Goal: Task Accomplishment & Management: Use online tool/utility

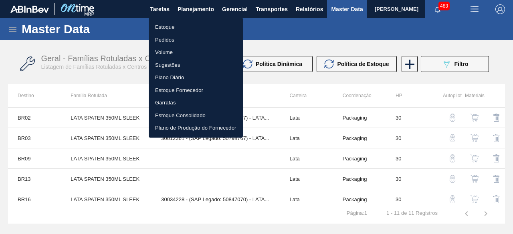
click at [173, 28] on li "Estoque" at bounding box center [196, 27] width 94 height 13
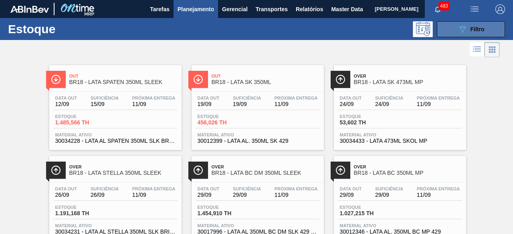
click at [464, 28] on icon "089F7B8B-B2A5-4AFE-B5C0-19BA573D28AC" at bounding box center [463, 29] width 10 height 10
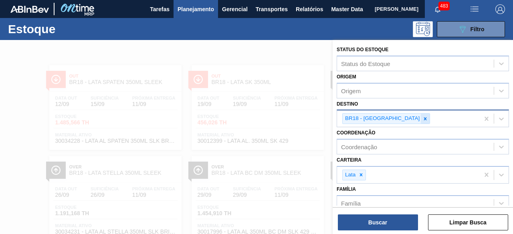
click at [422, 118] on icon at bounding box center [425, 119] width 6 height 6
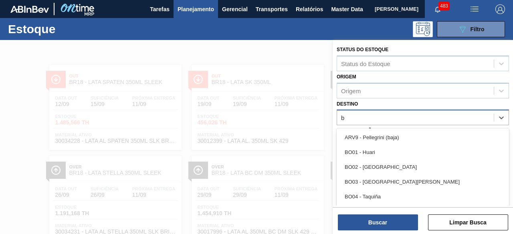
scroll to position [17, 0]
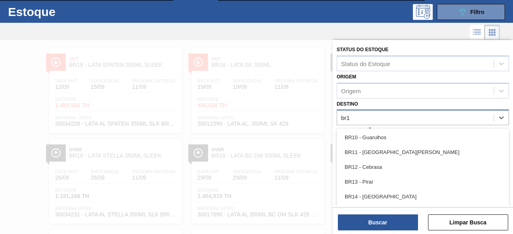
type input "br11"
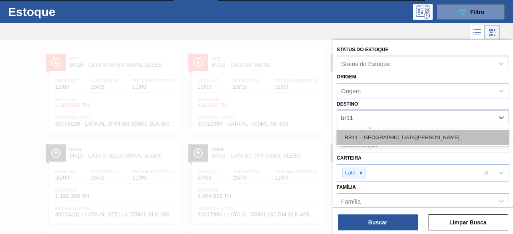
click at [388, 133] on div "BR11 - São Luís" at bounding box center [423, 137] width 172 height 15
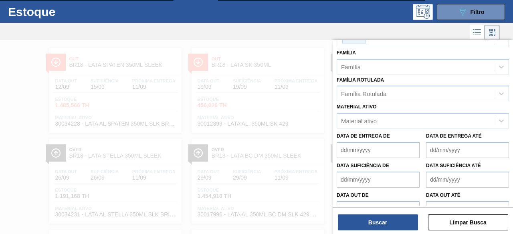
scroll to position [150, 0]
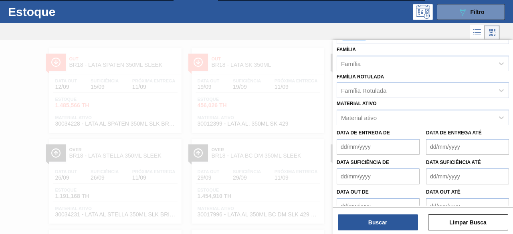
click at [312, 51] on div at bounding box center [256, 157] width 513 height 234
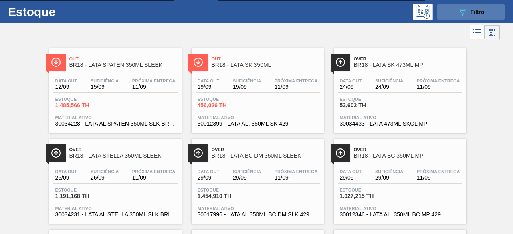
click at [462, 10] on icon "089F7B8B-B2A5-4AFE-B5C0-19BA573D28AC" at bounding box center [463, 12] width 10 height 10
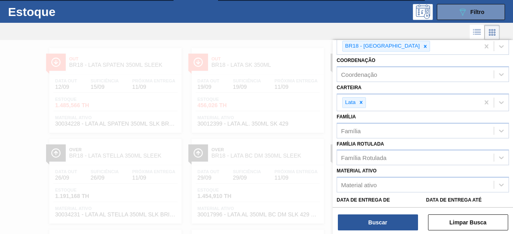
scroll to position [30, 0]
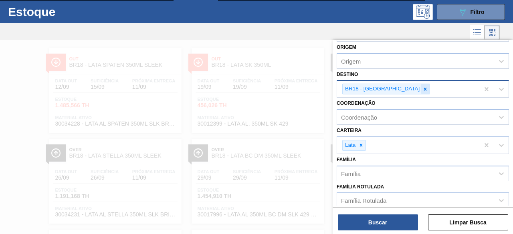
click at [422, 87] on icon at bounding box center [425, 90] width 6 height 6
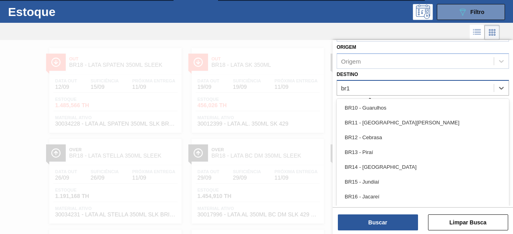
type input "br11"
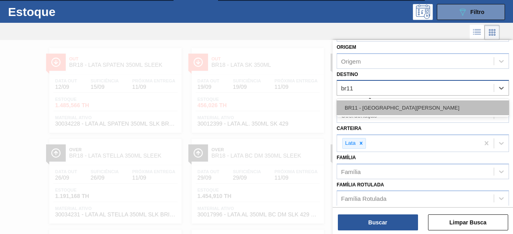
click at [392, 104] on div "BR11 - São Luís" at bounding box center [423, 108] width 172 height 15
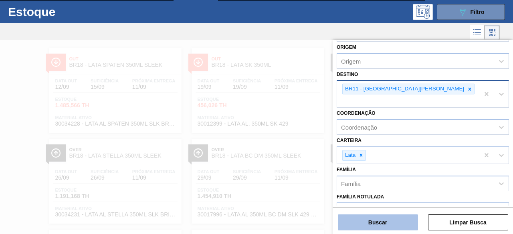
click at [392, 224] on button "Buscar" at bounding box center [378, 223] width 80 height 16
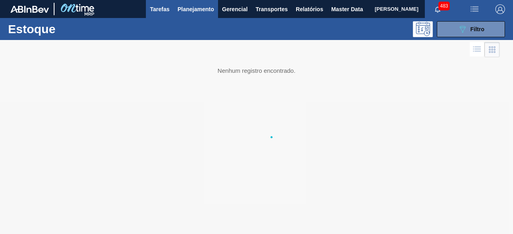
scroll to position [0, 0]
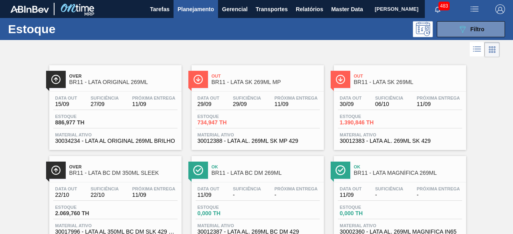
click at [329, 48] on div at bounding box center [250, 49] width 500 height 19
click at [140, 119] on div "Estoque 886,977 TH" at bounding box center [115, 121] width 124 height 14
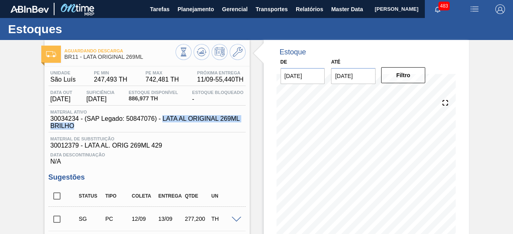
drag, startPoint x: 163, startPoint y: 121, endPoint x: 246, endPoint y: 125, distance: 83.0
click at [246, 125] on span "30034234 - (SAP Legado: 50847076) - LATA AL ORIGINAL 269ML BRILHO" at bounding box center [149, 122] width 197 height 14
copy span "LATA AL ORIGINAL 269ML BRILHO"
click at [467, 47] on div "Estoque De 11/09/2025 Até 25/09/2025 Filtro 12/09 Projeção de Estoque 1,471.467…" at bounding box center [366, 143] width 205 height 206
click at [475, 5] on img "button" at bounding box center [475, 9] width 10 height 10
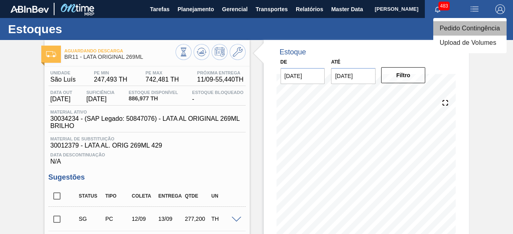
click at [458, 28] on li "Pedido Contingência" at bounding box center [469, 28] width 73 height 14
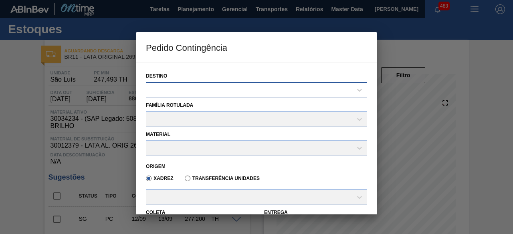
click at [283, 88] on div at bounding box center [249, 90] width 206 height 12
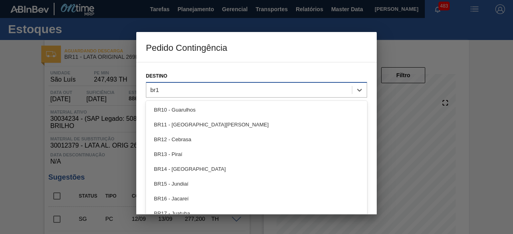
type input "br11"
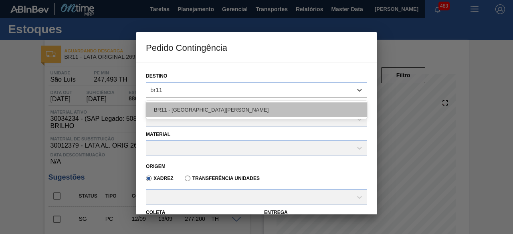
click at [239, 110] on div "BR11 - São Luís" at bounding box center [256, 110] width 221 height 15
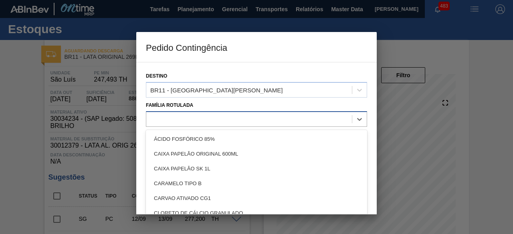
click at [255, 122] on div at bounding box center [249, 119] width 206 height 12
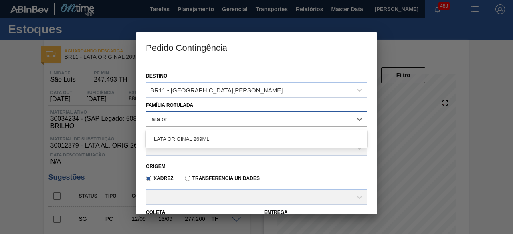
type Rotulada "lata ori"
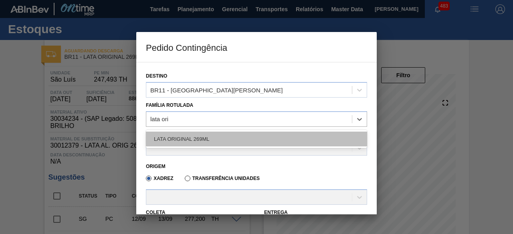
click at [246, 143] on div "LATA ORIGINAL 269ML" at bounding box center [256, 139] width 221 height 15
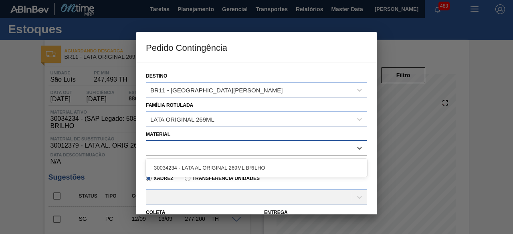
click at [236, 145] on div at bounding box center [249, 149] width 206 height 12
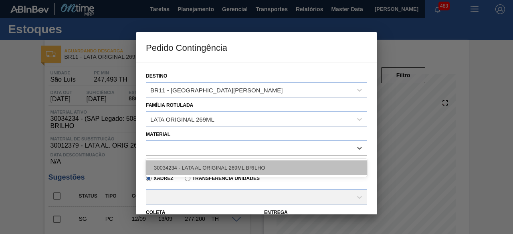
click at [234, 170] on div "30034234 - LATA AL ORIGINAL 269ML BRILHO" at bounding box center [256, 168] width 221 height 15
type input "11,088"
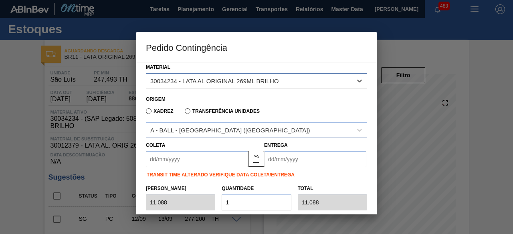
scroll to position [80, 0]
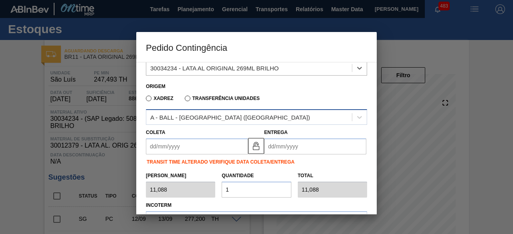
click at [275, 117] on div "A - BALL - RECIFE (PE)" at bounding box center [249, 118] width 206 height 12
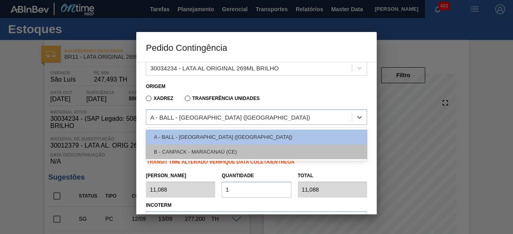
click at [255, 151] on div "B - CANPACK - MARACANAÚ (CE)" at bounding box center [256, 152] width 221 height 15
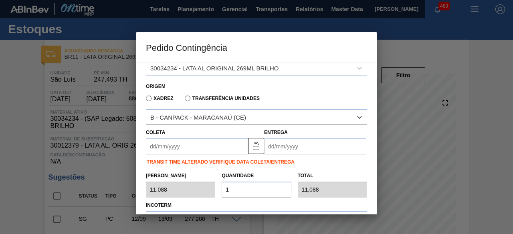
click at [219, 150] on input "Coleta" at bounding box center [197, 147] width 102 height 16
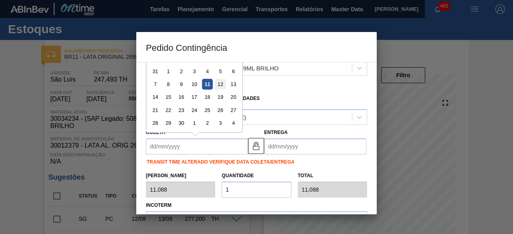
click at [221, 81] on div "12" at bounding box center [220, 84] width 11 height 11
type input "12/09/2025"
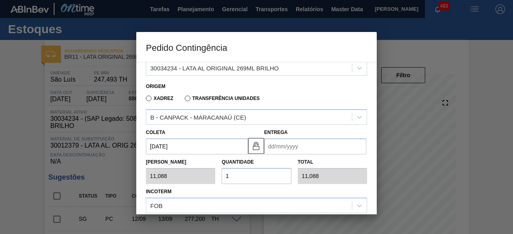
click at [294, 145] on input "Entrega" at bounding box center [315, 147] width 102 height 16
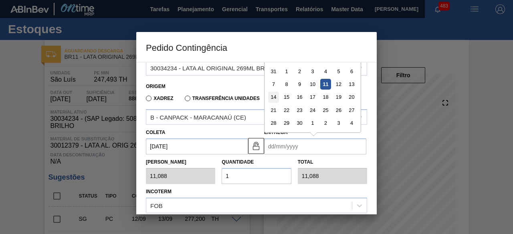
click at [273, 98] on div "14" at bounding box center [273, 97] width 11 height 11
type input "14/09/2025"
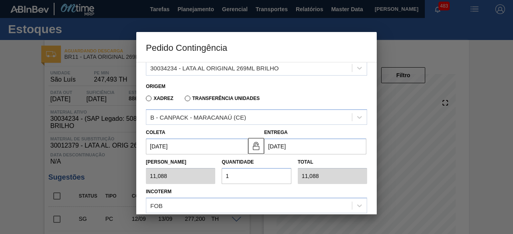
click at [259, 174] on input "1" at bounding box center [256, 176] width 69 height 16
type input "0,000"
type input "2"
type input "22,176"
type input "25"
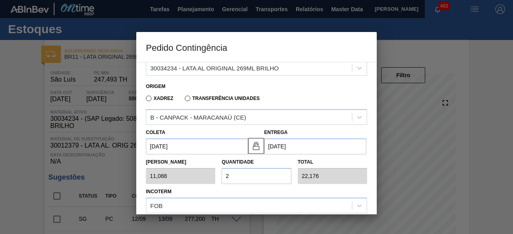
type input "277,200"
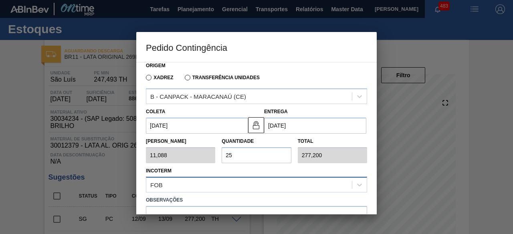
scroll to position [158, 0]
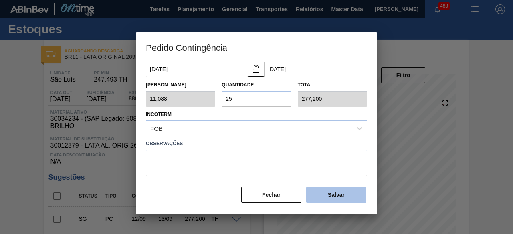
type input "25"
click at [335, 193] on button "Salvar" at bounding box center [336, 195] width 60 height 16
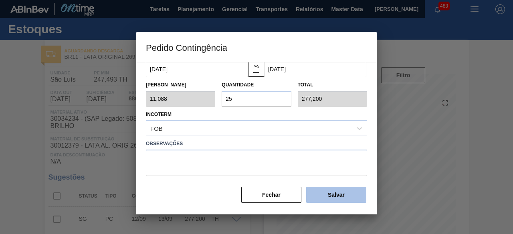
click at [335, 193] on button "Salvar" at bounding box center [336, 195] width 60 height 16
drag, startPoint x: 15, startPoint y: 141, endPoint x: 46, endPoint y: 28, distance: 116.5
click at [17, 141] on div at bounding box center [256, 117] width 513 height 234
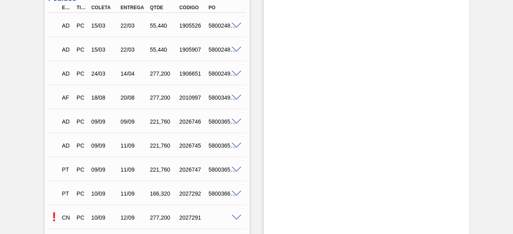
scroll to position [401, 0]
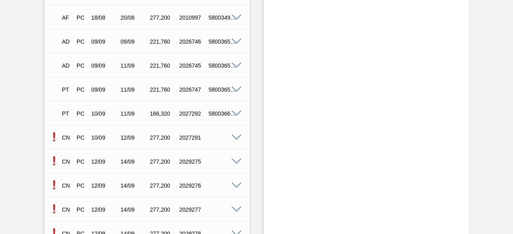
click at [234, 137] on span at bounding box center [237, 138] width 10 height 6
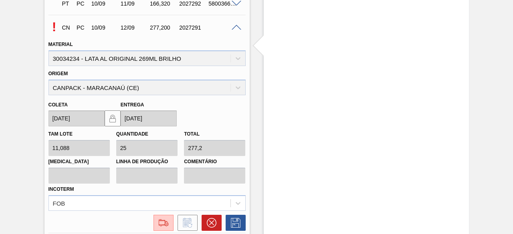
scroll to position [521, 0]
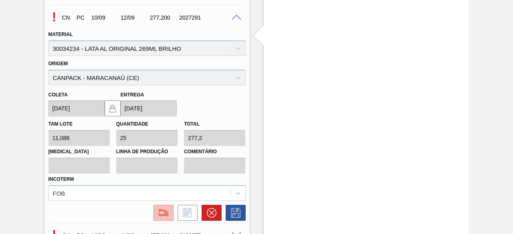
click at [157, 215] on img at bounding box center [163, 213] width 13 height 10
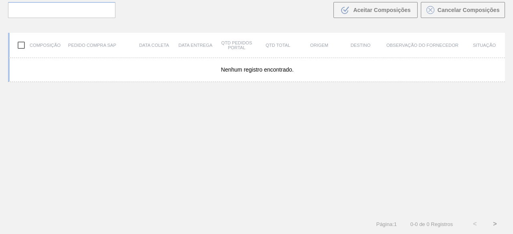
scroll to position [57, 0]
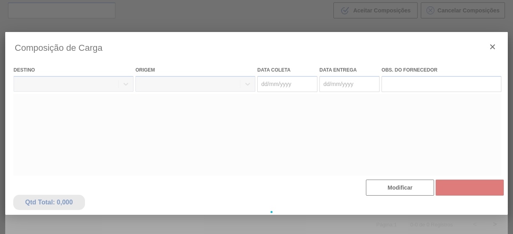
type coleta "10/09/2025"
type entrega "12/09/2025"
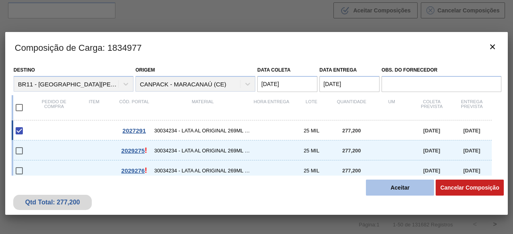
click at [387, 187] on button "Aceitar" at bounding box center [400, 188] width 68 height 16
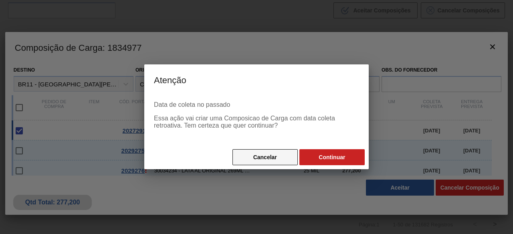
click at [272, 159] on button "Cancelar" at bounding box center [264, 158] width 65 height 16
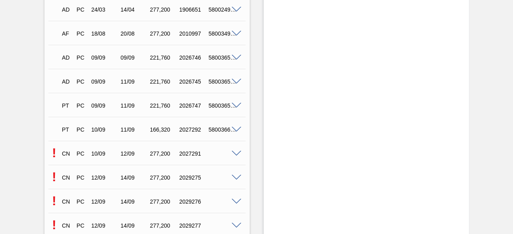
scroll to position [455, 0]
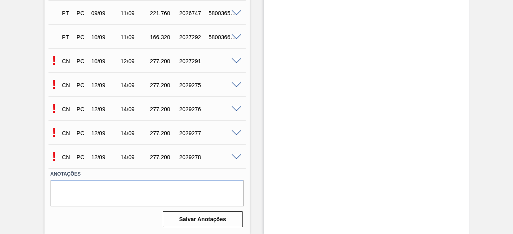
click at [237, 86] on span at bounding box center [237, 86] width 10 height 6
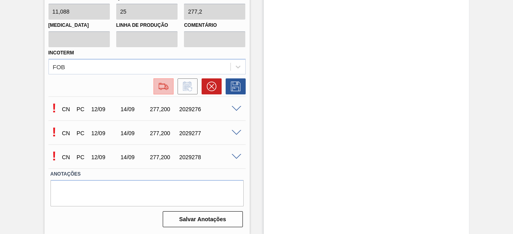
click at [165, 86] on img at bounding box center [163, 87] width 13 height 10
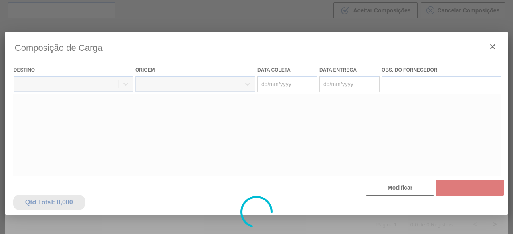
type coleta "12/09/2025"
type entrega "14/09/2025"
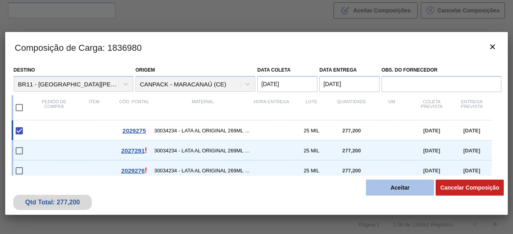
click at [419, 190] on button "Aceitar" at bounding box center [400, 188] width 68 height 16
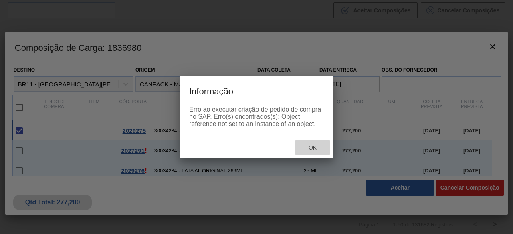
click at [316, 147] on span "Ok" at bounding box center [312, 148] width 21 height 6
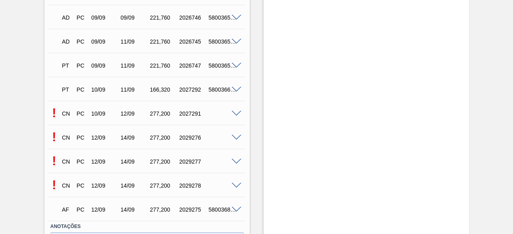
scroll to position [455, 0]
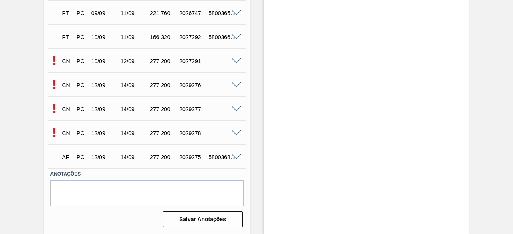
click at [236, 109] on span at bounding box center [237, 110] width 10 height 6
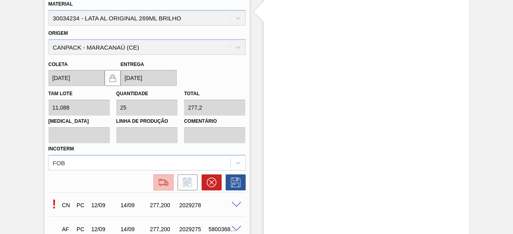
click at [169, 187] on img at bounding box center [163, 183] width 13 height 10
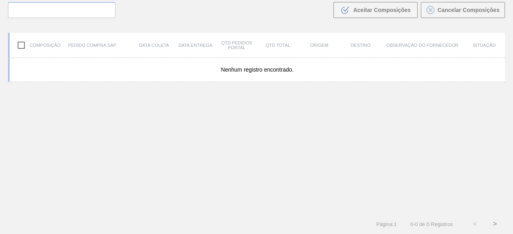
scroll to position [57, 0]
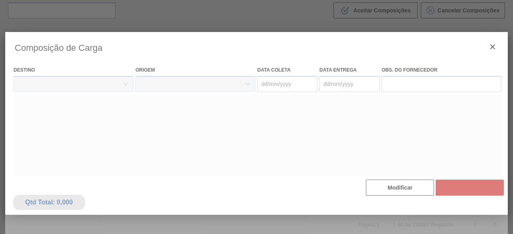
type coleta "12/09/2025"
type entrega "14/09/2025"
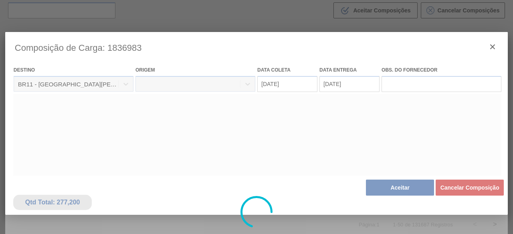
click at [401, 190] on div at bounding box center [256, 212] width 503 height 361
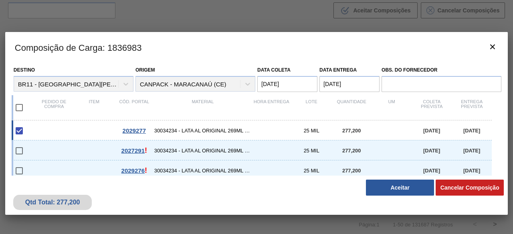
click at [401, 190] on button "Aceitar" at bounding box center [400, 188] width 68 height 16
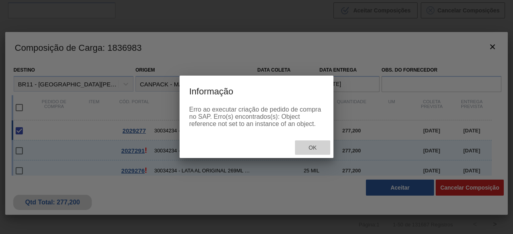
click at [318, 151] on span "Ok" at bounding box center [312, 148] width 21 height 6
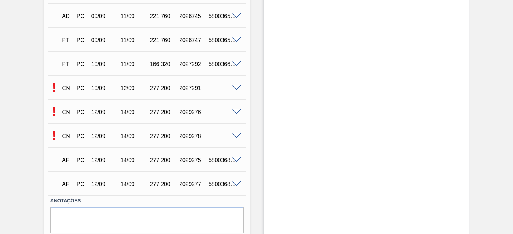
scroll to position [415, 0]
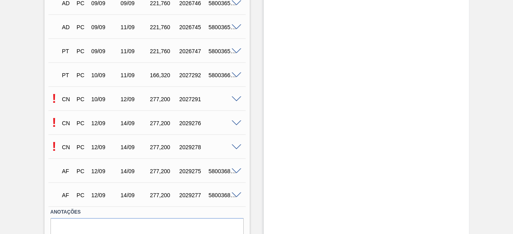
click at [235, 148] on span at bounding box center [237, 148] width 10 height 6
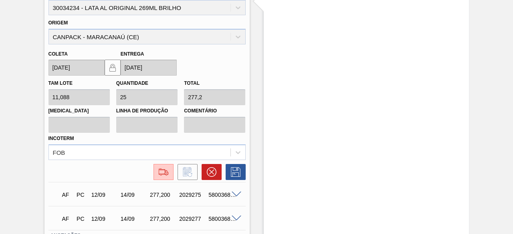
scroll to position [649, 0]
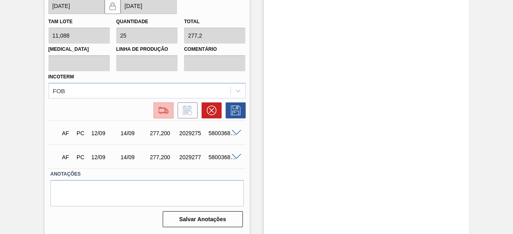
click at [164, 111] on img at bounding box center [163, 111] width 13 height 10
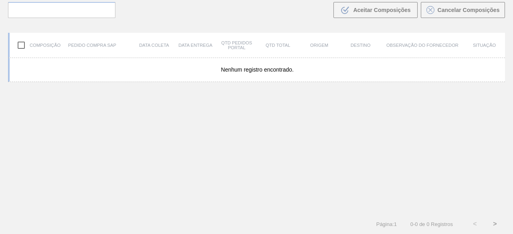
scroll to position [57, 0]
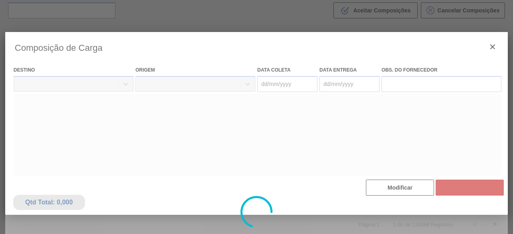
type coleta "[DATE]"
type entrega "14/09/2025"
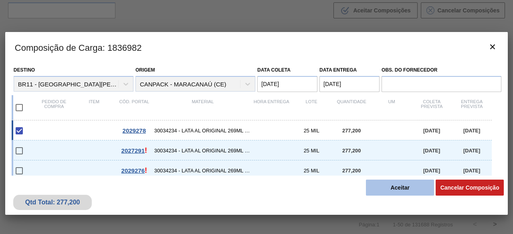
click at [414, 188] on button "Aceitar" at bounding box center [400, 188] width 68 height 16
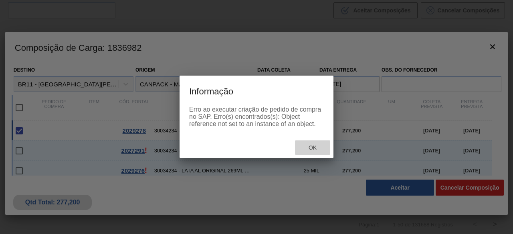
click at [313, 147] on span "Ok" at bounding box center [312, 148] width 21 height 6
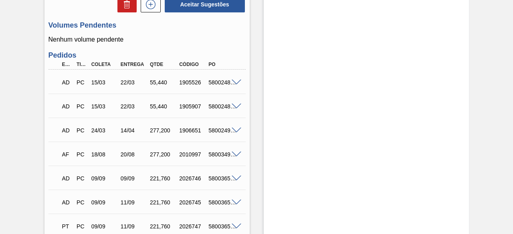
scroll to position [281, 0]
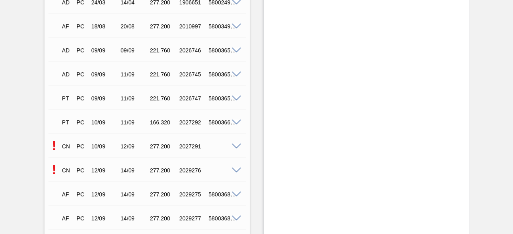
scroll to position [401, 0]
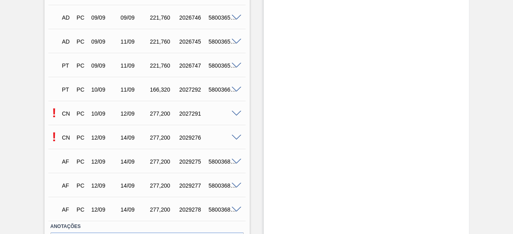
click at [234, 139] on span at bounding box center [237, 138] width 10 height 6
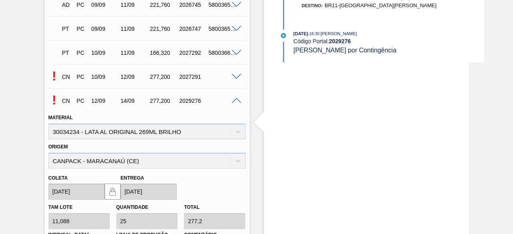
scroll to position [521, 0]
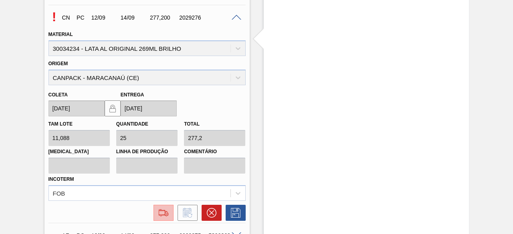
click at [165, 216] on img at bounding box center [163, 213] width 13 height 10
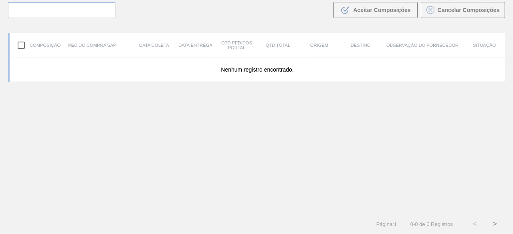
scroll to position [57, 0]
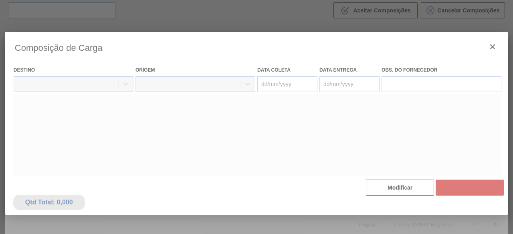
type coleta "[DATE]"
type entrega "[DATE]"
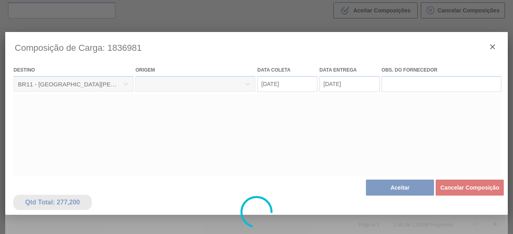
click at [384, 190] on div at bounding box center [256, 212] width 503 height 361
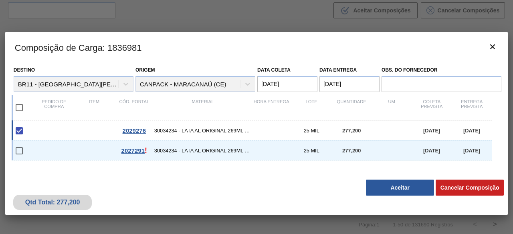
click at [384, 190] on button "Aceitar" at bounding box center [400, 188] width 68 height 16
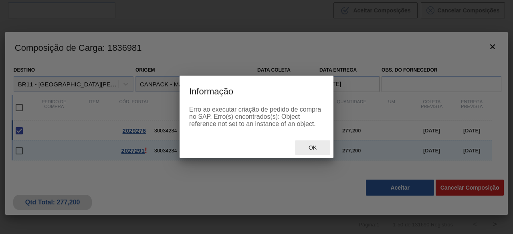
click at [315, 145] on div "Ok" at bounding box center [312, 148] width 35 height 15
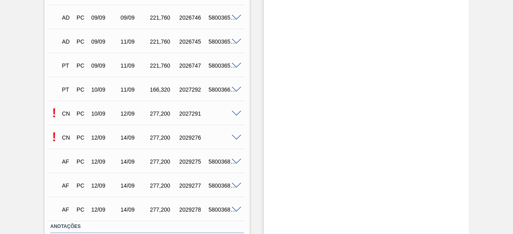
scroll to position [455, 0]
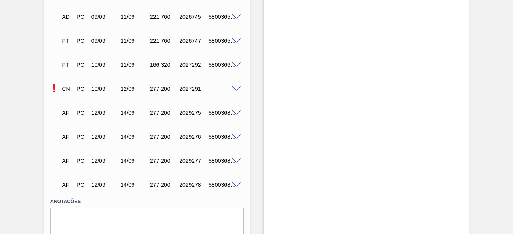
scroll to position [415, 0]
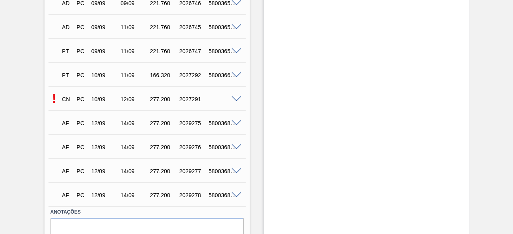
click at [236, 124] on span at bounding box center [237, 124] width 10 height 6
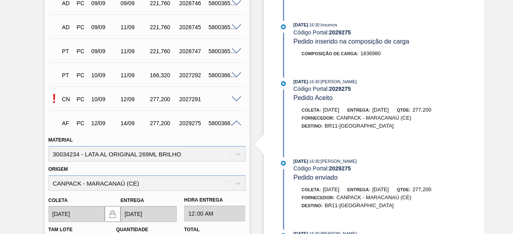
click at [215, 125] on div "5800368248" at bounding box center [222, 123] width 32 height 6
copy div "5800368248"
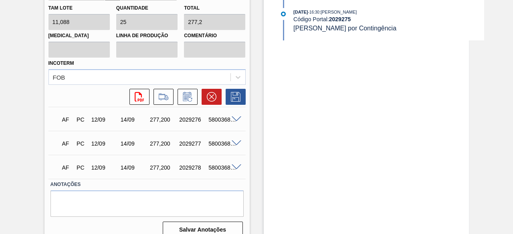
scroll to position [649, 0]
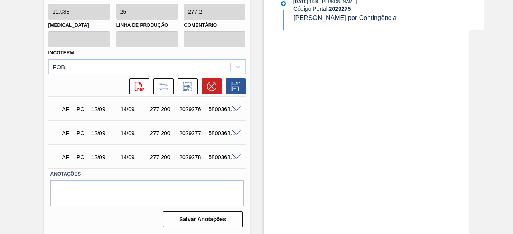
click at [219, 109] on div "5800368257" at bounding box center [222, 109] width 32 height 6
copy div "5800368257"
click at [219, 133] on div "5800368252" at bounding box center [222, 133] width 32 height 6
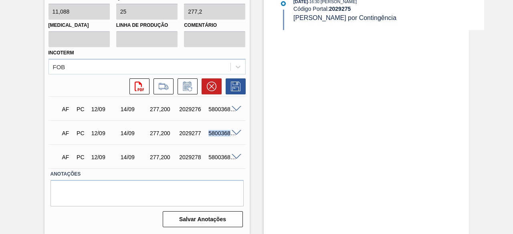
copy div "5800368252"
click at [217, 160] on div "5800368255" at bounding box center [222, 157] width 32 height 6
copy div "5800368255"
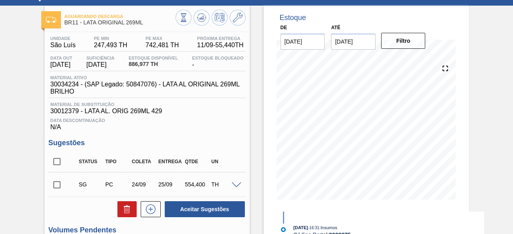
scroll to position [0, 0]
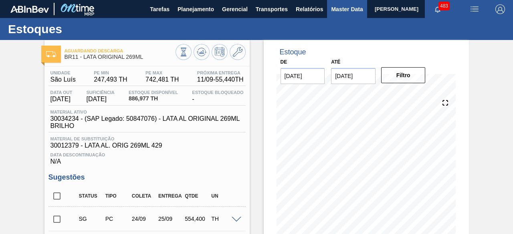
click at [332, 8] on span "Master Data" at bounding box center [347, 9] width 32 height 10
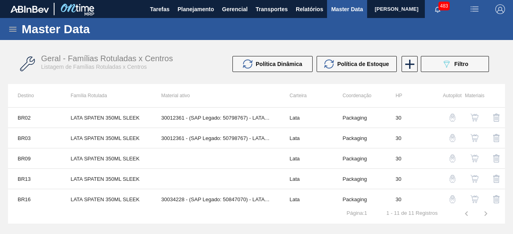
click at [471, 11] on img "button" at bounding box center [475, 9] width 10 height 10
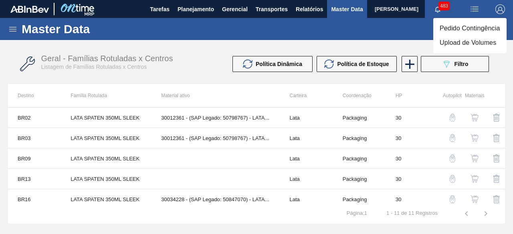
click at [466, 40] on li "Upload de Volumes" at bounding box center [469, 43] width 73 height 14
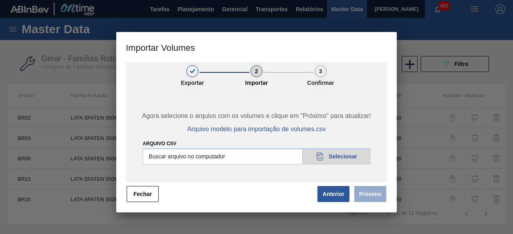
click at [356, 158] on input "Arquivo csv" at bounding box center [257, 157] width 228 height 16
type input "C:\fakepath\Subida Ball D0 + D3 11.09.csv"
click at [379, 196] on button "Próximo" at bounding box center [370, 194] width 32 height 16
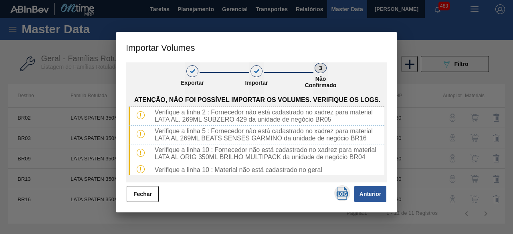
click at [340, 194] on img "button" at bounding box center [342, 193] width 13 height 13
click at [146, 197] on button "Fechar" at bounding box center [143, 194] width 32 height 16
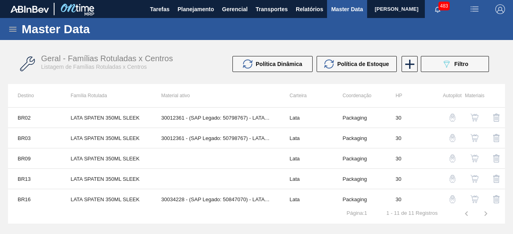
click at [14, 29] on icon at bounding box center [12, 29] width 7 height 5
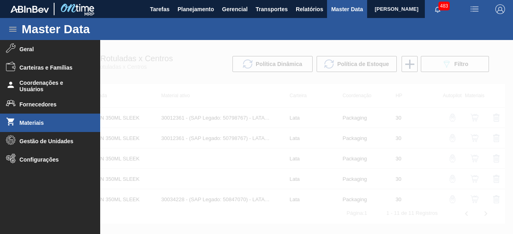
click at [55, 127] on li "Materiais" at bounding box center [50, 123] width 100 height 18
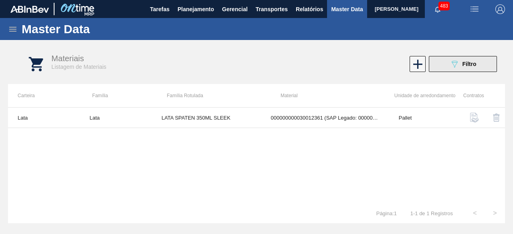
click at [438, 61] on button "089F7B8B-B2A5-4AFE-B5C0-19BA573D28AC Filtro" at bounding box center [463, 64] width 68 height 16
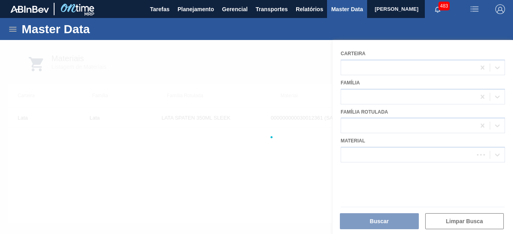
click at [390, 150] on div at bounding box center [256, 137] width 513 height 194
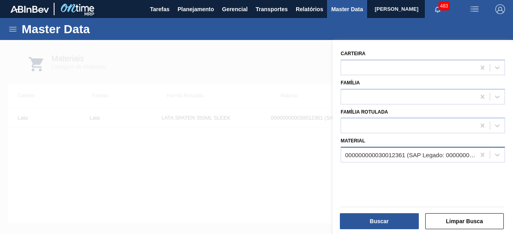
click at [372, 157] on div "000000000030012361 (SAP Legado: 000000000050798767) - LATA AL. 350ML SPATEN SLK…" at bounding box center [410, 155] width 131 height 7
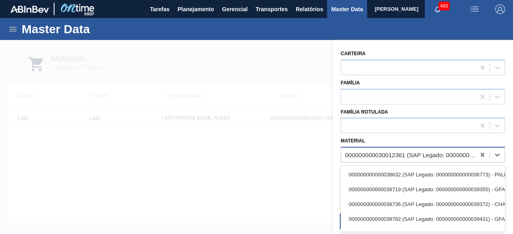
paste input "30017853"
type input "30017853"
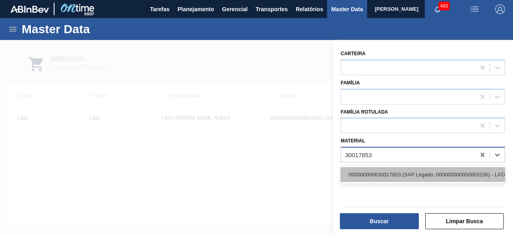
click at [377, 170] on div "000000000030017853 (SAP Legado: 000000000050803156) - LATA AL. 350ML BOH BRILHO…" at bounding box center [423, 175] width 164 height 15
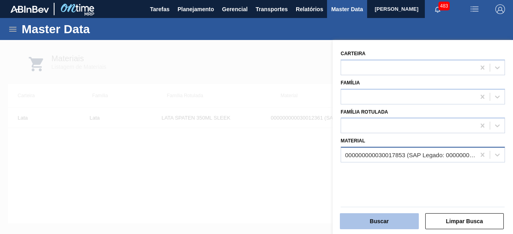
click at [378, 219] on button "Buscar" at bounding box center [379, 222] width 79 height 16
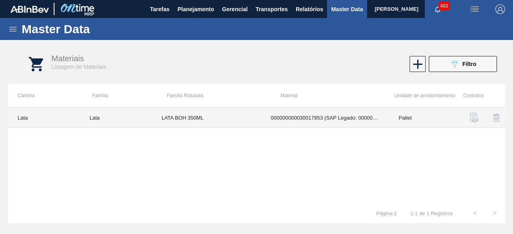
click at [272, 124] on td "000000000030017853 (SAP Legado: 000000000050803156) - LATA AL. 350ML BOH BRILHO…" at bounding box center [325, 118] width 128 height 20
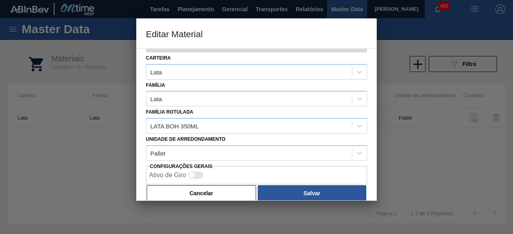
scroll to position [34, 0]
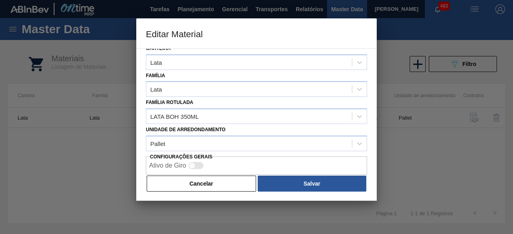
click at [218, 172] on div "Ativo de Giro" at bounding box center [256, 166] width 221 height 18
click at [217, 178] on button "Cancelar" at bounding box center [201, 184] width 109 height 16
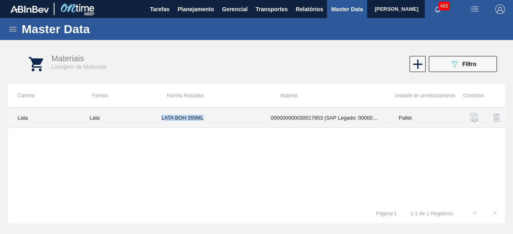
drag, startPoint x: 164, startPoint y: 118, endPoint x: 214, endPoint y: 120, distance: 49.7
click at [214, 120] on td "LATA BOH 350ML" at bounding box center [206, 118] width 109 height 20
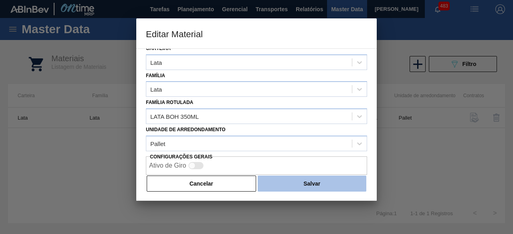
click at [296, 187] on button "Salvar" at bounding box center [312, 184] width 109 height 16
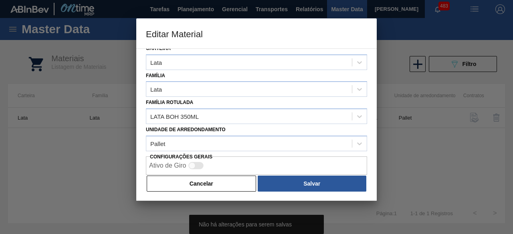
click at [215, 193] on div "Material 30017853 - 000000000030017853 (SAP Legado: 000000000050803156) - LATA …" at bounding box center [256, 124] width 240 height 153
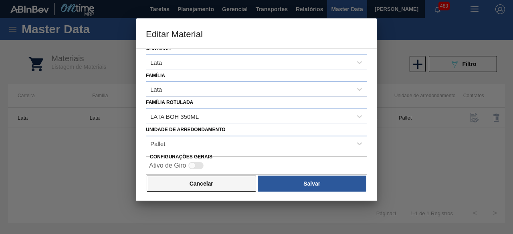
click at [215, 183] on button "Cancelar" at bounding box center [201, 184] width 109 height 16
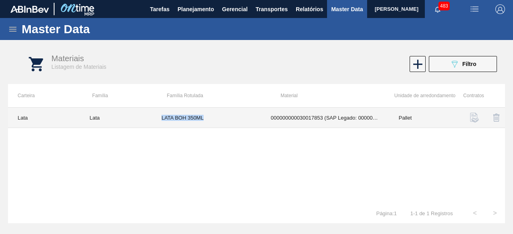
drag, startPoint x: 160, startPoint y: 120, endPoint x: 206, endPoint y: 119, distance: 45.3
click at [206, 119] on td "LATA BOH 350ML" at bounding box center [206, 118] width 109 height 20
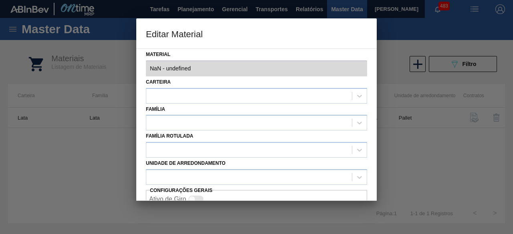
type input "30017853 - 000000000030017853 (SAP Legado: 000000000050803156) - LATA AL. 350ML…"
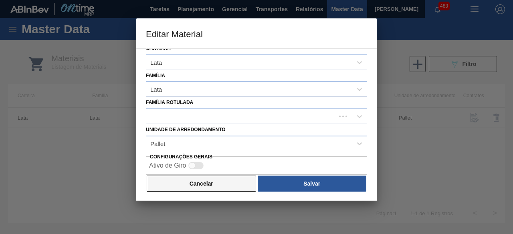
click at [207, 186] on button "Cancelar" at bounding box center [201, 184] width 109 height 16
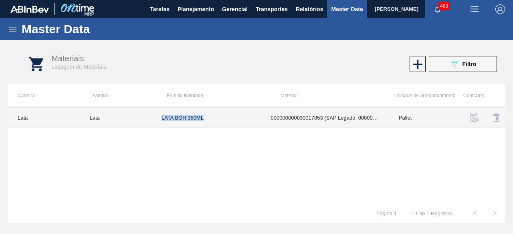
copy td "LATA BOH 350ML"
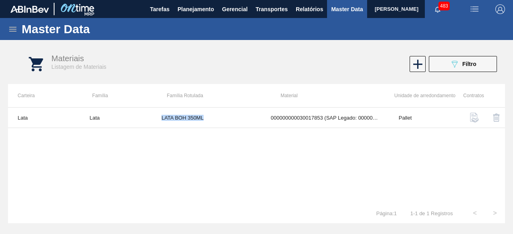
drag, startPoint x: 445, startPoint y: 62, endPoint x: 437, endPoint y: 90, distance: 29.6
click at [445, 62] on button "089F7B8B-B2A5-4AFE-B5C0-19BA573D28AC Filtro" at bounding box center [463, 64] width 68 height 16
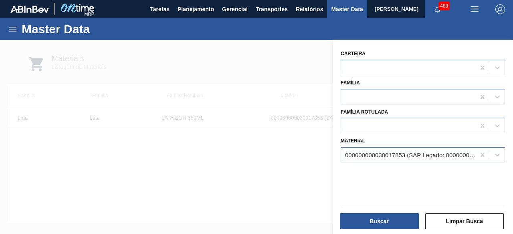
click at [408, 157] on div "000000000030017853 (SAP Legado: 000000000050803156) - LATA AL. 350ML BOH BRILHO…" at bounding box center [410, 155] width 131 height 7
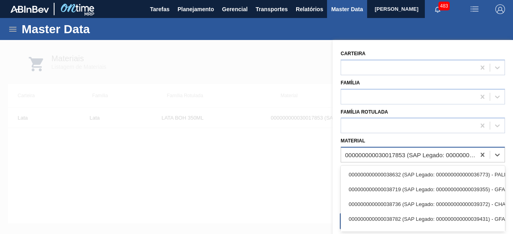
paste input "30034410"
type input "30034410"
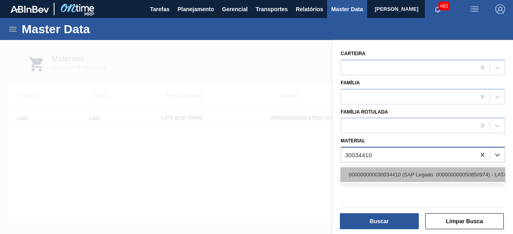
click at [404, 172] on div "000000000030034410 (SAP Legado: 000000000050850974) - LATA AL ORIG 350ML BRILHO…" at bounding box center [423, 175] width 164 height 15
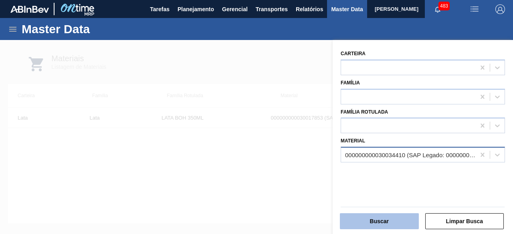
click at [399, 220] on button "Buscar" at bounding box center [379, 222] width 79 height 16
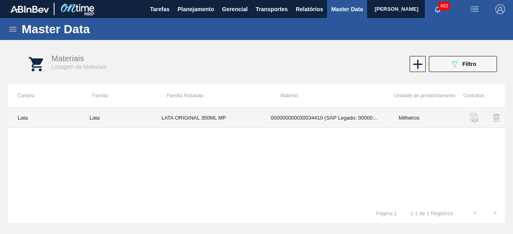
click at [203, 112] on td "LATA ORIGINAL 350ML MP" at bounding box center [206, 118] width 109 height 20
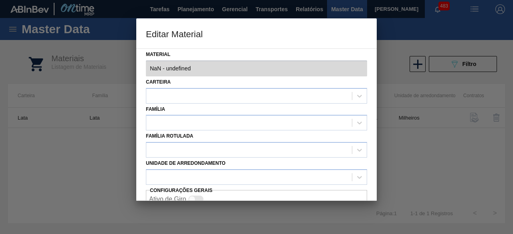
type input "30034410 - 000000000030034410 (SAP Legado: 000000000050850974) - LATA AL ORIG 3…"
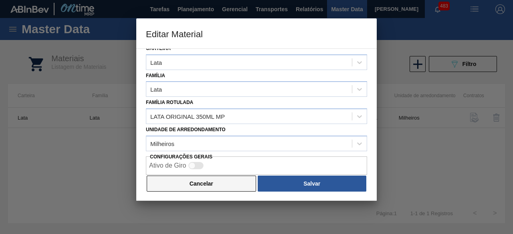
click at [232, 178] on button "Cancelar" at bounding box center [201, 184] width 109 height 16
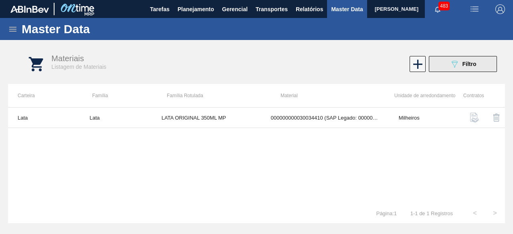
click at [458, 65] on icon "089F7B8B-B2A5-4AFE-B5C0-19BA573D28AC" at bounding box center [455, 64] width 10 height 10
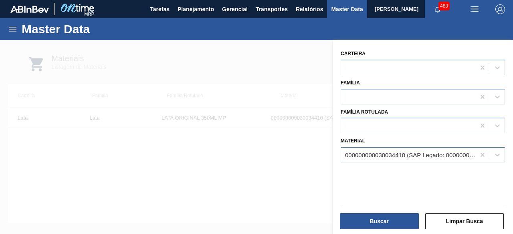
click at [457, 157] on div "000000000030034410 (SAP Legado: 000000000050850974) - LATA AL ORIG 350ML BRILHO…" at bounding box center [410, 155] width 131 height 7
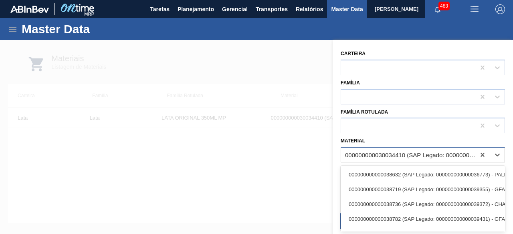
paste input "30030359"
type input "30030359"
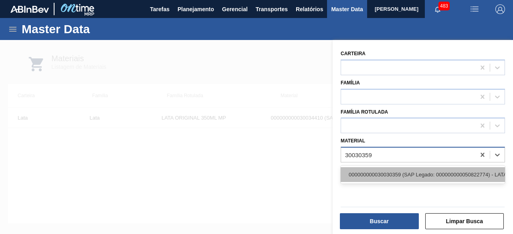
click at [449, 176] on div "000000000030030359 (SAP Legado: 000000000050822774) - LATA AL 350ML PC SUFRAMA …" at bounding box center [423, 175] width 164 height 15
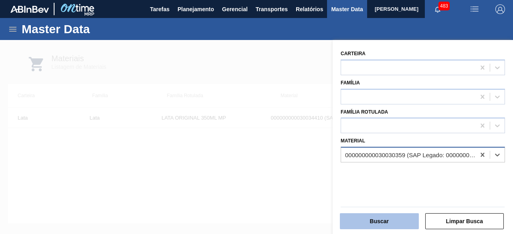
click at [412, 222] on button "Buscar" at bounding box center [379, 222] width 79 height 16
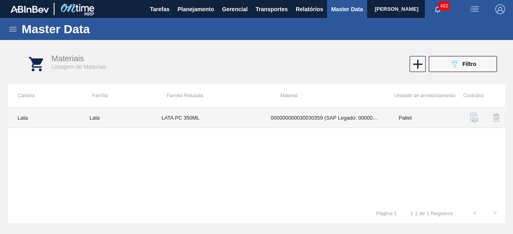
click at [200, 126] on td "LATA PC 350ML" at bounding box center [206, 118] width 109 height 20
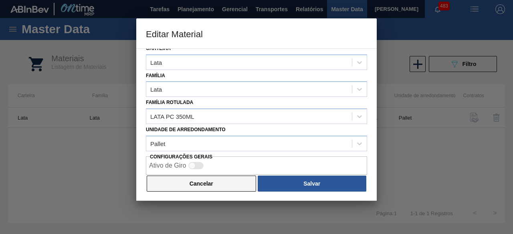
click at [229, 182] on button "Cancelar" at bounding box center [201, 184] width 109 height 16
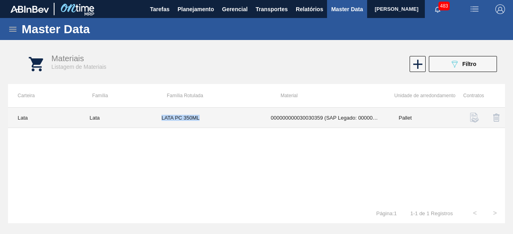
drag, startPoint x: 161, startPoint y: 115, endPoint x: 208, endPoint y: 115, distance: 46.5
click at [208, 115] on td "LATA PC 350ML" at bounding box center [206, 118] width 109 height 20
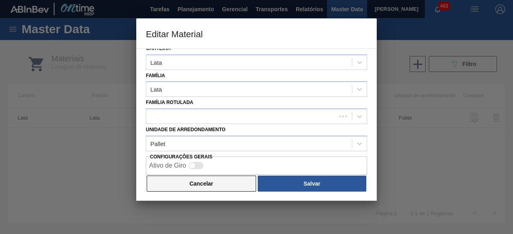
click at [213, 180] on button "Cancelar" at bounding box center [201, 184] width 109 height 16
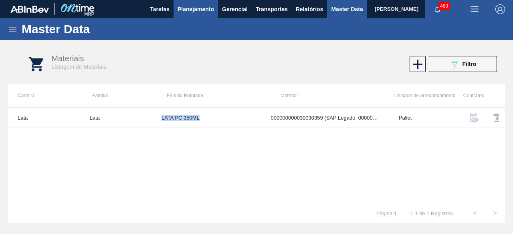
copy td "LATA PC 350ML"
click at [437, 67] on button "089F7B8B-B2A5-4AFE-B5C0-19BA573D28AC Filtro" at bounding box center [463, 64] width 68 height 16
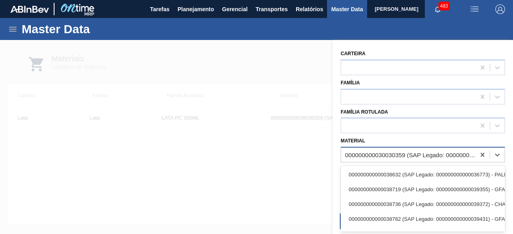
click at [409, 152] on div "000000000030030359 (SAP Legado: 000000000050822774) - LATA AL 350ML PC SUFRAMA …" at bounding box center [410, 155] width 131 height 7
paste input "30034409"
type input "30034409"
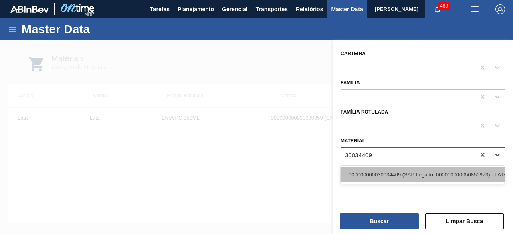
click at [405, 175] on div "000000000030034409 (SAP Legado: 000000000050850973) - LATA AL 269ML BEATS SENSE…" at bounding box center [423, 175] width 164 height 15
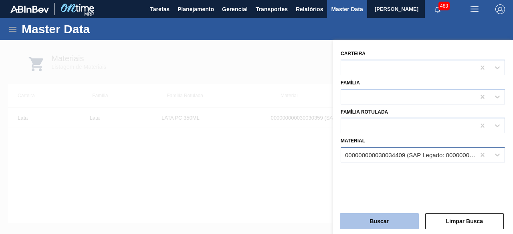
click at [389, 220] on button "Buscar" at bounding box center [379, 222] width 79 height 16
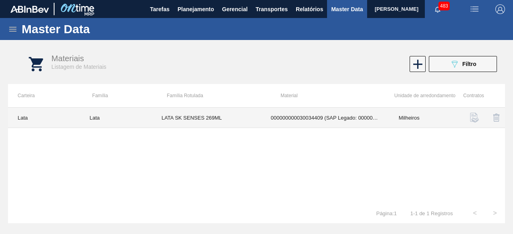
click at [242, 120] on td "LATA SK SENSES 269ML" at bounding box center [206, 118] width 109 height 20
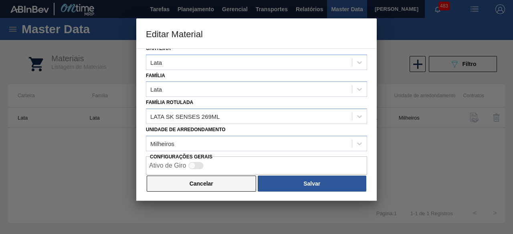
click at [240, 183] on button "Cancelar" at bounding box center [201, 184] width 109 height 16
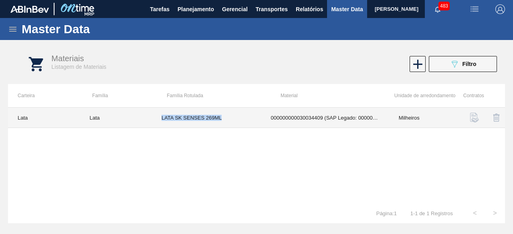
drag, startPoint x: 162, startPoint y: 115, endPoint x: 225, endPoint y: 120, distance: 63.1
click at [225, 120] on td "LATA SK SENSES 269ML" at bounding box center [206, 118] width 109 height 20
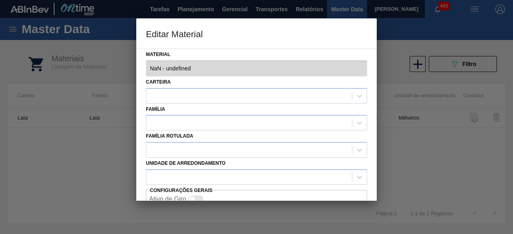
type input "30034409 - 000000000030034409 (SAP Legado: 000000000050850973) - LATA AL 269ML …"
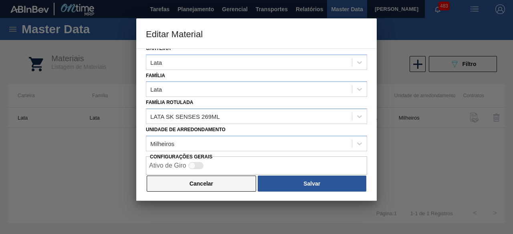
click at [233, 180] on button "Cancelar" at bounding box center [201, 184] width 109 height 16
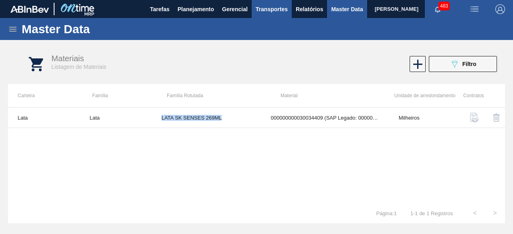
copy td "LATA SK SENSES 269ML"
click at [487, 65] on button "089F7B8B-B2A5-4AFE-B5C0-19BA573D28AC Filtro" at bounding box center [463, 64] width 68 height 16
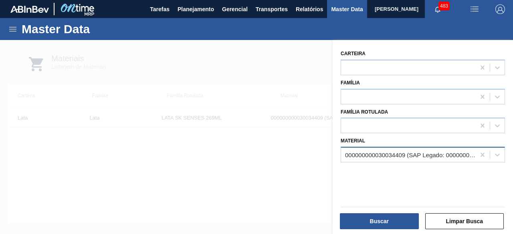
click at [413, 153] on div "000000000030034409 (SAP Legado: 000000000050850973) - LATA AL 269ML BEATS SENSE…" at bounding box center [410, 155] width 131 height 7
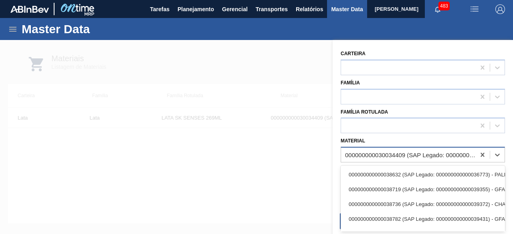
paste input "30012335"
type input "30012335"
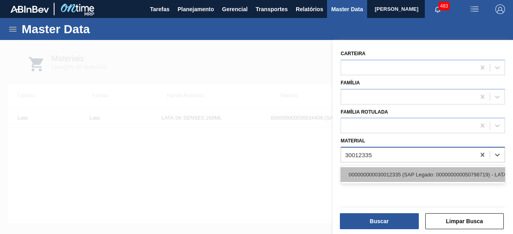
click at [405, 176] on div "000000000030012335 (SAP Legado: 000000000050798719) - LATA AL. 269ML SUBZERO 429" at bounding box center [423, 175] width 164 height 15
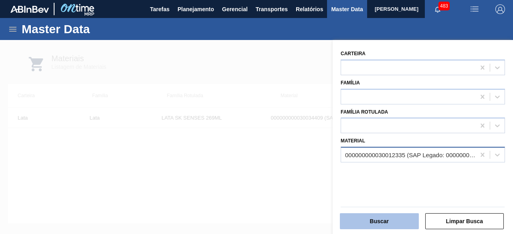
click at [395, 219] on button "Buscar" at bounding box center [379, 222] width 79 height 16
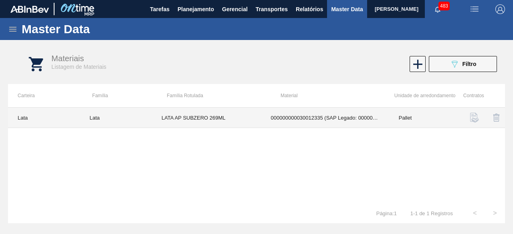
click at [194, 119] on td "LATA AP SUBZERO 269ML" at bounding box center [206, 118] width 109 height 20
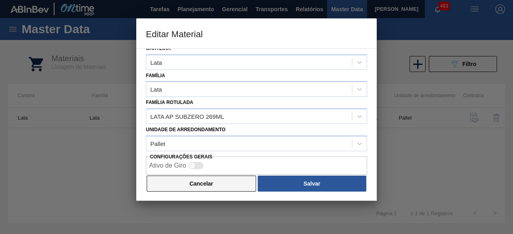
click at [221, 185] on button "Cancelar" at bounding box center [201, 184] width 109 height 16
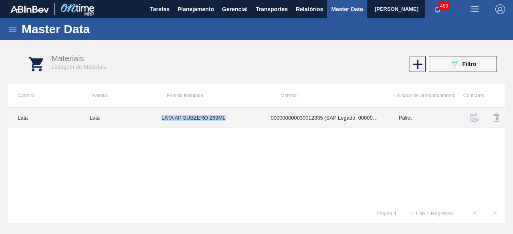
drag, startPoint x: 160, startPoint y: 117, endPoint x: 237, endPoint y: 114, distance: 77.8
click at [237, 114] on td "LATA AP SUBZERO 269ML" at bounding box center [206, 118] width 109 height 20
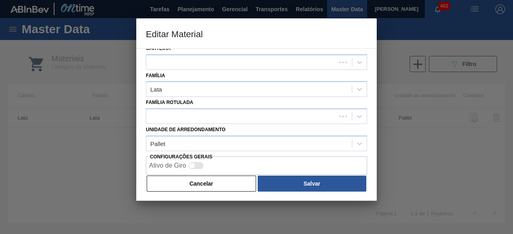
click at [231, 184] on button "Cancelar" at bounding box center [201, 184] width 109 height 16
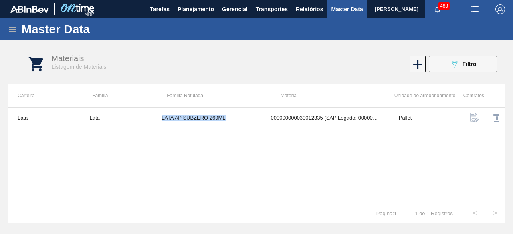
copy td "LATA AP SUBZERO 269ML"
click at [476, 11] on img "button" at bounding box center [475, 9] width 10 height 10
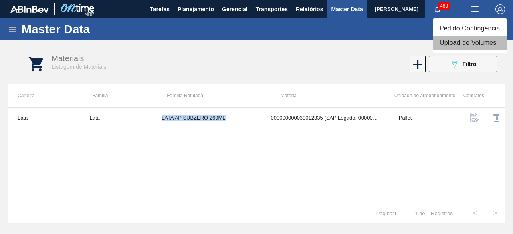
click at [467, 40] on li "Upload de Volumes" at bounding box center [469, 43] width 73 height 14
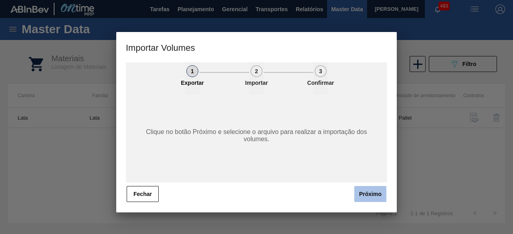
click at [364, 196] on button "Próximo" at bounding box center [370, 194] width 32 height 16
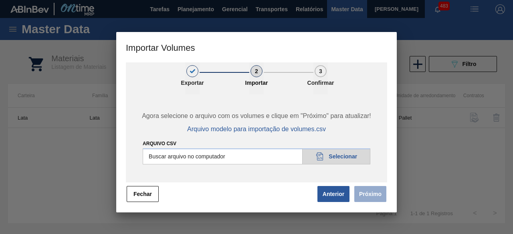
click at [354, 154] on input "Arquivo csv" at bounding box center [257, 157] width 228 height 16
type input "C:\fakepath\Subida Ball D0 + D3 11.09.csv"
click at [374, 197] on button "Próximo" at bounding box center [370, 194] width 32 height 16
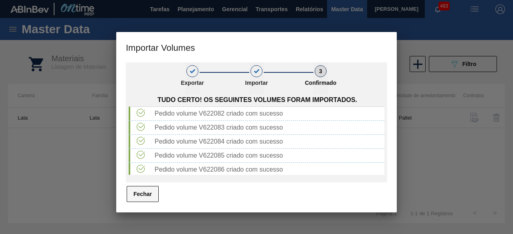
click at [148, 192] on button "Fechar" at bounding box center [143, 194] width 32 height 16
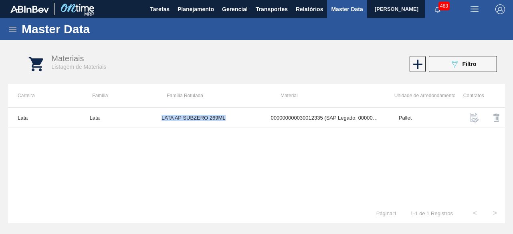
click at [475, 13] on img "button" at bounding box center [475, 9] width 10 height 10
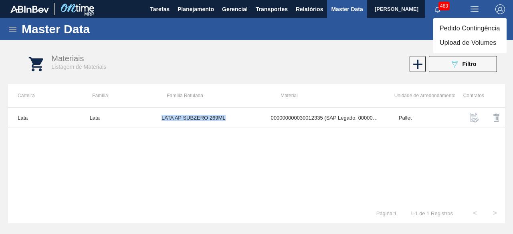
click at [478, 41] on li "Upload de Volumes" at bounding box center [469, 43] width 73 height 14
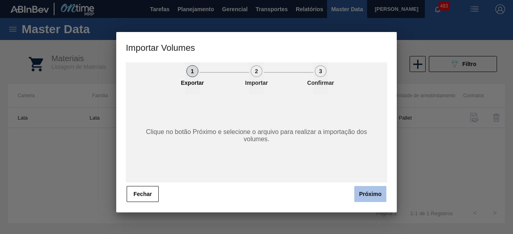
click at [371, 192] on button "Próximo" at bounding box center [370, 194] width 32 height 16
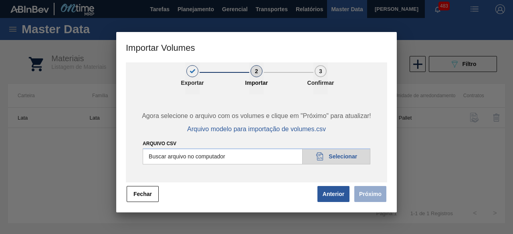
click at [339, 158] on input "Arquivo csv" at bounding box center [257, 157] width 228 height 16
type input "C:\fakepath\Subida fort. + itumb 11.09.csv"
click at [370, 192] on button "Próximo" at bounding box center [370, 194] width 32 height 16
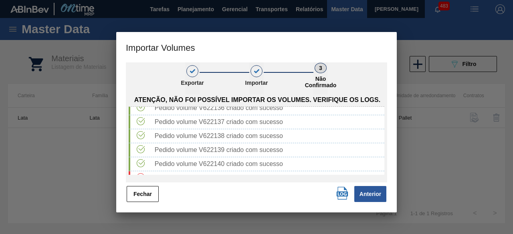
scroll to position [182, 0]
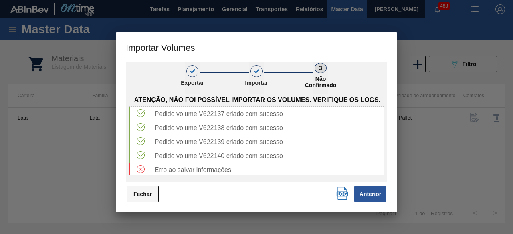
click at [145, 200] on button "Fechar" at bounding box center [143, 194] width 32 height 16
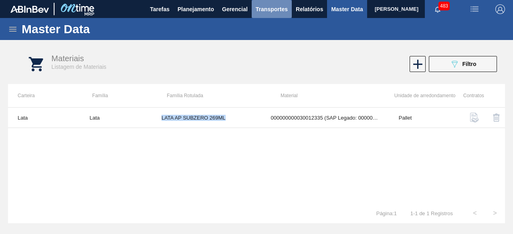
click at [284, 12] on span "Transportes" at bounding box center [272, 9] width 32 height 10
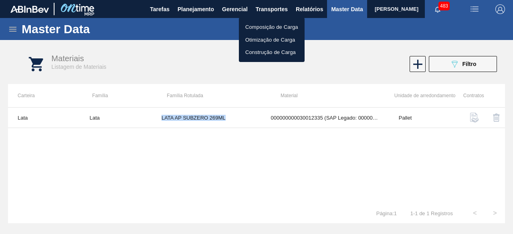
click at [280, 38] on li "Otimização de Carga" at bounding box center [272, 40] width 66 height 13
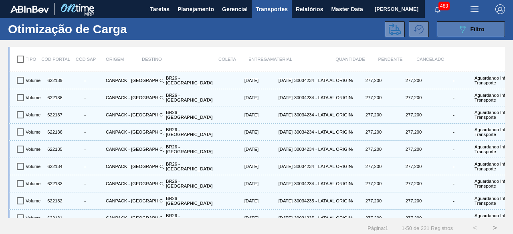
click at [458, 29] on icon "089F7B8B-B2A5-4AFE-B5C0-19BA573D28AC" at bounding box center [463, 29] width 10 height 10
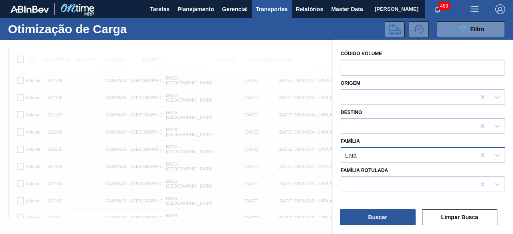
scroll to position [10, 0]
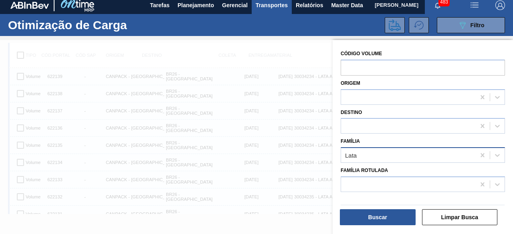
click at [384, 155] on div "Lata" at bounding box center [408, 156] width 134 height 12
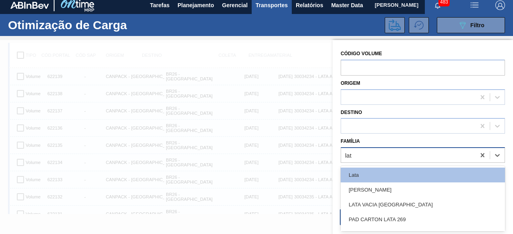
type input "lata"
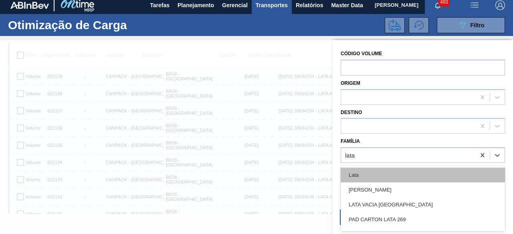
click at [382, 171] on div "Lata" at bounding box center [423, 175] width 164 height 15
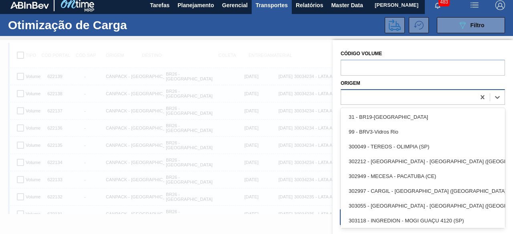
click at [392, 95] on div at bounding box center [408, 97] width 134 height 12
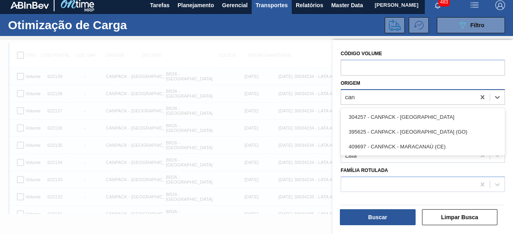
type input "canp"
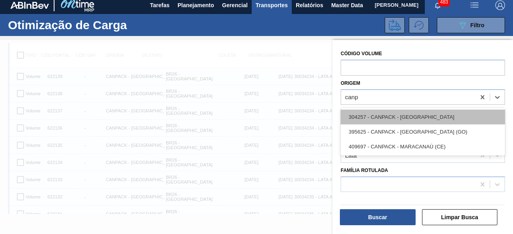
click at [395, 113] on div "304257 - CANPACK - FORTALEZA" at bounding box center [423, 117] width 164 height 15
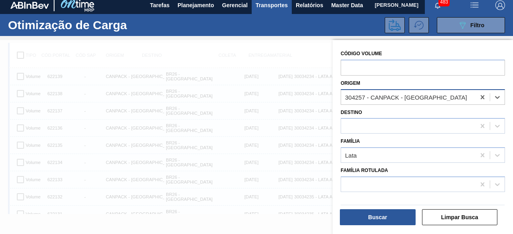
click at [454, 95] on div "304257 - CANPACK - FORTALEZA" at bounding box center [408, 97] width 134 height 12
click at [307, 100] on div at bounding box center [256, 157] width 513 height 234
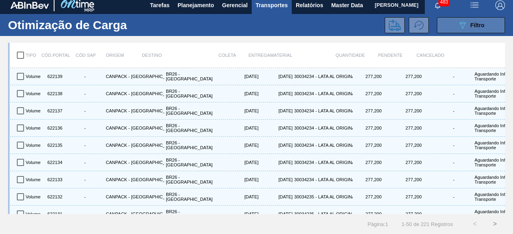
click at [467, 22] on div "089F7B8B-B2A5-4AFE-B5C0-19BA573D28AC Filtro" at bounding box center [471, 25] width 27 height 10
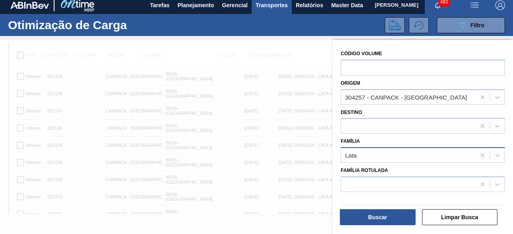
click at [404, 157] on div "Lata" at bounding box center [408, 156] width 134 height 12
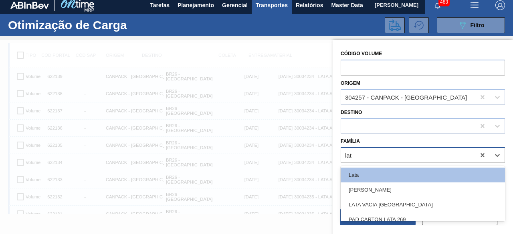
type input "lata"
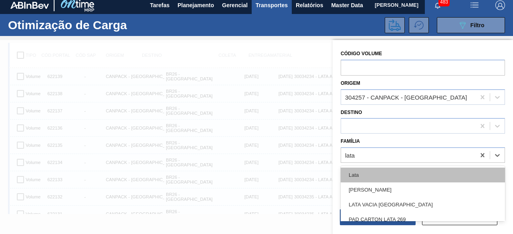
click at [405, 177] on div "Lata" at bounding box center [423, 175] width 164 height 15
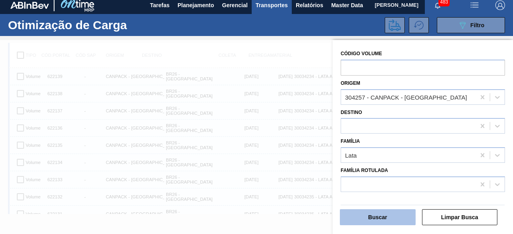
click at [391, 217] on button "Buscar" at bounding box center [378, 218] width 76 height 16
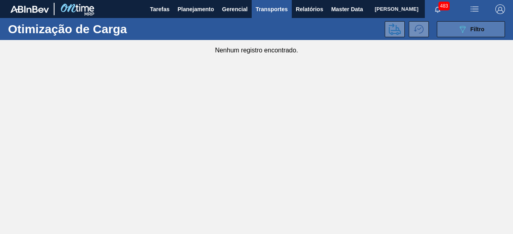
click at [453, 32] on button "089F7B8B-B2A5-4AFE-B5C0-19BA573D28AC Filtro" at bounding box center [471, 29] width 68 height 16
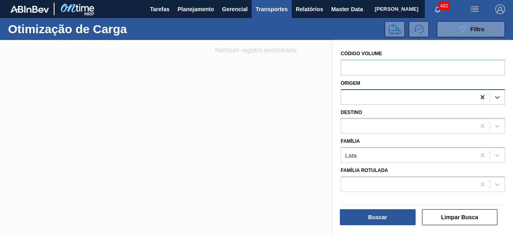
click at [479, 93] on icon at bounding box center [483, 97] width 8 height 8
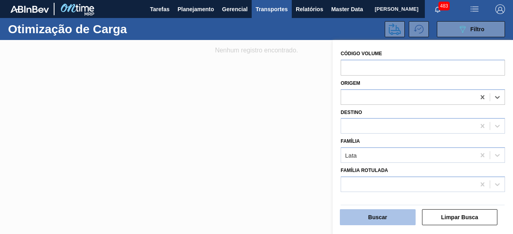
click at [378, 218] on button "Buscar" at bounding box center [378, 218] width 76 height 16
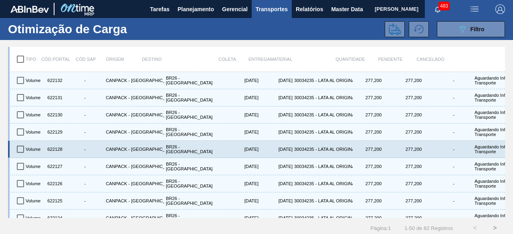
scroll to position [113, 0]
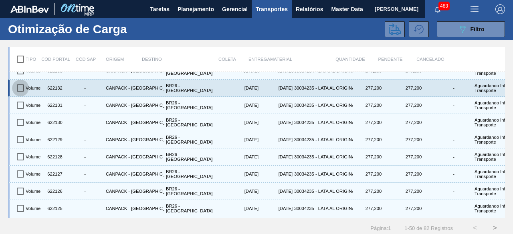
click at [22, 86] on input "checkbox" at bounding box center [20, 88] width 17 height 17
checkbox input "true"
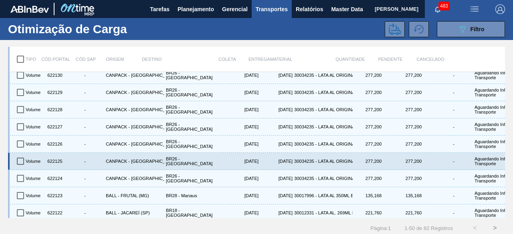
scroll to position [321, 0]
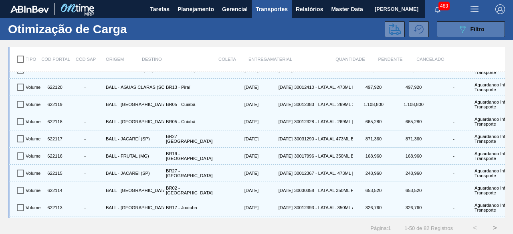
click at [466, 28] on icon "089F7B8B-B2A5-4AFE-B5C0-19BA573D28AC" at bounding box center [463, 29] width 10 height 10
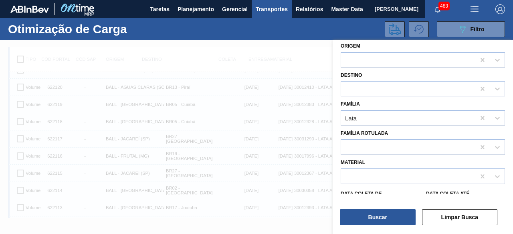
scroll to position [80, 0]
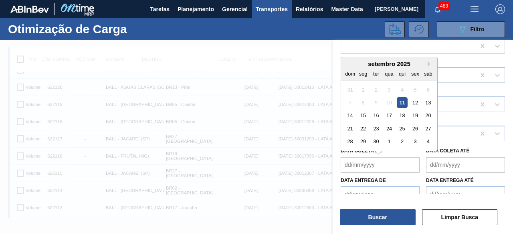
click at [389, 163] on de "Data coleta de" at bounding box center [380, 165] width 79 height 16
click at [414, 104] on div "12" at bounding box center [415, 102] width 11 height 11
type de "12/09/2025"
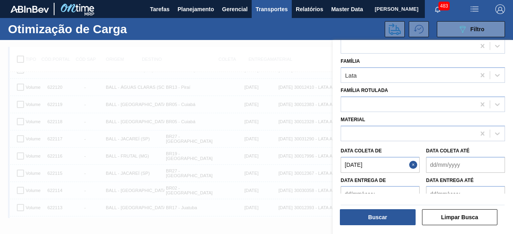
click at [441, 164] on até "Data coleta até" at bounding box center [465, 165] width 79 height 16
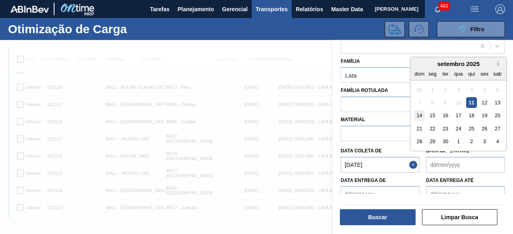
click at [419, 113] on div "14" at bounding box center [419, 115] width 11 height 11
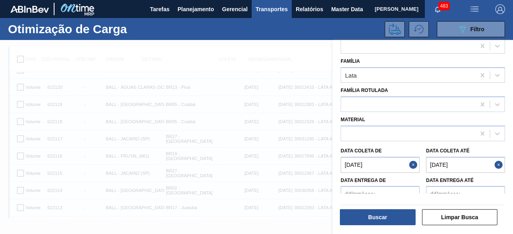
type até "14/09/2025"
click at [376, 217] on button "Buscar" at bounding box center [378, 218] width 76 height 16
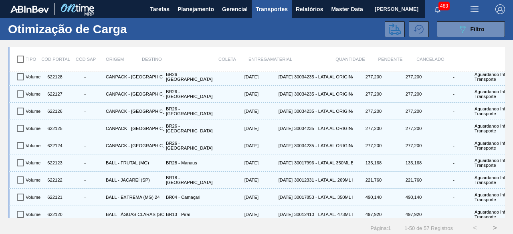
scroll to position [153, 0]
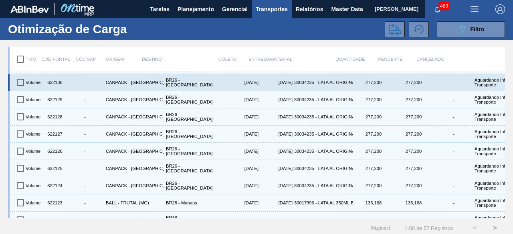
click at [19, 81] on input "checkbox" at bounding box center [20, 82] width 17 height 17
checkbox input "true"
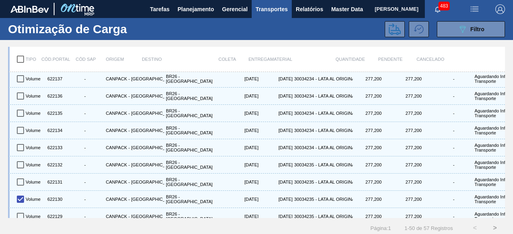
scroll to position [33, 0]
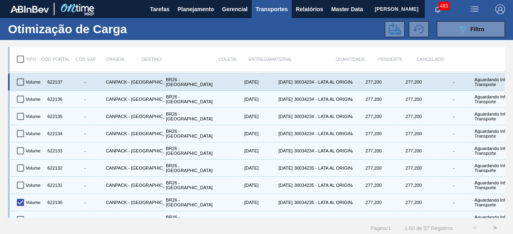
click at [21, 82] on input "checkbox" at bounding box center [20, 82] width 17 height 17
checkbox input "true"
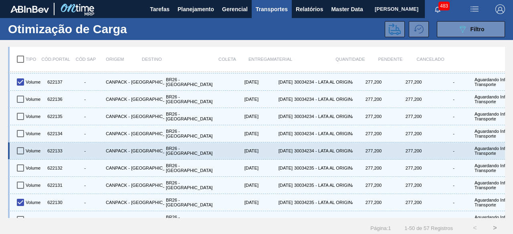
scroll to position [0, 0]
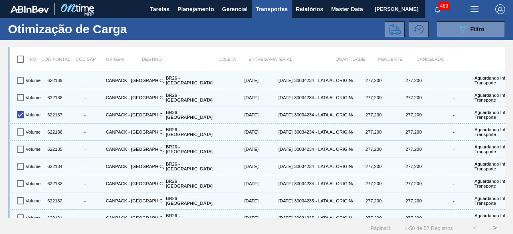
click at [473, 8] on img "button" at bounding box center [475, 9] width 10 height 10
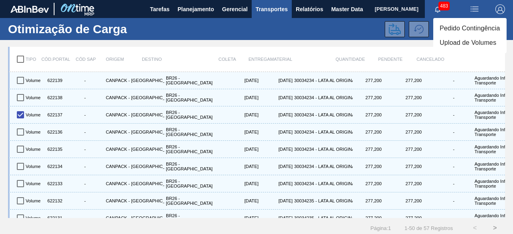
click at [475, 45] on li "Upload de Volumes" at bounding box center [469, 43] width 73 height 14
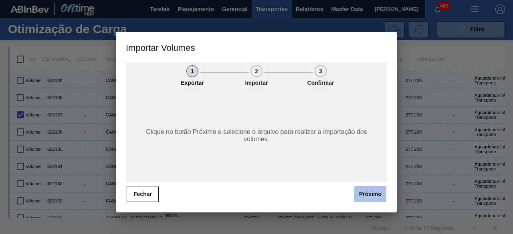
click at [371, 197] on button "Próximo" at bounding box center [370, 194] width 32 height 16
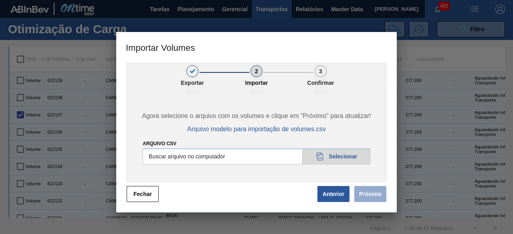
click at [356, 159] on input "Arquivo csv" at bounding box center [257, 157] width 228 height 16
type input "C:\fakepath\Subida Crown 11.09.csv"
click at [366, 196] on button "Próximo" at bounding box center [370, 194] width 32 height 16
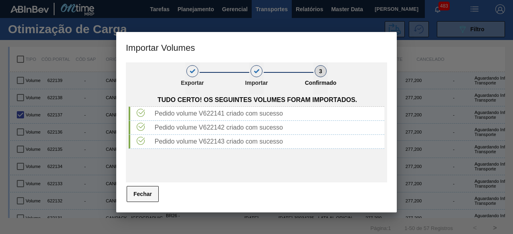
click at [143, 193] on button "Fechar" at bounding box center [143, 194] width 32 height 16
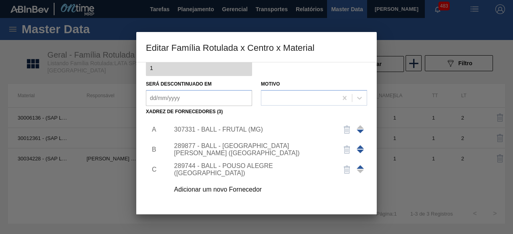
scroll to position [126, 0]
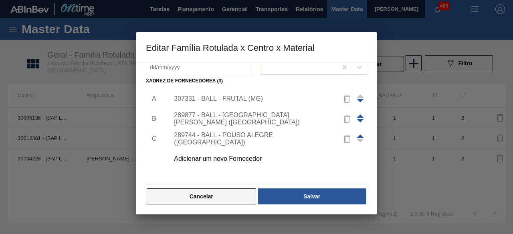
click at [229, 200] on button "Cancelar" at bounding box center [201, 197] width 109 height 16
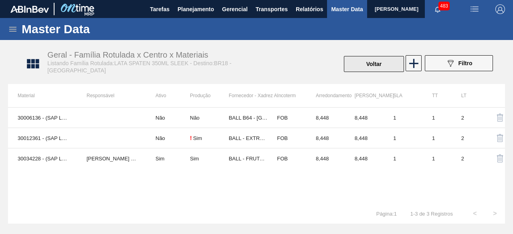
click at [361, 64] on button "Voltar" at bounding box center [374, 64] width 60 height 16
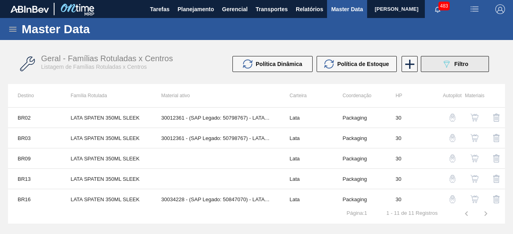
click at [447, 68] on icon "089F7B8B-B2A5-4AFE-B5C0-19BA573D28AC" at bounding box center [447, 64] width 10 height 10
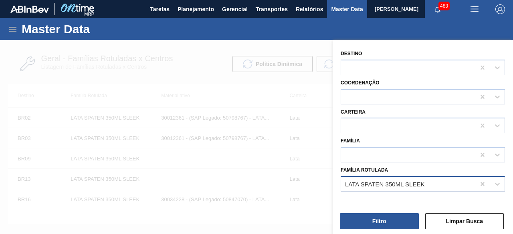
click at [408, 187] on div "LATA SPATEN 350ML SLEEK" at bounding box center [384, 184] width 79 height 7
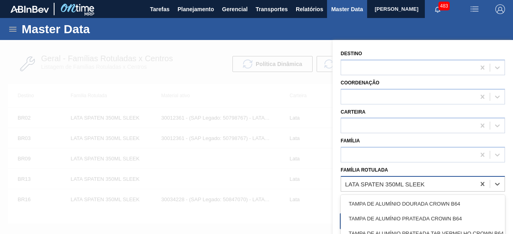
paste Rotulada "LATA BOH 350ML"
type Rotulada "LATA BOH 350ML"
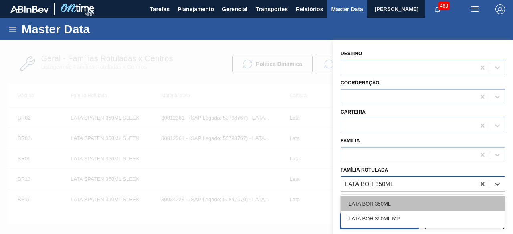
click at [369, 204] on div "LATA BOH 350ML" at bounding box center [423, 204] width 164 height 15
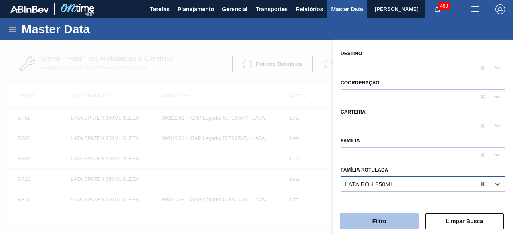
click at [388, 216] on button "Filtro" at bounding box center [379, 222] width 79 height 16
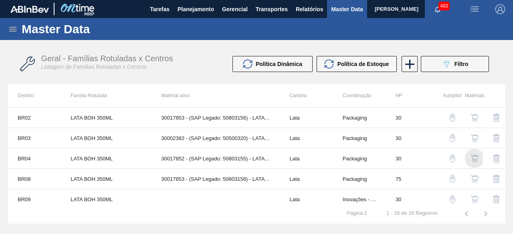
click at [475, 159] on img "button" at bounding box center [475, 159] width 8 height 8
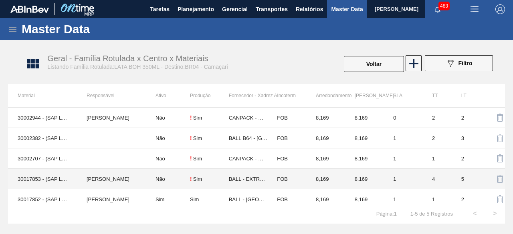
click at [153, 177] on td "Não" at bounding box center [168, 179] width 44 height 20
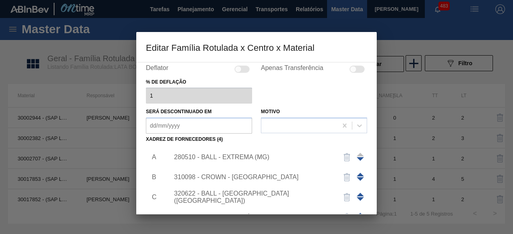
scroll to position [126, 0]
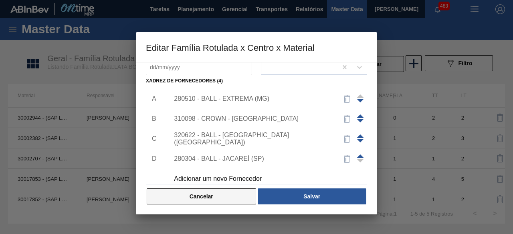
click at [246, 198] on button "Cancelar" at bounding box center [201, 197] width 109 height 16
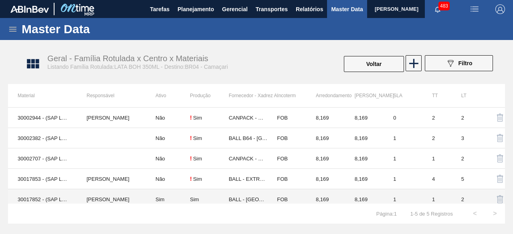
click at [110, 201] on td "[PERSON_NAME]" at bounding box center [111, 200] width 69 height 20
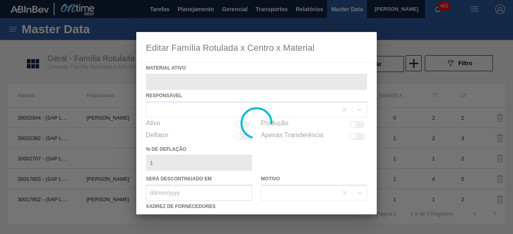
type ativo "30017852 - (SAP Legado: 50803155) - LATA AL. 350ML BOH FOSCO 429"
checkbox input "true"
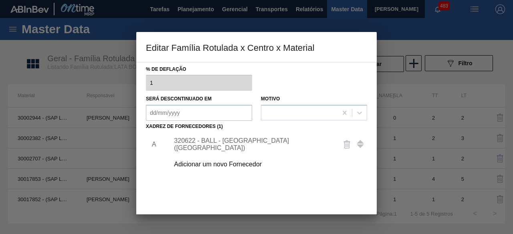
scroll to position [0, 0]
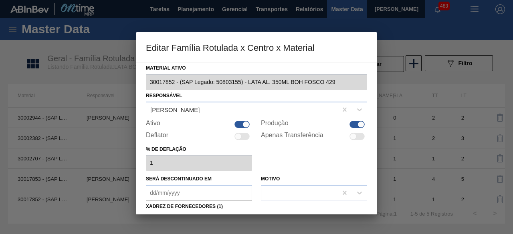
click at [245, 126] on div at bounding box center [245, 124] width 7 height 7
checkbox input "false"
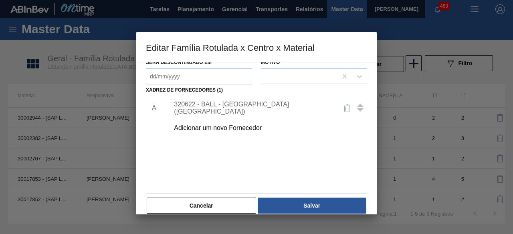
scroll to position [120, 0]
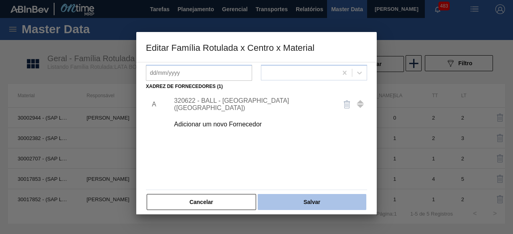
click at [342, 201] on button "Salvar" at bounding box center [312, 202] width 109 height 16
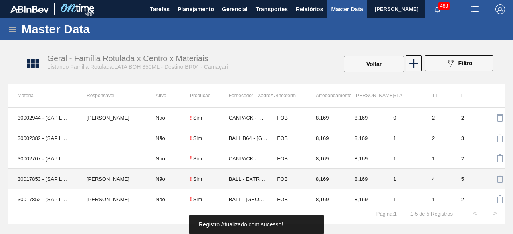
click at [64, 178] on td "30017853 - (SAP Legado: 50803156) - LATA AL. 350ML BOH BRILHO 429" at bounding box center [42, 179] width 69 height 20
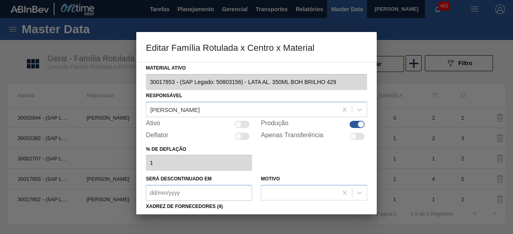
click at [242, 126] on div at bounding box center [241, 124] width 15 height 7
checkbox input "true"
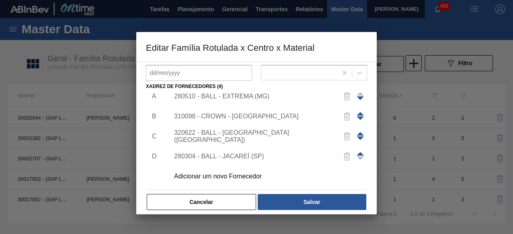
click at [250, 177] on div "Adicionar um novo Fornecedor" at bounding box center [252, 176] width 157 height 7
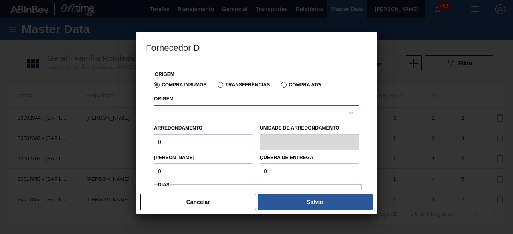
click at [265, 115] on div at bounding box center [249, 113] width 190 height 12
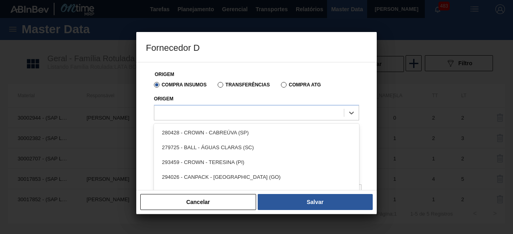
scroll to position [40, 0]
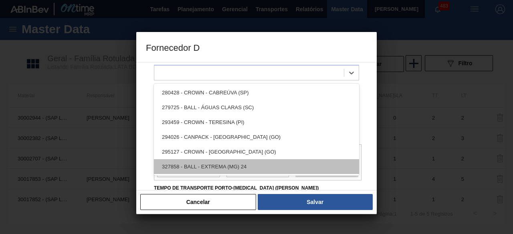
click at [280, 169] on div "327858 - BALL - EXTREMA (MG) 24" at bounding box center [256, 167] width 205 height 15
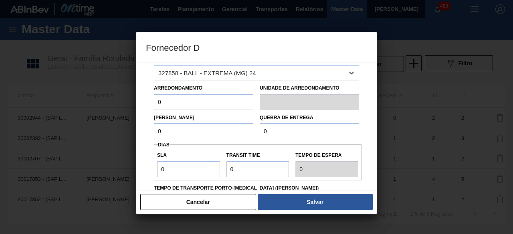
click at [217, 103] on input "0" at bounding box center [203, 102] width 99 height 16
type input "8,169"
click at [204, 135] on input "0" at bounding box center [203, 131] width 99 height 16
type input "8,169"
click at [279, 136] on input "0" at bounding box center [309, 131] width 99 height 16
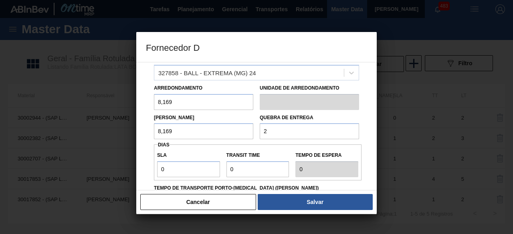
type input "204,225"
click at [200, 173] on input "0" at bounding box center [188, 170] width 63 height 16
type input "01"
type input "1"
click at [262, 167] on input "Transit Time" at bounding box center [257, 170] width 63 height 16
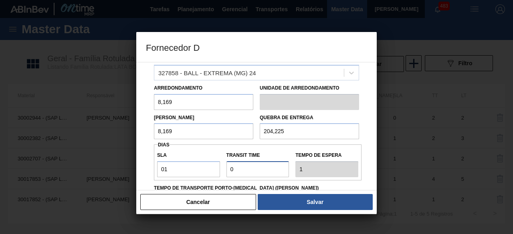
type input "01"
type input "2"
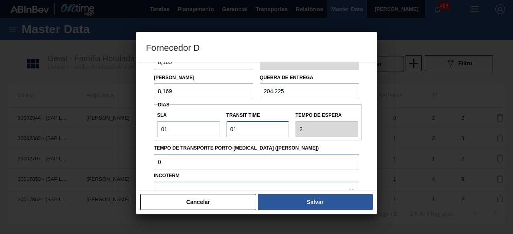
scroll to position [160, 0]
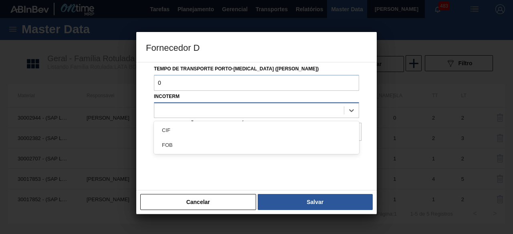
click at [279, 113] on div at bounding box center [249, 111] width 190 height 12
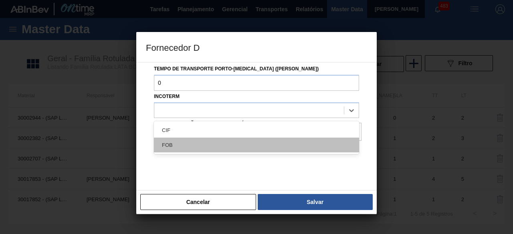
click at [209, 144] on div "FOB" at bounding box center [256, 145] width 205 height 15
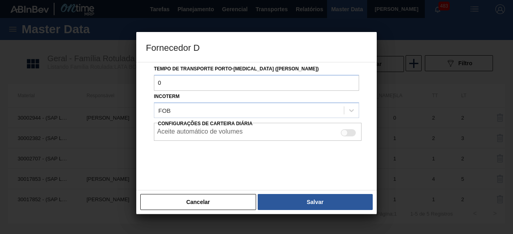
click at [350, 129] on div "Aceite automático de volumes" at bounding box center [257, 133] width 201 height 10
click at [350, 132] on div at bounding box center [348, 132] width 15 height 7
checkbox input "true"
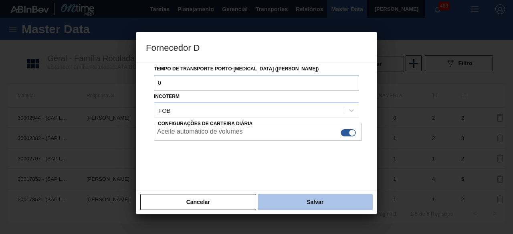
click at [321, 210] on button "Salvar" at bounding box center [315, 202] width 115 height 16
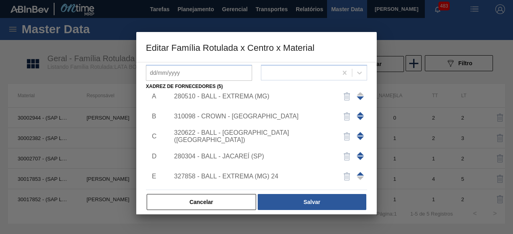
click at [267, 176] on div "327858 - BALL - EXTREMA (MG) 24" at bounding box center [252, 176] width 157 height 7
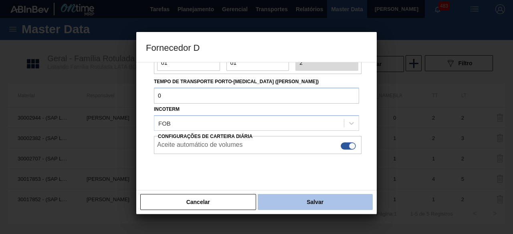
scroll to position [134, 0]
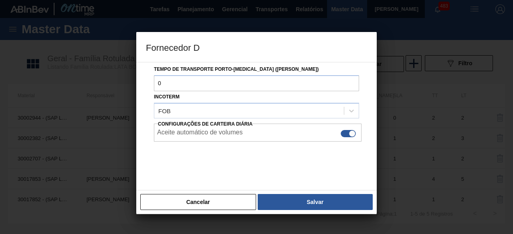
click at [344, 210] on div "Cancelar Salvar" at bounding box center [256, 202] width 240 height 24
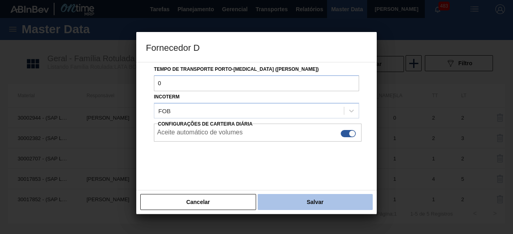
click at [344, 203] on button "Salvar" at bounding box center [315, 202] width 115 height 16
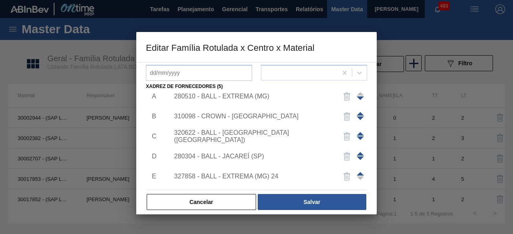
click at [344, 203] on button "Salvar" at bounding box center [312, 202] width 109 height 16
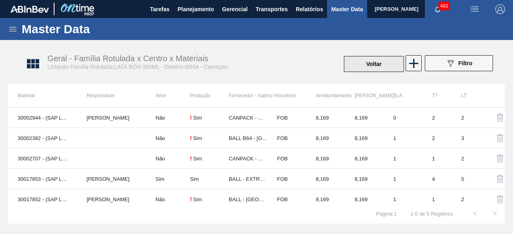
click at [366, 68] on button "Voltar" at bounding box center [374, 64] width 60 height 16
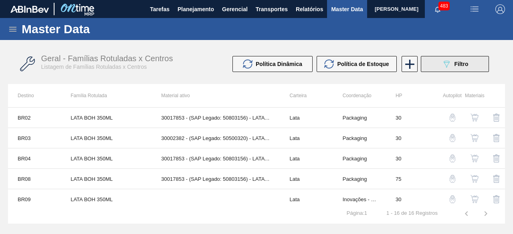
click at [433, 67] on button "089F7B8B-B2A5-4AFE-B5C0-19BA573D28AC Filtro" at bounding box center [455, 64] width 68 height 16
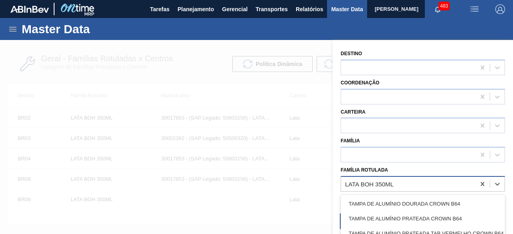
click at [404, 186] on div "LATA BOH 350ML" at bounding box center [408, 184] width 134 height 12
paste Rotulada "LATA PC 350ML"
type Rotulada "LATA PC 350ML"
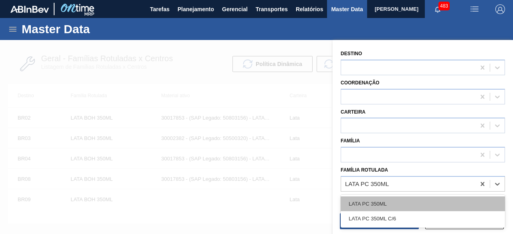
click at [399, 202] on div "LATA PC 350ML" at bounding box center [423, 204] width 164 height 15
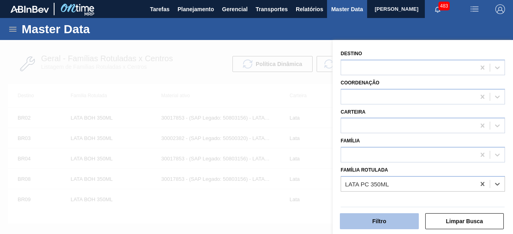
click at [395, 226] on button "Filtro" at bounding box center [379, 222] width 79 height 16
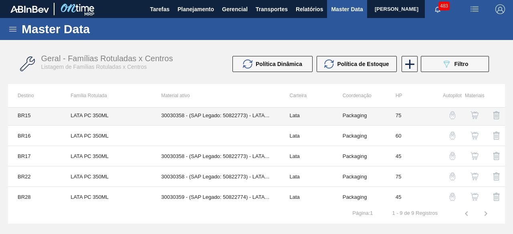
scroll to position [86, 0]
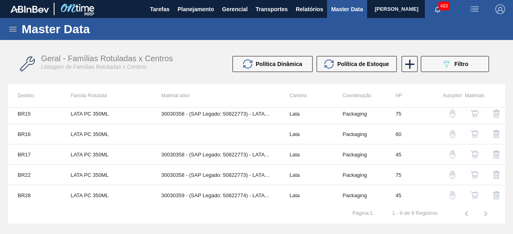
click at [473, 198] on button "button" at bounding box center [474, 195] width 19 height 19
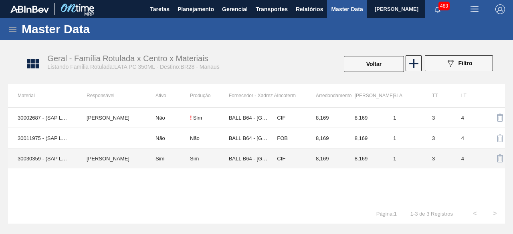
click at [90, 160] on td "[PERSON_NAME]" at bounding box center [111, 159] width 69 height 20
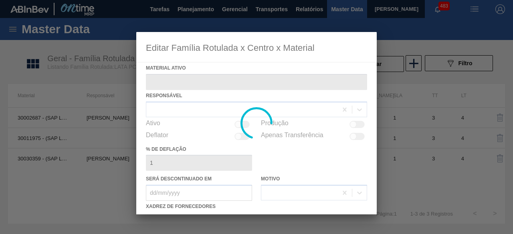
type ativo "30030359 - (SAP Legado: 50822774) - LATA AL 350ML PC SUFRAMA NIV24"
checkbox input "true"
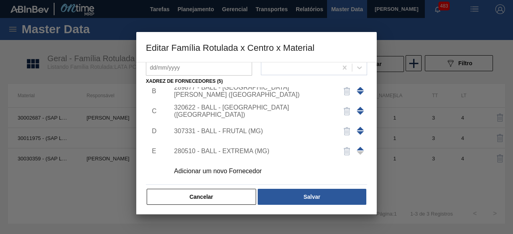
scroll to position [126, 0]
click at [234, 168] on div "Adicionar um novo Fornecedor" at bounding box center [252, 171] width 157 height 7
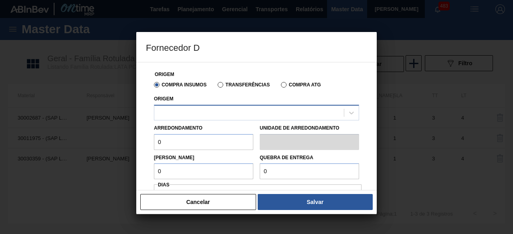
click at [252, 115] on div at bounding box center [249, 113] width 190 height 12
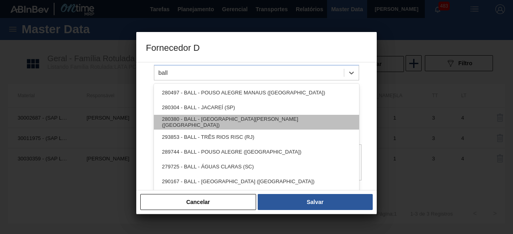
scroll to position [16, 0]
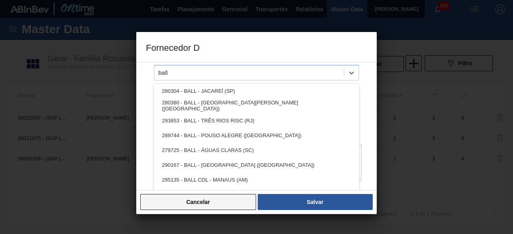
type input "ball"
click at [241, 205] on button "Cancelar" at bounding box center [198, 202] width 116 height 16
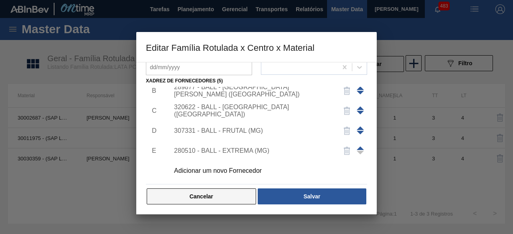
click at [246, 196] on button "Cancelar" at bounding box center [201, 197] width 109 height 16
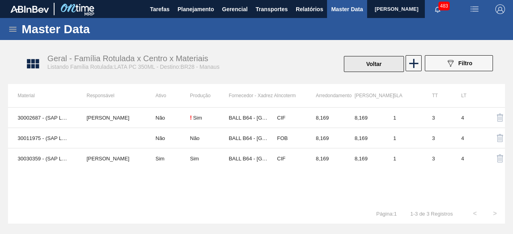
click at [379, 64] on button "Voltar" at bounding box center [374, 64] width 60 height 16
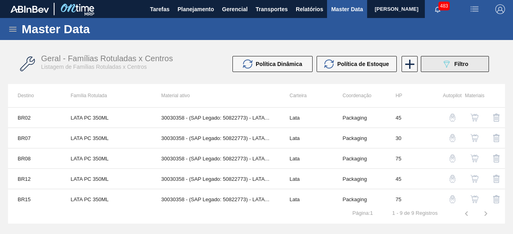
click at [435, 71] on button "089F7B8B-B2A5-4AFE-B5C0-19BA573D28AC Filtro" at bounding box center [455, 64] width 68 height 16
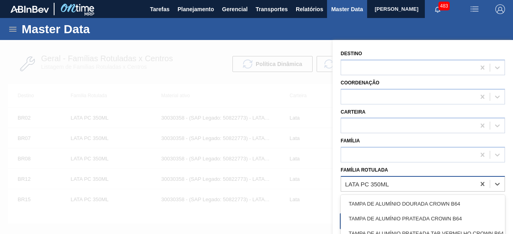
click at [379, 186] on div "LATA PC 350ML" at bounding box center [367, 184] width 44 height 7
paste Rotulada "LATA SK SENSES 269ML"
type Rotulada "LATA SK SENSES 269ML"
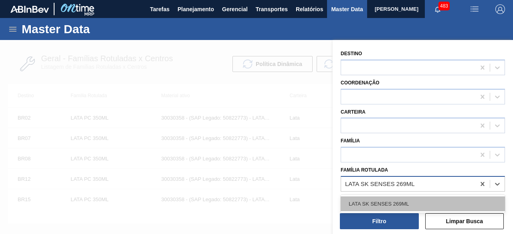
click at [381, 201] on div "LATA SK SENSES 269ML" at bounding box center [423, 204] width 164 height 15
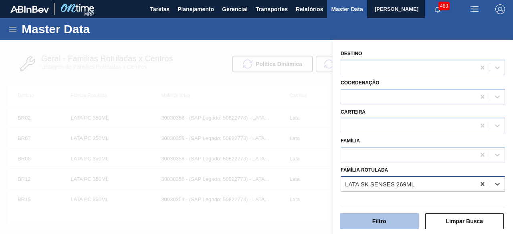
click at [379, 220] on button "Filtro" at bounding box center [379, 222] width 79 height 16
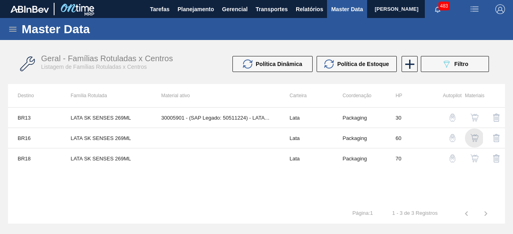
click at [472, 138] on img "button" at bounding box center [475, 138] width 8 height 8
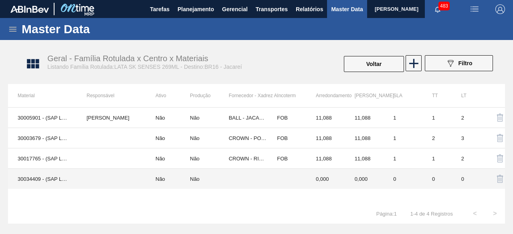
click at [93, 176] on td at bounding box center [111, 179] width 69 height 20
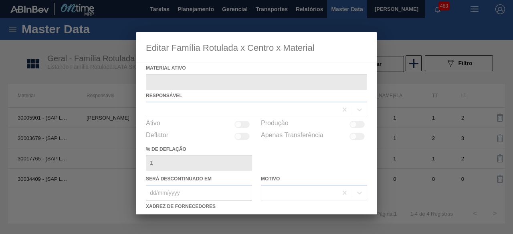
click at [316, 156] on div at bounding box center [256, 123] width 240 height 183
type ativo "30034409 - (SAP Legado: 50850973) - LATA AL 269ML BEATS SENSES GARMINO"
type deflação "0"
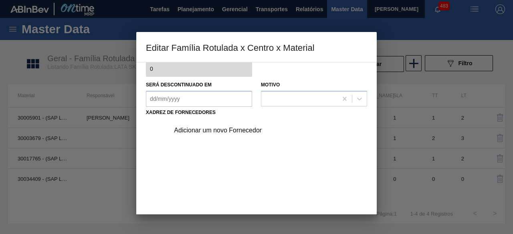
scroll to position [126, 0]
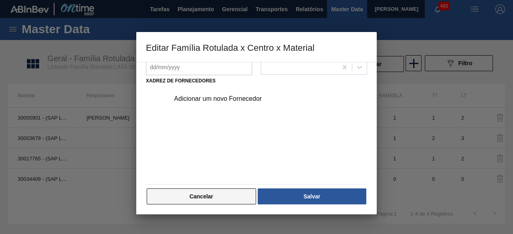
click at [233, 201] on button "Cancelar" at bounding box center [201, 197] width 109 height 16
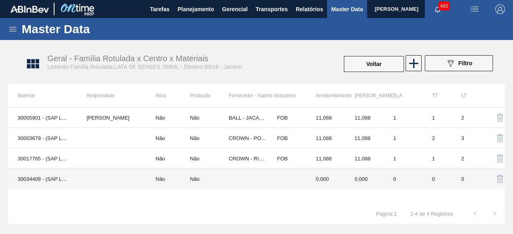
click at [59, 177] on td "30034409 - (SAP Legado: 50850973) - LATA AL 269ML BEATS SENSES GARMINO" at bounding box center [42, 179] width 69 height 20
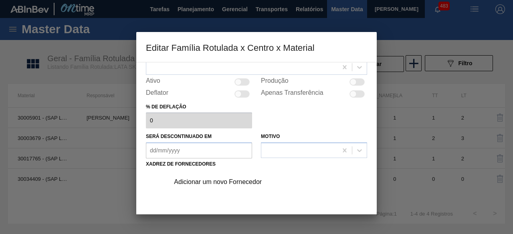
scroll to position [80, 0]
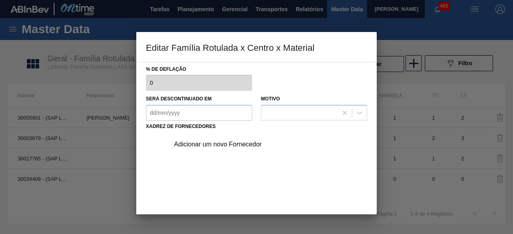
click at [241, 143] on div "Adicionar um novo Fornecedor" at bounding box center [252, 144] width 157 height 7
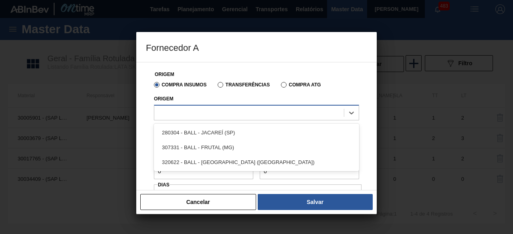
click at [235, 111] on div at bounding box center [249, 113] width 190 height 12
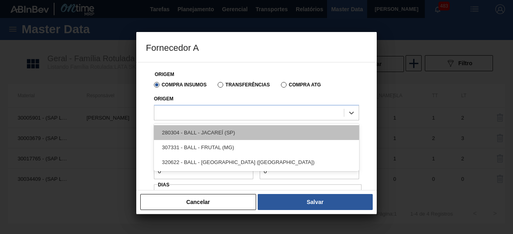
click at [229, 136] on div "280304 - BALL - JACAREÍ (SP)" at bounding box center [256, 132] width 205 height 15
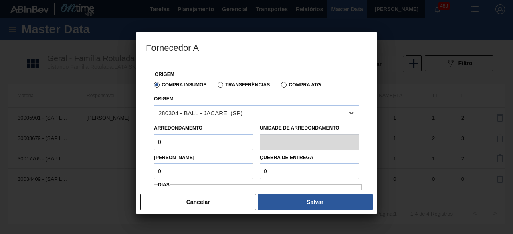
click at [211, 144] on input "0" at bounding box center [203, 142] width 99 height 16
type input "11,088"
click at [204, 171] on input "0" at bounding box center [203, 172] width 99 height 16
type input "11,088"
click at [312, 170] on input "0" at bounding box center [309, 172] width 99 height 16
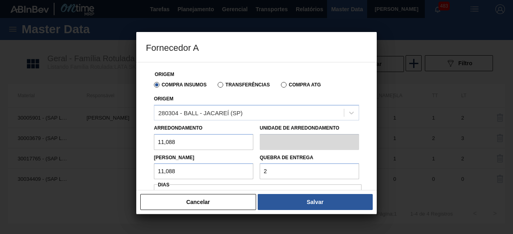
type input "277,2"
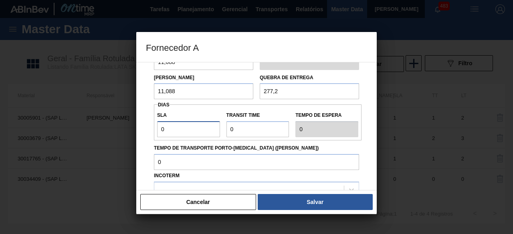
click at [210, 133] on input "0" at bounding box center [188, 129] width 63 height 16
type input "01"
type input "1"
click at [256, 131] on input "Transit Time" at bounding box center [257, 129] width 63 height 16
type input "01"
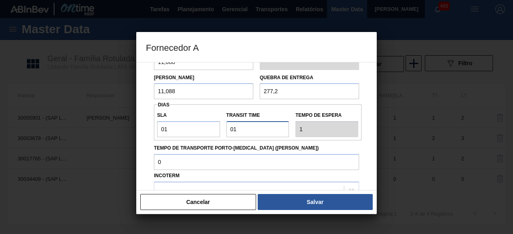
type input "2"
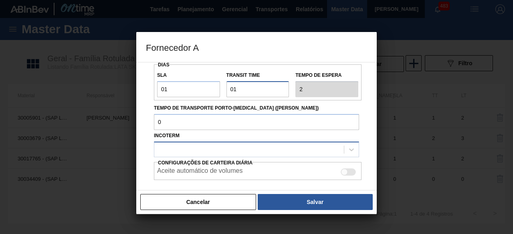
scroll to position [160, 0]
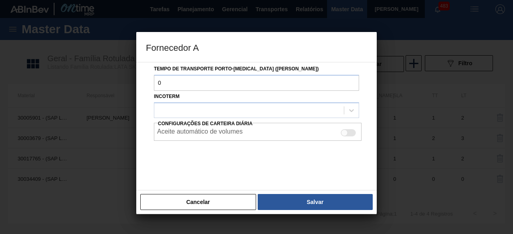
click at [285, 118] on div "Configurações de Carteira Diária Aceite automático de volumes" at bounding box center [256, 129] width 205 height 23
click at [264, 105] on div at bounding box center [249, 111] width 190 height 12
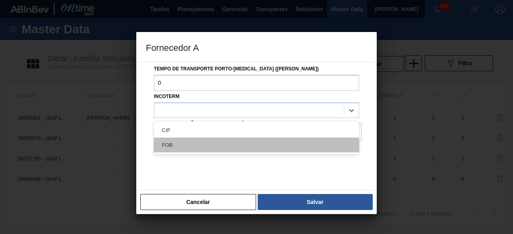
click at [235, 144] on div "FOB" at bounding box center [256, 145] width 205 height 15
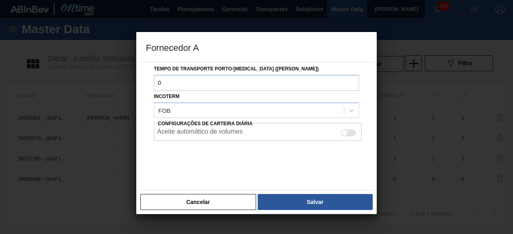
click at [354, 131] on div at bounding box center [348, 132] width 15 height 7
checkbox input "true"
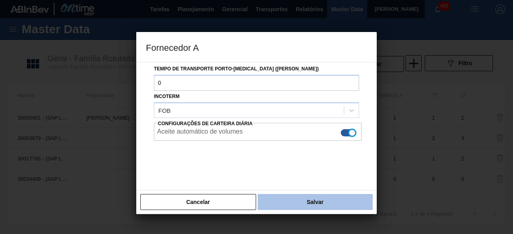
click at [351, 199] on button "Salvar" at bounding box center [315, 202] width 115 height 16
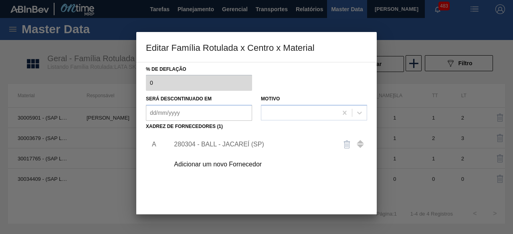
scroll to position [0, 0]
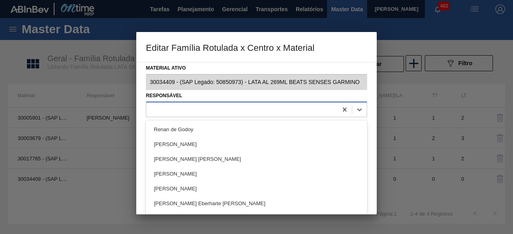
click at [238, 110] on div at bounding box center [241, 110] width 191 height 12
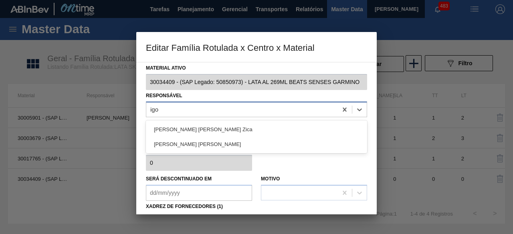
type input "[PERSON_NAME]"
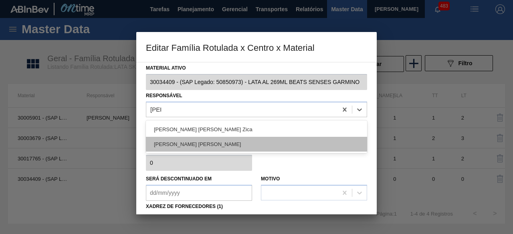
click at [232, 147] on div "[PERSON_NAME] [PERSON_NAME]" at bounding box center [256, 144] width 221 height 15
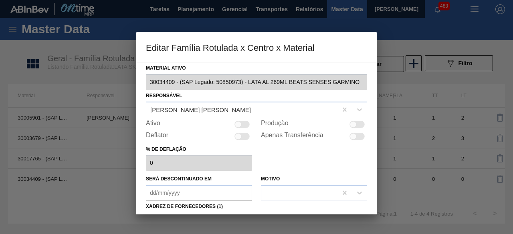
click at [246, 125] on div at bounding box center [241, 124] width 15 height 7
checkbox input "true"
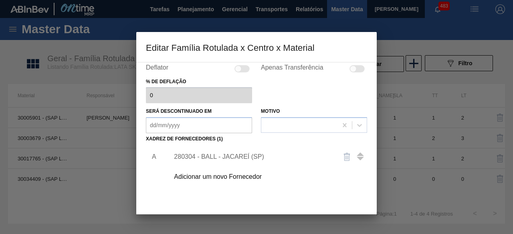
scroll to position [68, 0]
click at [239, 158] on div "280304 - BALL - JACAREÍ (SP)" at bounding box center [252, 156] width 157 height 7
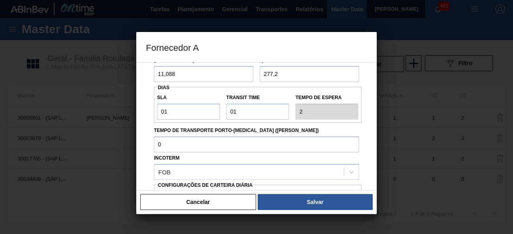
scroll to position [134, 0]
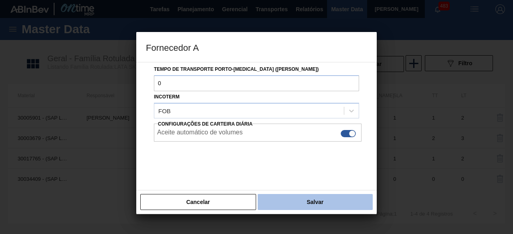
click at [323, 198] on button "Salvar" at bounding box center [315, 202] width 115 height 16
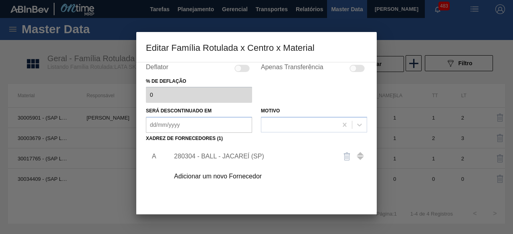
scroll to position [126, 0]
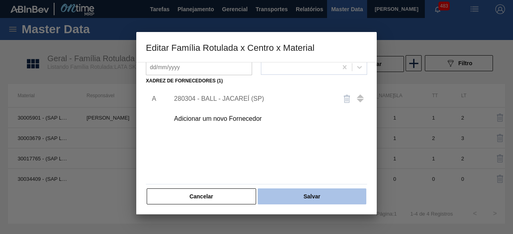
click at [323, 198] on button "Salvar" at bounding box center [312, 197] width 109 height 16
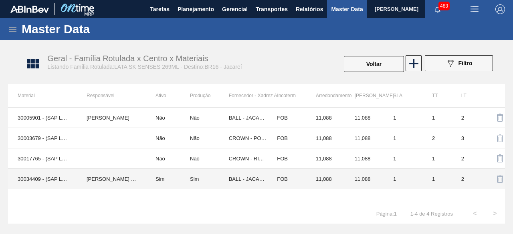
click at [138, 183] on td "[PERSON_NAME] [PERSON_NAME]" at bounding box center [111, 179] width 69 height 20
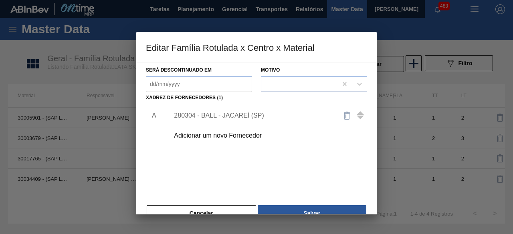
scroll to position [110, 0]
click at [258, 121] on div "280304 - BALL - JACAREÍ (SP)" at bounding box center [266, 115] width 202 height 20
click at [255, 111] on div "280304 - BALL - JACAREÍ (SP)" at bounding box center [266, 115] width 202 height 20
click at [240, 115] on div "280304 - BALL - JACAREÍ (SP)" at bounding box center [252, 114] width 157 height 7
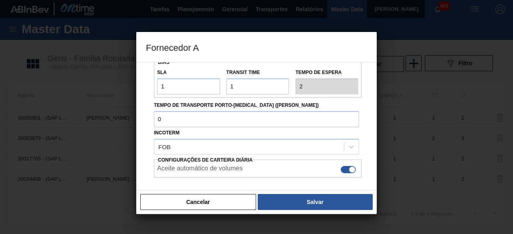
scroll to position [134, 0]
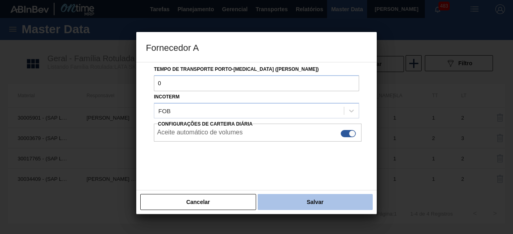
click at [287, 208] on button "Salvar" at bounding box center [315, 202] width 115 height 16
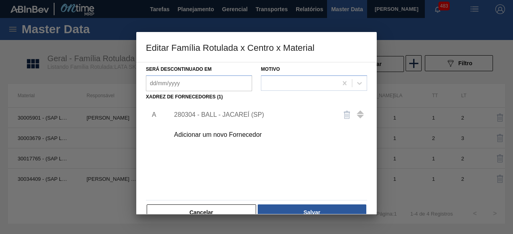
click at [287, 208] on button "Salvar" at bounding box center [312, 213] width 109 height 16
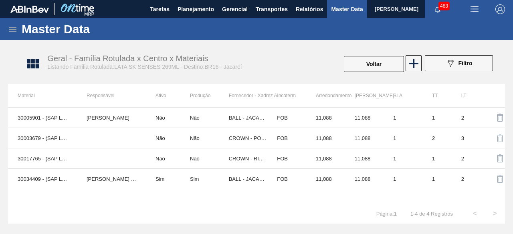
drag, startPoint x: 384, startPoint y: 66, endPoint x: 359, endPoint y: 27, distance: 46.4
click at [384, 66] on button "Voltar" at bounding box center [374, 64] width 60 height 16
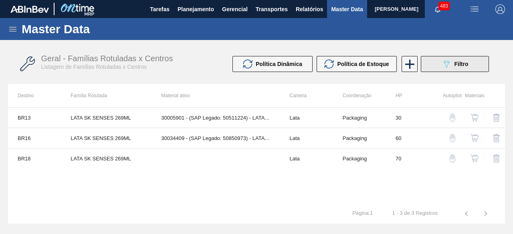
click at [442, 65] on icon "089F7B8B-B2A5-4AFE-B5C0-19BA573D28AC" at bounding box center [447, 64] width 10 height 10
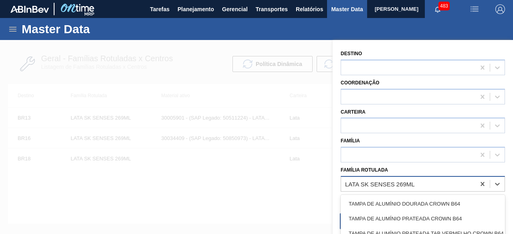
click at [413, 182] on div "LATA SK SENSES 269ML" at bounding box center [380, 184] width 70 height 7
paste Rotulada "LATA AP SUBZERO 269ML"
type Rotulada "LATA AP SUBZERO 269ML"
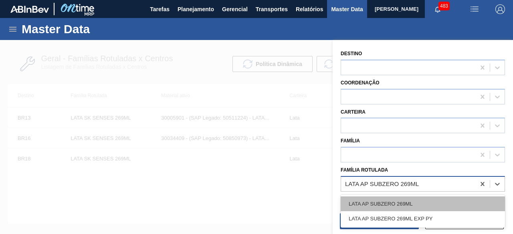
click at [406, 202] on div "LATA AP SUBZERO 269ML" at bounding box center [423, 204] width 164 height 15
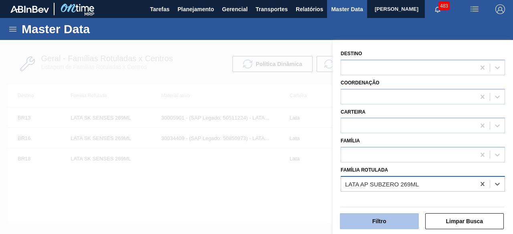
click at [396, 220] on button "Filtro" at bounding box center [379, 222] width 79 height 16
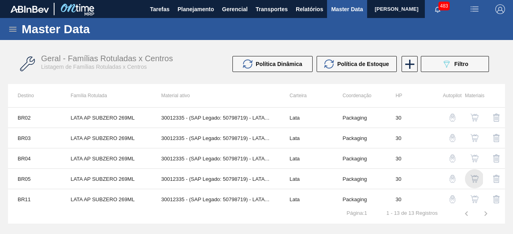
click at [473, 181] on img "button" at bounding box center [475, 179] width 8 height 8
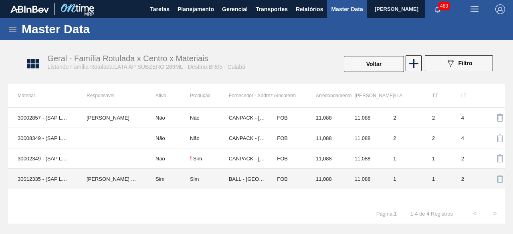
click at [121, 180] on td "[PERSON_NAME] [PERSON_NAME]" at bounding box center [111, 179] width 69 height 20
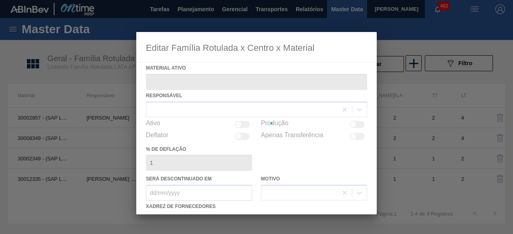
type ativo "30012335 - (SAP Legado: 50798719) - LATA AL. 269ML SUBZERO 429"
checkbox input "true"
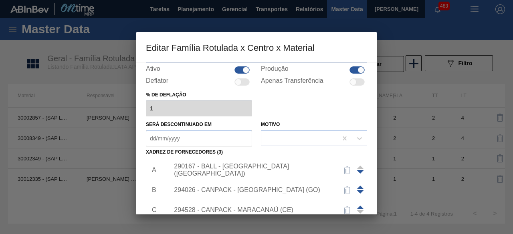
scroll to position [120, 0]
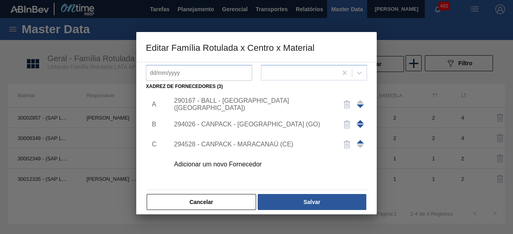
click at [255, 167] on div "Adicionar um novo Fornecedor" at bounding box center [252, 164] width 157 height 7
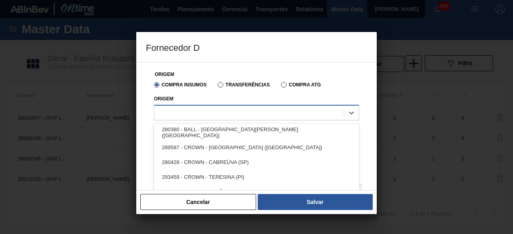
click at [278, 112] on div at bounding box center [249, 113] width 190 height 12
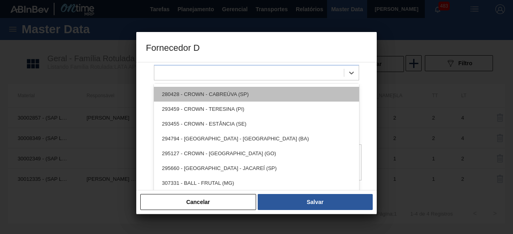
scroll to position [40, 0]
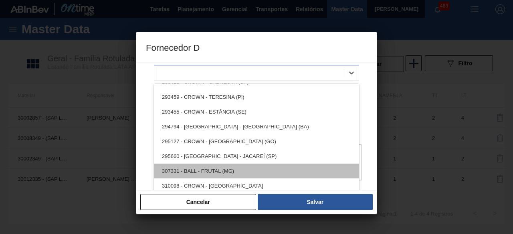
click at [256, 170] on div "307331 - BALL - FRUTAL (MG)" at bounding box center [256, 171] width 205 height 15
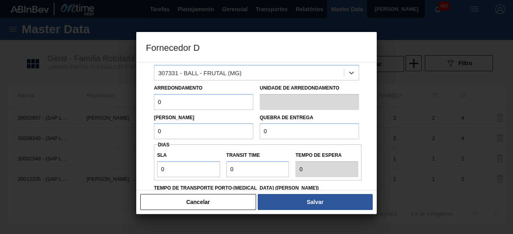
click at [237, 103] on input "0" at bounding box center [203, 102] width 99 height 16
type input "11,088"
click at [223, 133] on input "0" at bounding box center [203, 131] width 99 height 16
type input "11,088"
click at [305, 135] on input "0" at bounding box center [309, 131] width 99 height 16
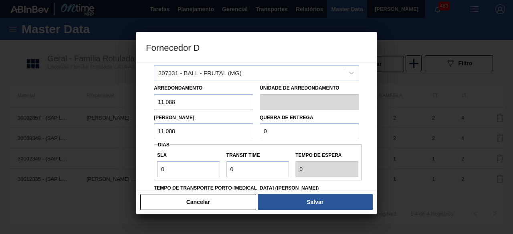
click at [305, 135] on input "0" at bounding box center [309, 131] width 99 height 16
type input "221,76"
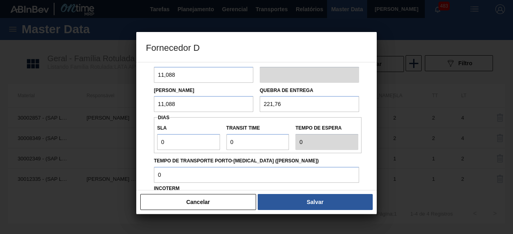
scroll to position [80, 0]
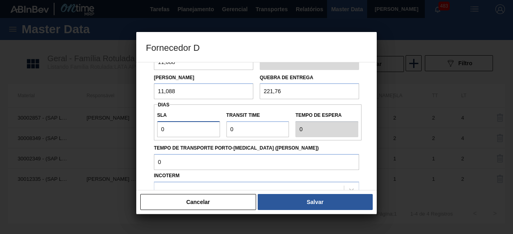
click at [192, 124] on input "0" at bounding box center [188, 129] width 63 height 16
type input "01"
type input "1"
click at [251, 130] on input "Transit Time" at bounding box center [257, 129] width 63 height 16
type input "01"
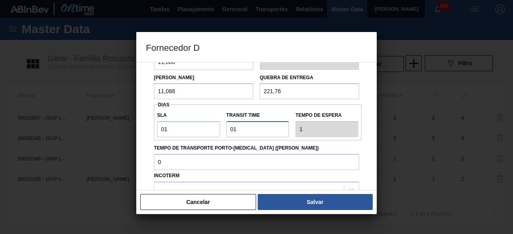
type input "2"
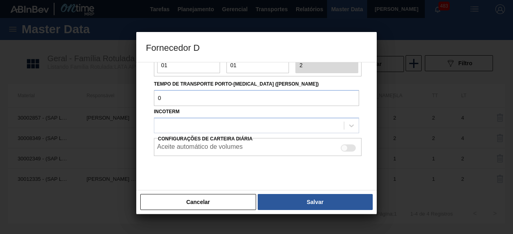
scroll to position [160, 0]
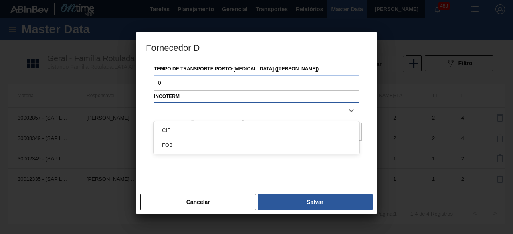
click at [276, 110] on div at bounding box center [249, 111] width 190 height 12
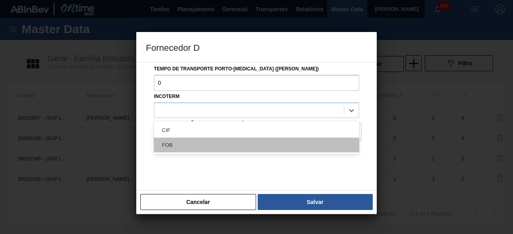
click at [261, 139] on div "FOB" at bounding box center [256, 145] width 205 height 15
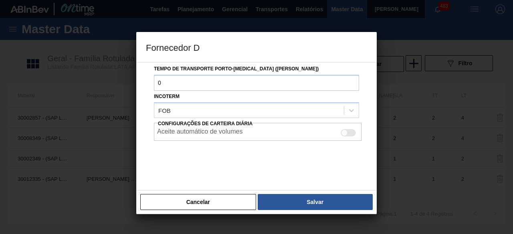
click at [352, 134] on div at bounding box center [348, 132] width 15 height 7
checkbox input "true"
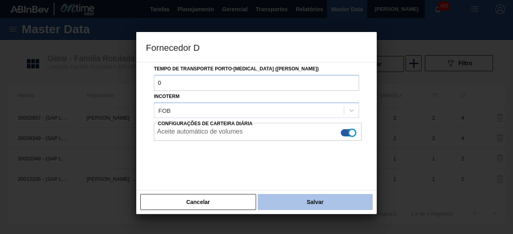
click at [347, 202] on button "Salvar" at bounding box center [315, 202] width 115 height 16
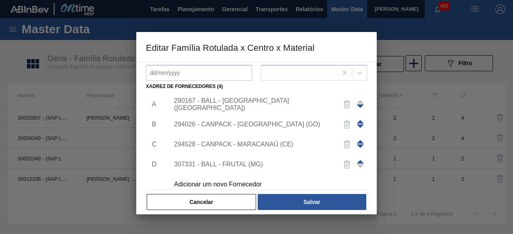
click at [260, 170] on div "307331 - BALL - FRUTAL (MG)" at bounding box center [266, 165] width 202 height 20
click at [245, 163] on div "307331 - BALL - FRUTAL (MG)" at bounding box center [252, 164] width 157 height 7
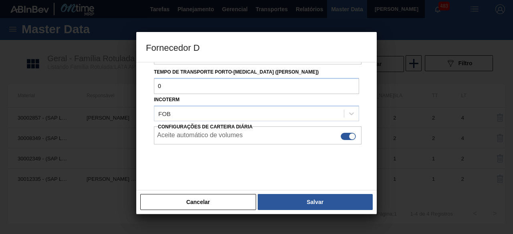
scroll to position [134, 0]
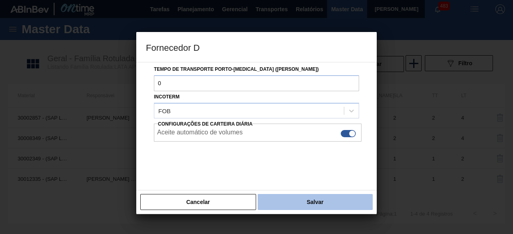
click at [305, 207] on button "Salvar" at bounding box center [315, 202] width 115 height 16
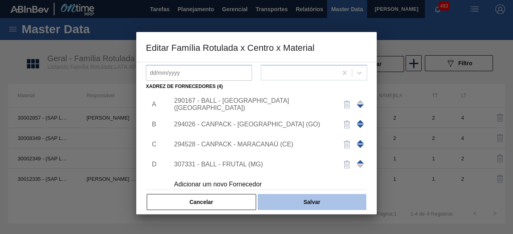
click at [305, 199] on button "Salvar" at bounding box center [312, 202] width 109 height 16
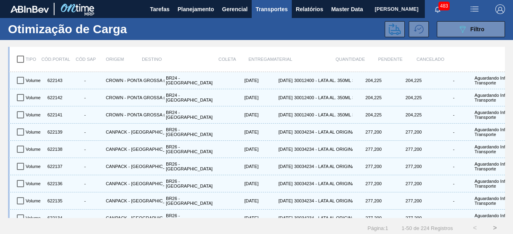
click at [476, 6] on img "button" at bounding box center [475, 9] width 10 height 10
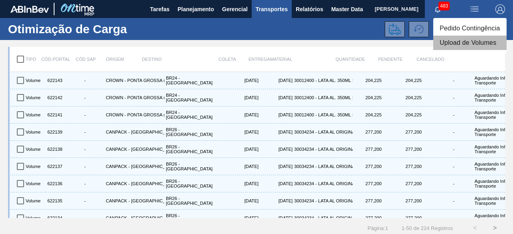
click at [462, 43] on li "Upload de Volumes" at bounding box center [469, 43] width 73 height 14
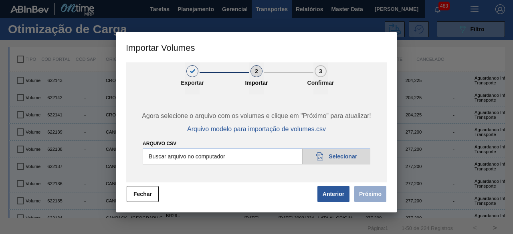
click at [348, 157] on input "Arquivo csv" at bounding box center [257, 157] width 228 height 16
type input "C:\fakepath\Subida fort. + itumb 11.09 2.csv"
click at [370, 197] on button "Próximo" at bounding box center [370, 194] width 32 height 16
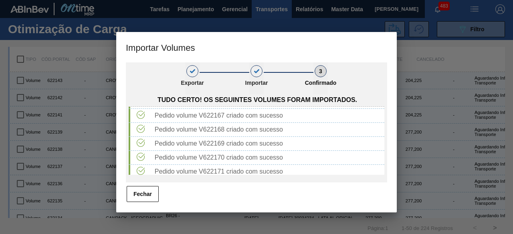
scroll to position [543, 0]
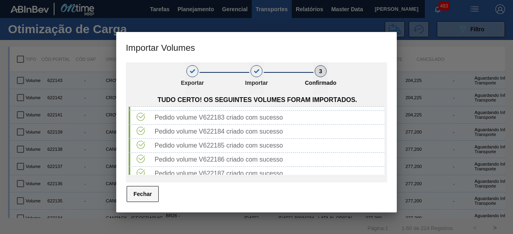
click at [142, 198] on button "Fechar" at bounding box center [143, 194] width 32 height 16
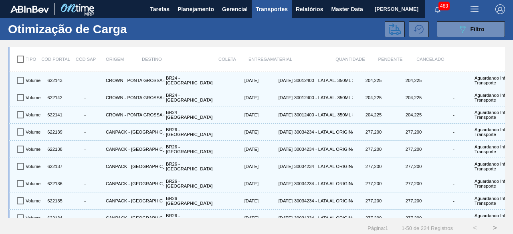
click at [472, 7] on img "button" at bounding box center [475, 9] width 10 height 10
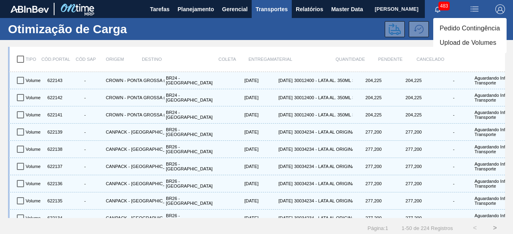
click at [461, 42] on li "Upload de Volumes" at bounding box center [469, 43] width 73 height 14
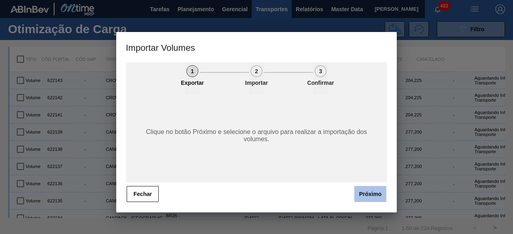
click at [370, 191] on button "Próximo" at bounding box center [370, 194] width 32 height 16
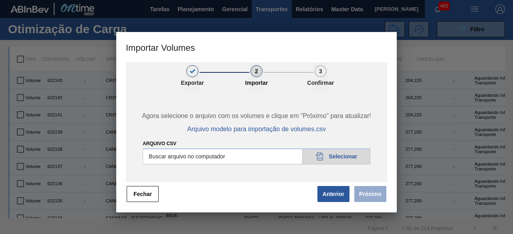
click at [352, 157] on input "Arquivo csv" at bounding box center [257, 157] width 228 height 16
type input "C:\fakepath\Subida fort. + itumb 11.09 3.csv"
click at [372, 195] on button "Próximo" at bounding box center [370, 194] width 32 height 16
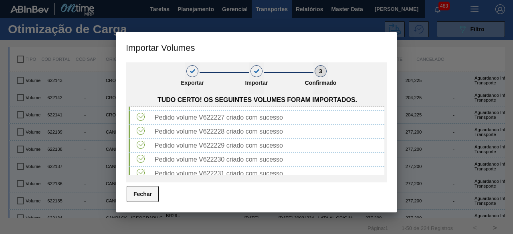
click at [146, 195] on button "Fechar" at bounding box center [143, 194] width 32 height 16
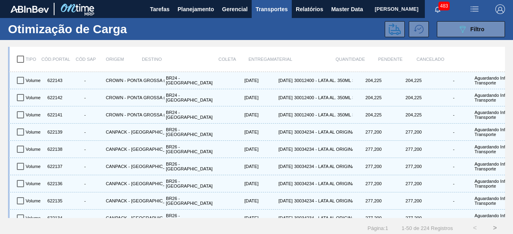
click at [476, 11] on img "button" at bounding box center [475, 9] width 10 height 10
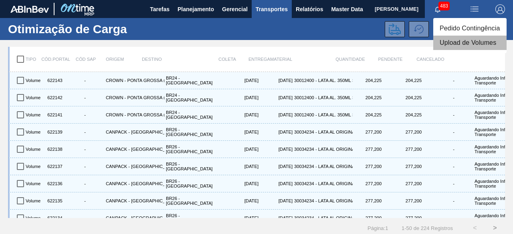
click at [471, 41] on li "Upload de Volumes" at bounding box center [469, 43] width 73 height 14
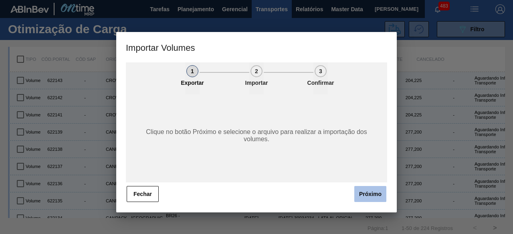
click at [361, 192] on button "Próximo" at bounding box center [370, 194] width 32 height 16
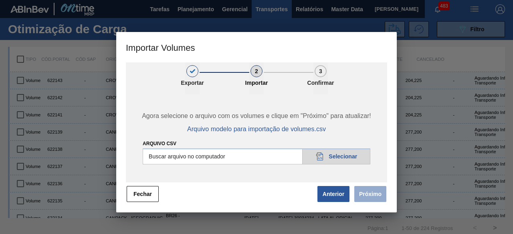
click at [343, 157] on input "Arquivo csv" at bounding box center [257, 157] width 228 height 16
type input "C:\fakepath\Subida fort. + itumb 11.09.csv"
click at [370, 190] on button "Próximo" at bounding box center [370, 194] width 32 height 16
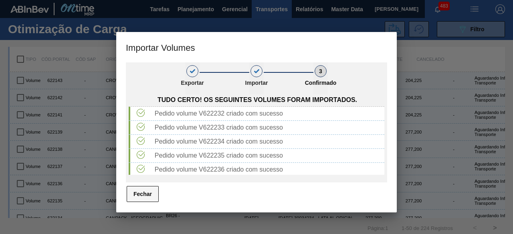
click at [139, 196] on button "Fechar" at bounding box center [143, 194] width 32 height 16
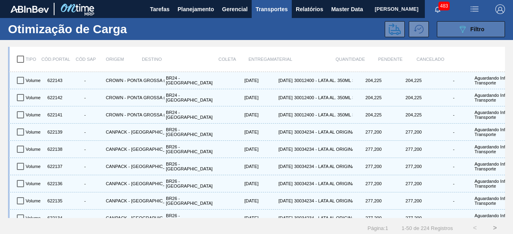
click at [467, 32] on div "089F7B8B-B2A5-4AFE-B5C0-19BA573D28AC Filtro" at bounding box center [471, 29] width 27 height 10
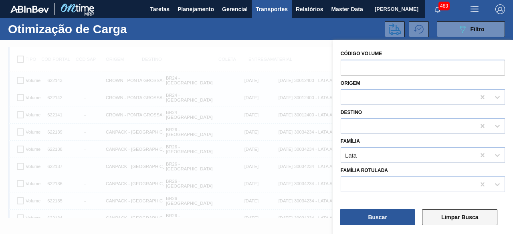
click at [447, 214] on button "Limpar Busca" at bounding box center [460, 218] width 76 height 16
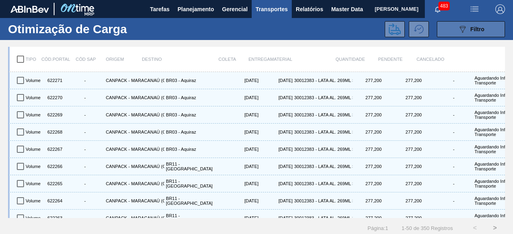
click at [475, 32] on div "089F7B8B-B2A5-4AFE-B5C0-19BA573D28AC Filtro" at bounding box center [471, 29] width 27 height 10
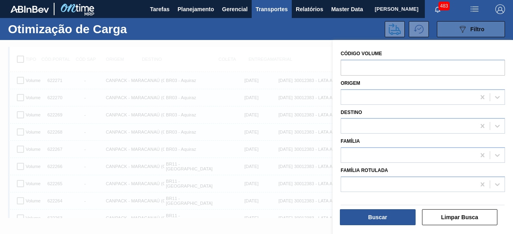
click at [475, 32] on div "089F7B8B-B2A5-4AFE-B5C0-19BA573D28AC Filtro" at bounding box center [471, 29] width 27 height 10
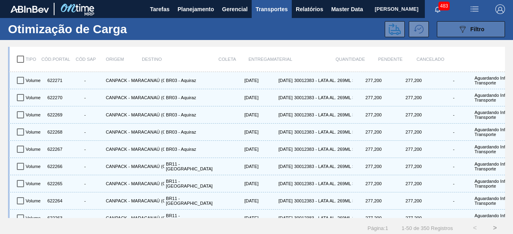
click at [473, 32] on span "Filtro" at bounding box center [478, 29] width 14 height 6
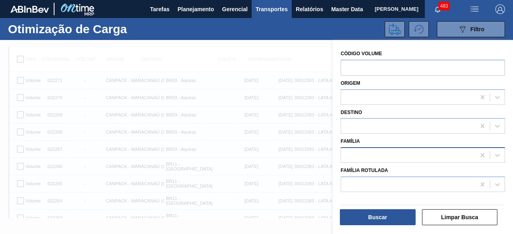
click at [384, 155] on div at bounding box center [408, 156] width 134 height 12
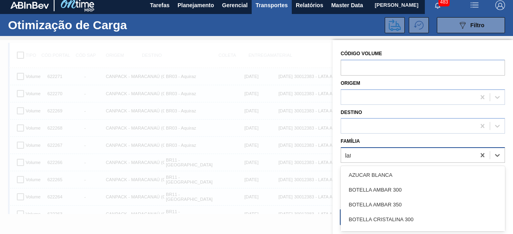
type input "lata"
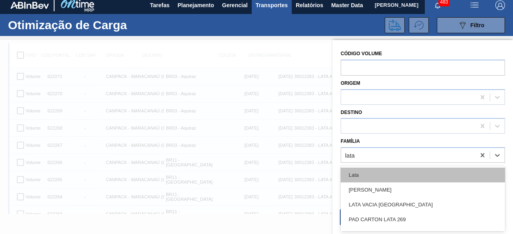
click at [381, 176] on div "Lata" at bounding box center [423, 175] width 164 height 15
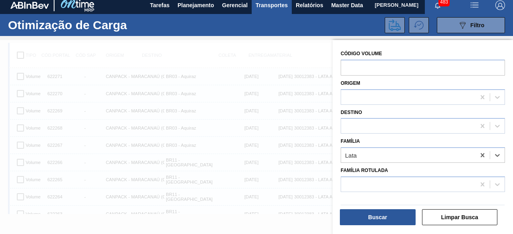
scroll to position [80, 0]
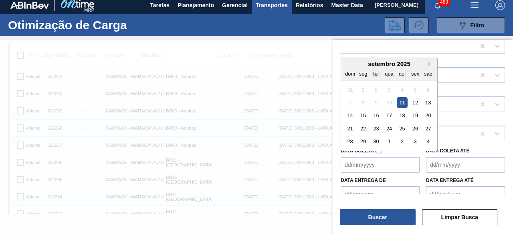
click at [379, 164] on de "Data coleta de" at bounding box center [380, 165] width 79 height 16
click at [404, 100] on div "11" at bounding box center [402, 102] width 11 height 11
type de "[DATE]"
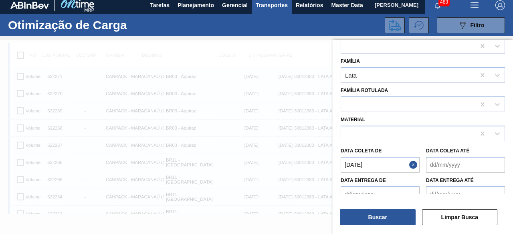
click at [440, 164] on até "Data coleta até" at bounding box center [465, 165] width 79 height 16
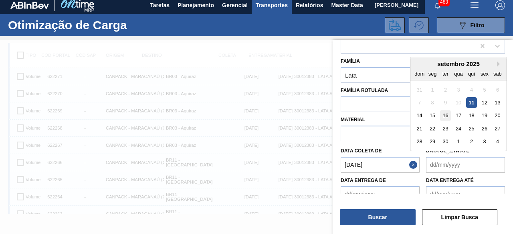
click at [447, 116] on div "16" at bounding box center [445, 115] width 11 height 11
type até "[DATE]"
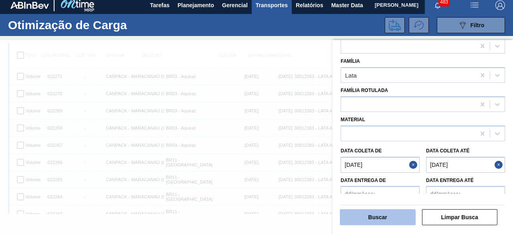
click at [398, 219] on button "Buscar" at bounding box center [378, 218] width 76 height 16
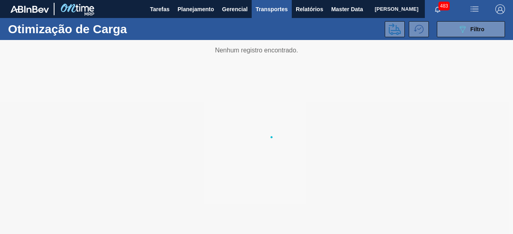
scroll to position [0, 0]
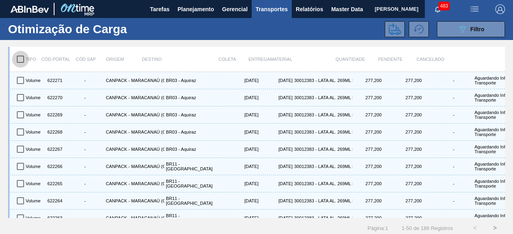
click at [22, 60] on input "checkbox" at bounding box center [20, 59] width 17 height 17
checkbox input "true"
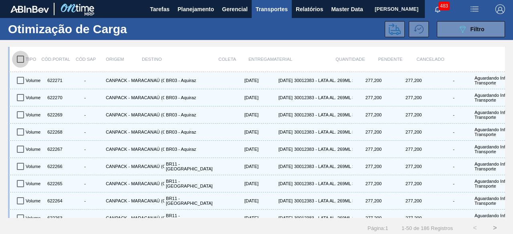
checkbox input "true"
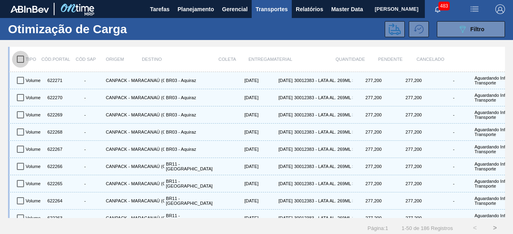
checkbox input "true"
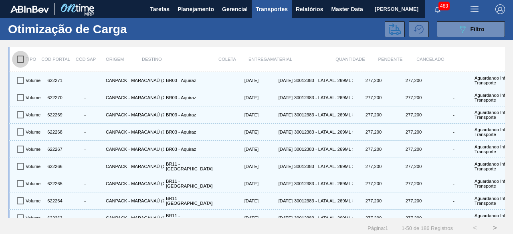
checkbox input "true"
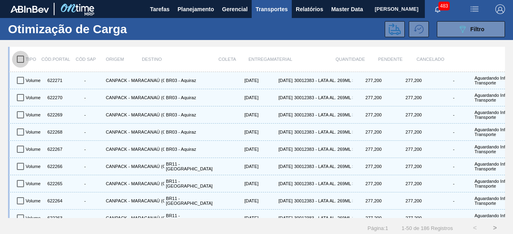
checkbox input "true"
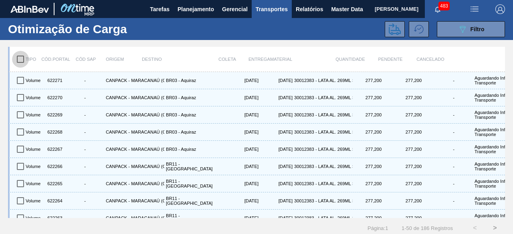
checkbox input "true"
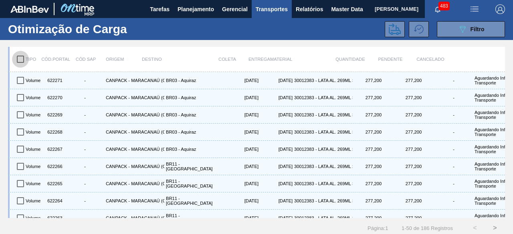
checkbox input "true"
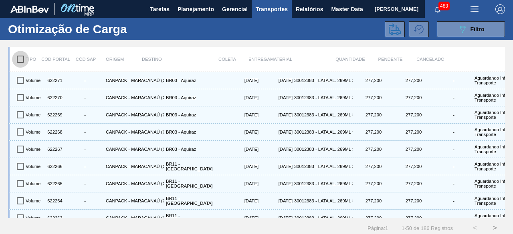
checkbox input "true"
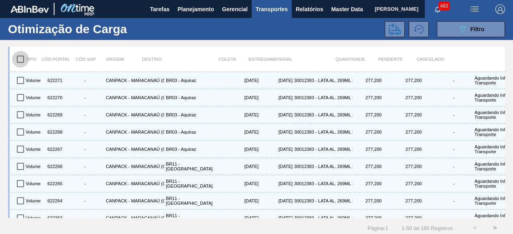
checkbox input "true"
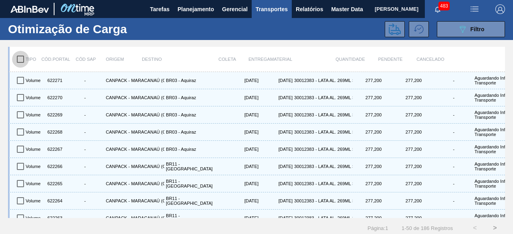
checkbox input "true"
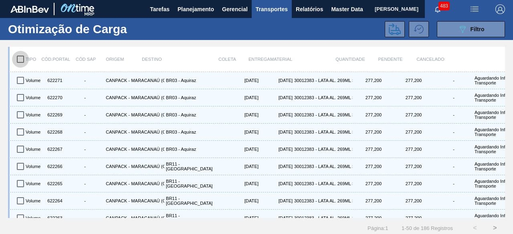
checkbox input "true"
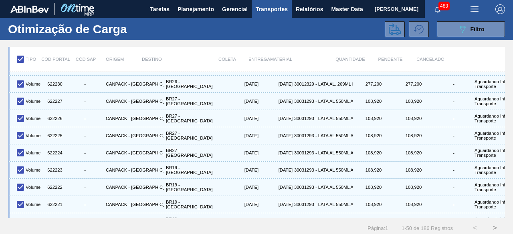
scroll to position [714, 0]
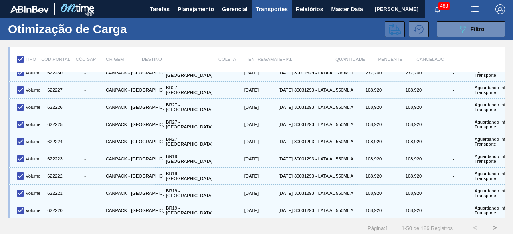
click at [393, 32] on icon at bounding box center [395, 29] width 12 height 12
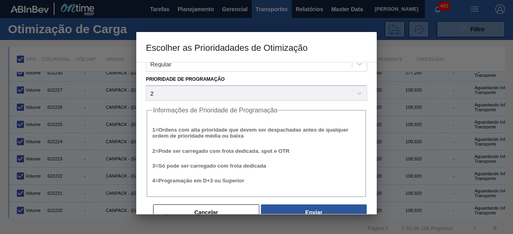
scroll to position [30, 0]
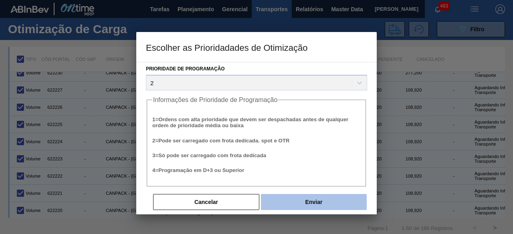
click at [335, 205] on button "Enviar" at bounding box center [314, 202] width 106 height 16
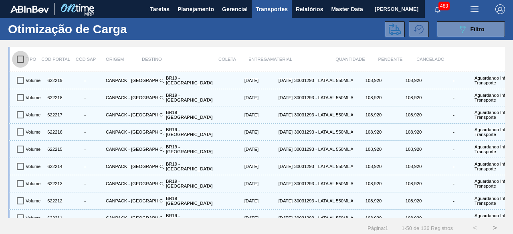
click at [20, 57] on input "checkbox" at bounding box center [20, 59] width 17 height 17
checkbox input "true"
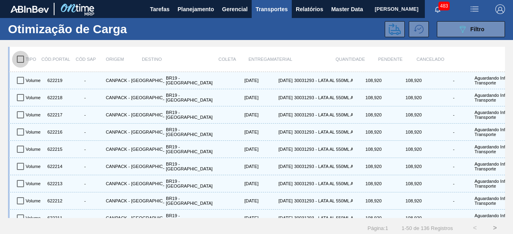
checkbox input "true"
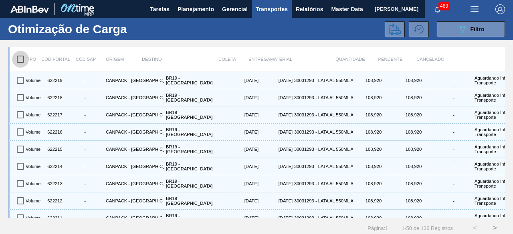
checkbox input "true"
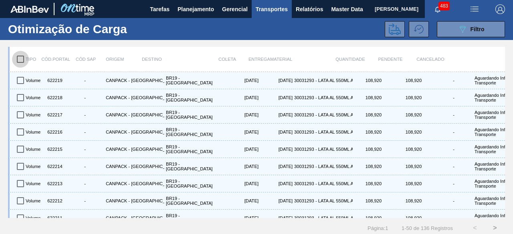
checkbox input "true"
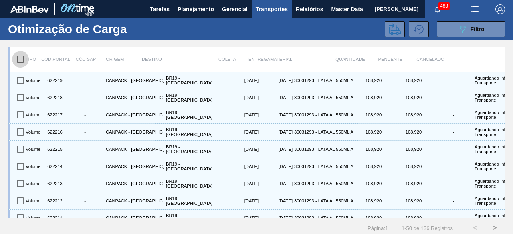
checkbox input "true"
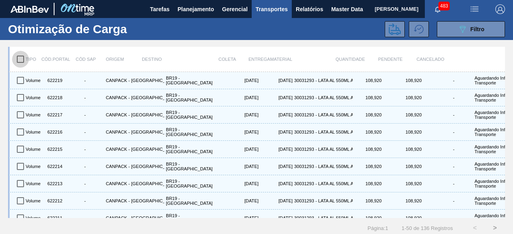
checkbox input "true"
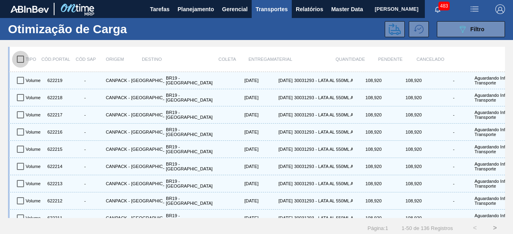
checkbox input "true"
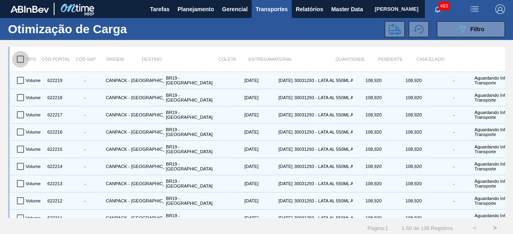
checkbox input "true"
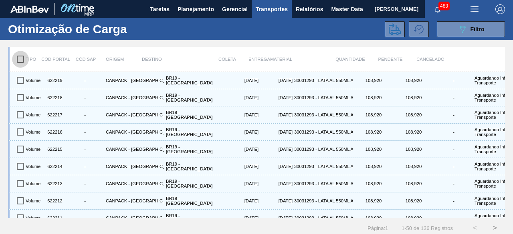
checkbox input "true"
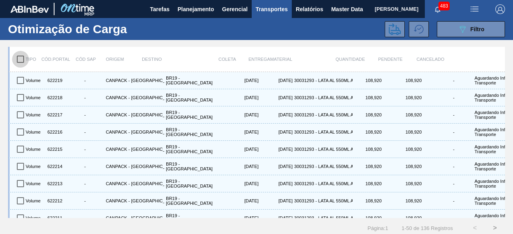
checkbox input "true"
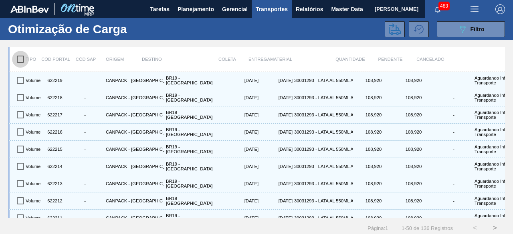
checkbox input "true"
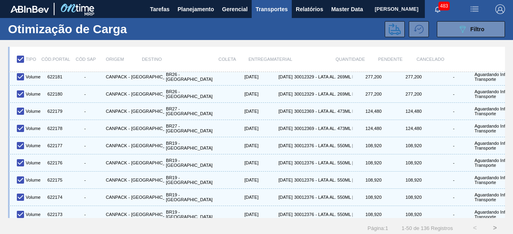
scroll to position [714, 0]
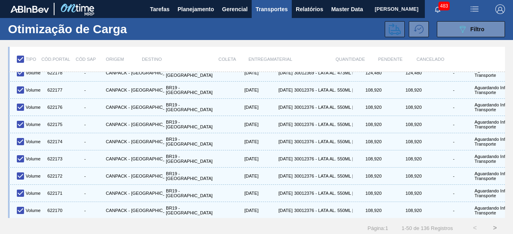
click at [394, 32] on icon at bounding box center [395, 29] width 12 height 12
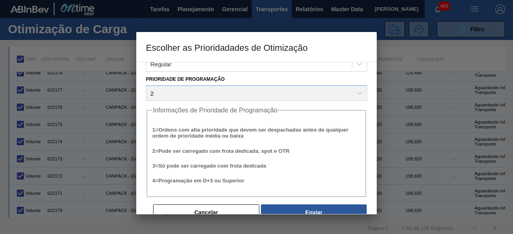
scroll to position [30, 0]
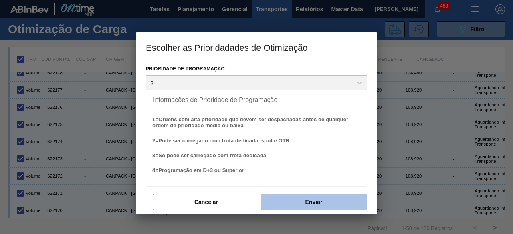
click at [341, 203] on button "Enviar" at bounding box center [314, 202] width 106 height 16
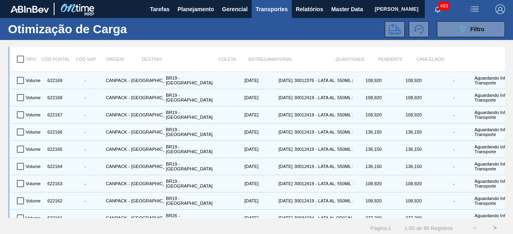
click at [23, 59] on input "checkbox" at bounding box center [20, 59] width 17 height 17
checkbox input "true"
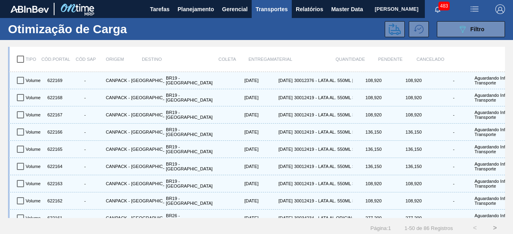
checkbox input "true"
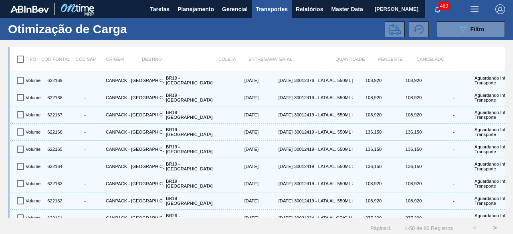
checkbox input "true"
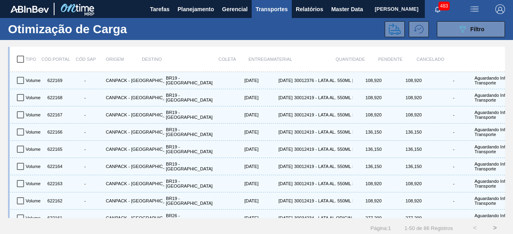
checkbox input "true"
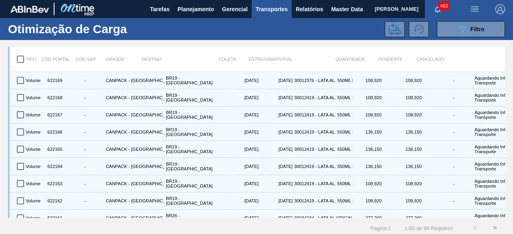
checkbox input "true"
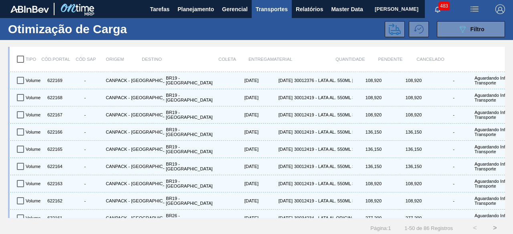
checkbox input "true"
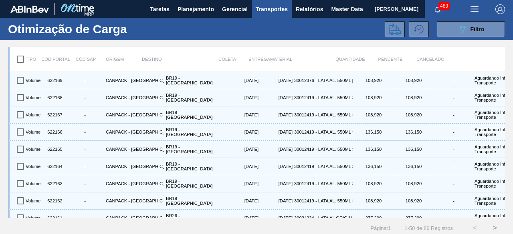
checkbox input "true"
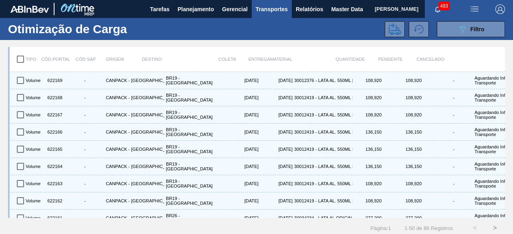
checkbox input "true"
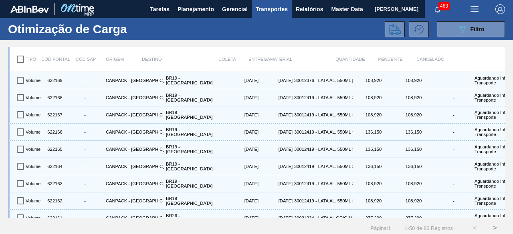
checkbox input "true"
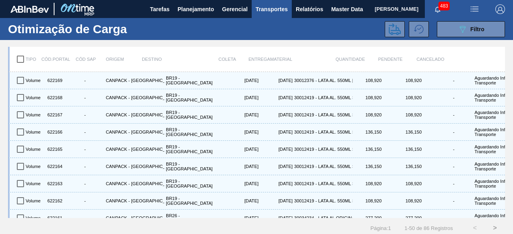
checkbox input "true"
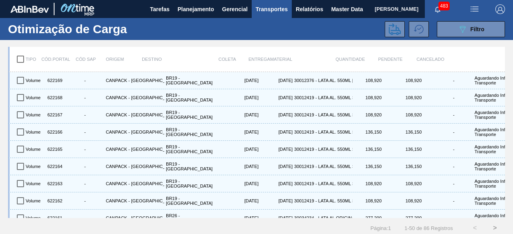
checkbox input "true"
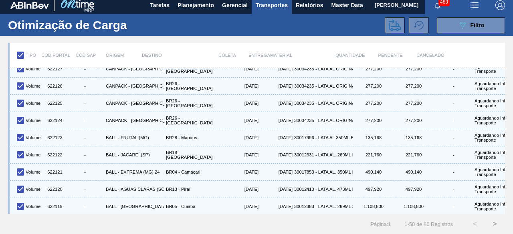
scroll to position [10, 0]
click at [390, 22] on icon at bounding box center [395, 25] width 12 height 12
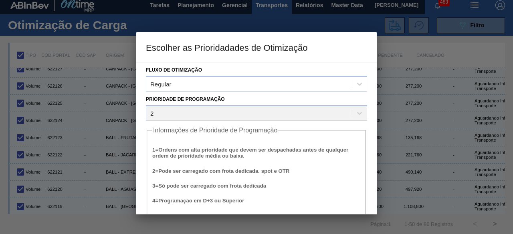
scroll to position [30, 0]
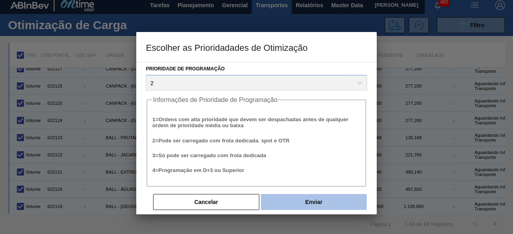
click at [341, 202] on button "Enviar" at bounding box center [314, 202] width 106 height 16
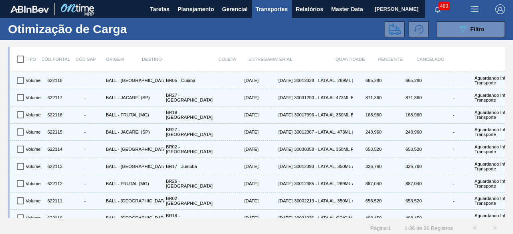
click at [20, 61] on input "checkbox" at bounding box center [20, 59] width 17 height 17
checkbox input "true"
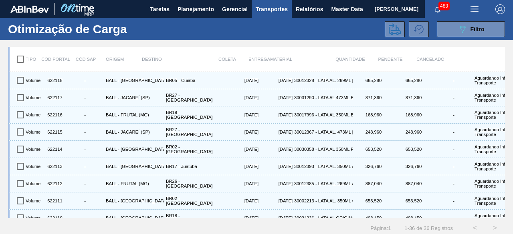
checkbox input "true"
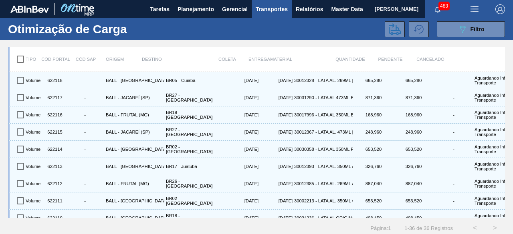
checkbox input "true"
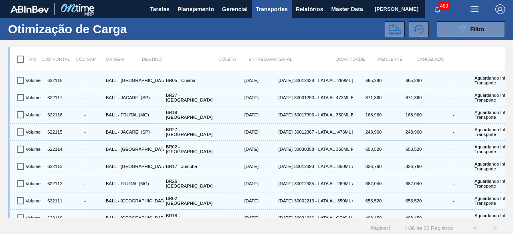
checkbox input "true"
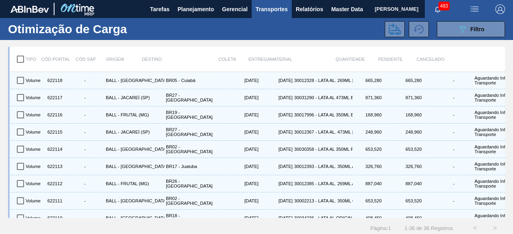
checkbox input "true"
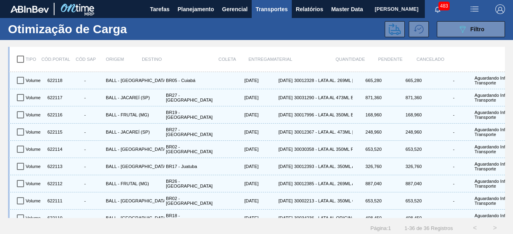
checkbox input "true"
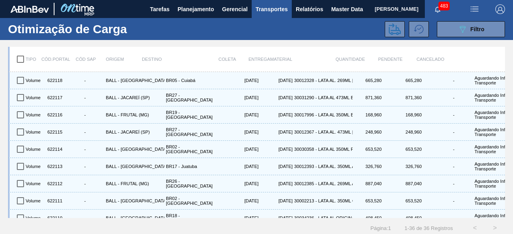
checkbox input "true"
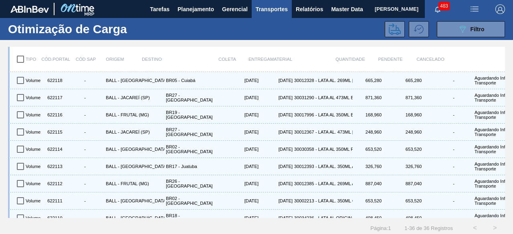
checkbox input "true"
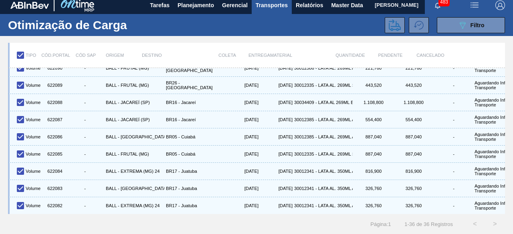
scroll to position [10, 0]
click at [397, 22] on icon at bounding box center [395, 25] width 12 height 12
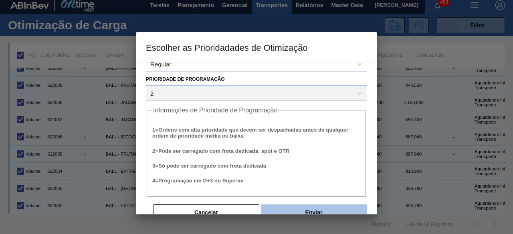
scroll to position [30, 0]
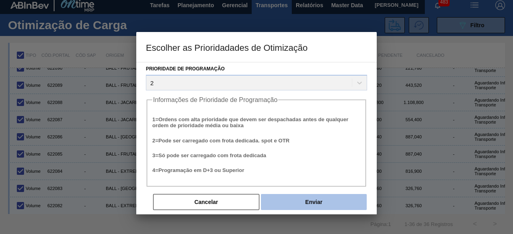
click at [337, 202] on button "Enviar" at bounding box center [314, 202] width 106 height 16
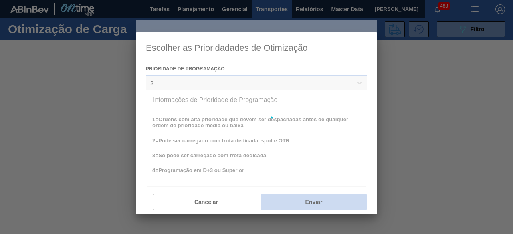
scroll to position [0, 0]
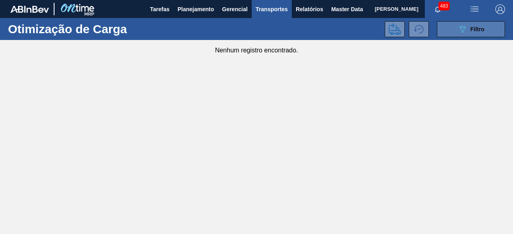
click at [458, 32] on icon "089F7B8B-B2A5-4AFE-B5C0-19BA573D28AC" at bounding box center [463, 29] width 10 height 10
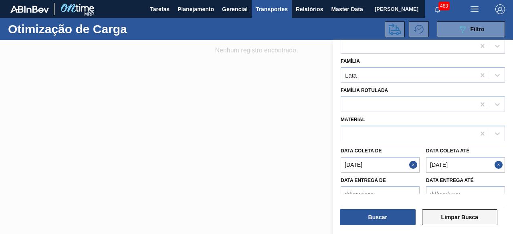
click at [466, 221] on button "Limpar Busca" at bounding box center [460, 218] width 76 height 16
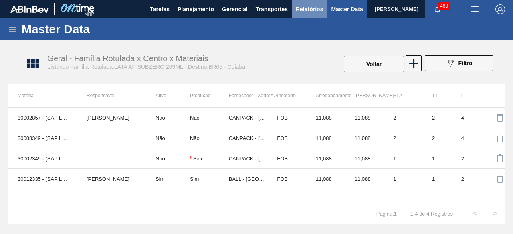
click at [307, 10] on span "Relatórios" at bounding box center [309, 9] width 27 height 10
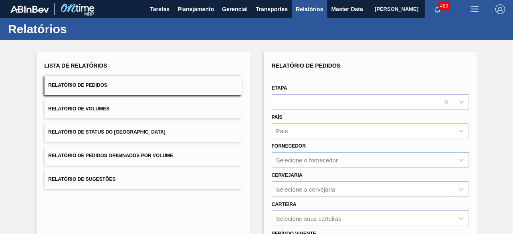
click at [99, 112] on button "Relatório de Volumes" at bounding box center [142, 109] width 197 height 20
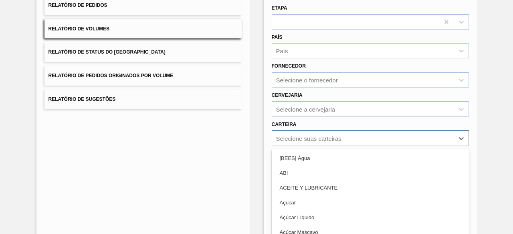
scroll to position [118, 0]
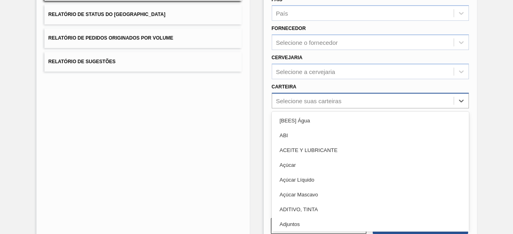
click at [339, 109] on div "option [BEES] Água focused, 1 of 101. 101 results available. Use Up and Down to…" at bounding box center [370, 101] width 197 height 16
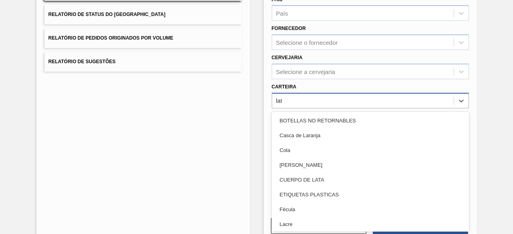
type input "lata"
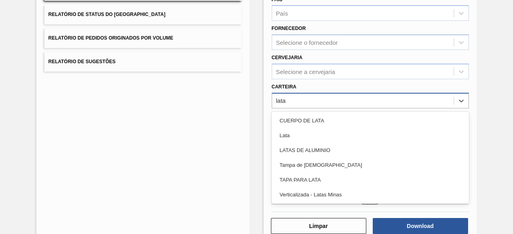
click at [339, 139] on div "Lata" at bounding box center [370, 135] width 197 height 15
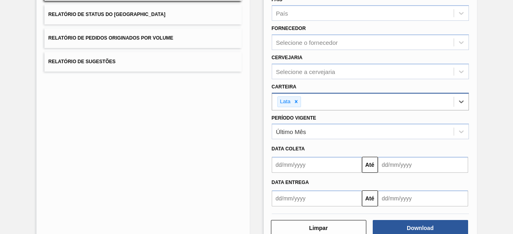
click at [329, 162] on input "text" at bounding box center [317, 165] width 90 height 16
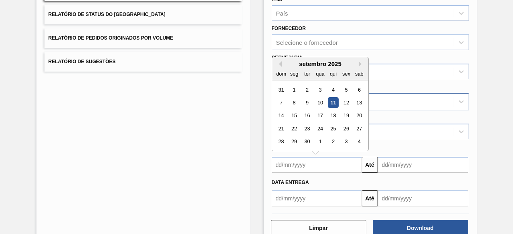
click at [333, 101] on div "11" at bounding box center [332, 102] width 11 height 11
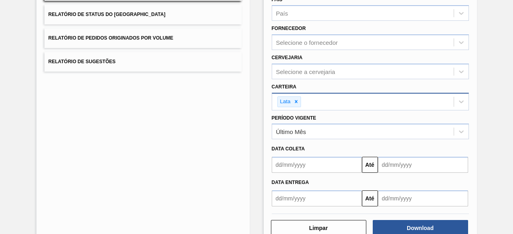
type input "11/09/2025"
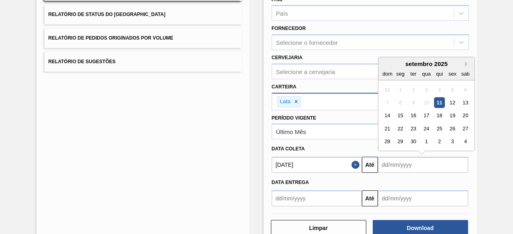
click at [398, 167] on input "text" at bounding box center [423, 165] width 90 height 16
click at [412, 117] on div "16" at bounding box center [413, 116] width 11 height 11
type input "16/09/2025"
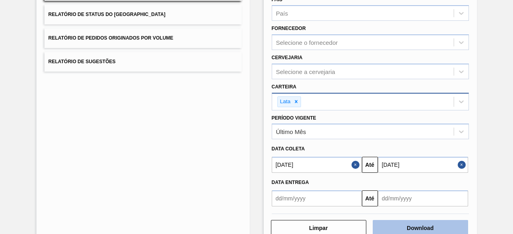
click at [426, 228] on button "Download" at bounding box center [420, 228] width 95 height 16
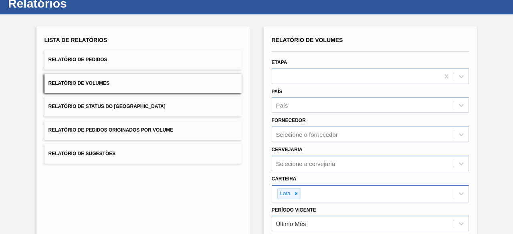
scroll to position [0, 0]
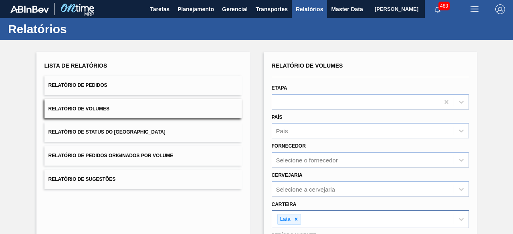
click at [475, 15] on button "button" at bounding box center [475, 9] width 26 height 18
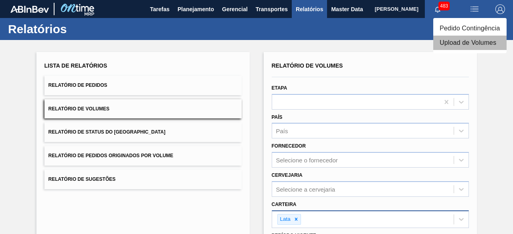
drag, startPoint x: 439, startPoint y: 43, endPoint x: 458, endPoint y: 43, distance: 18.8
click at [458, 43] on li "Upload de Volumes" at bounding box center [469, 43] width 73 height 14
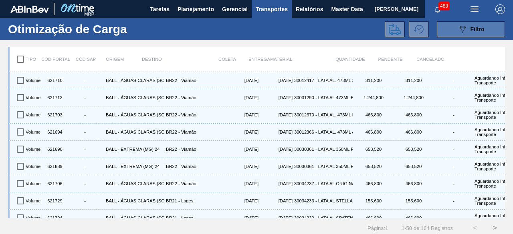
click at [467, 34] on button "089F7B8B-B2A5-4AFE-B5C0-19BA573D28AC Filtro" at bounding box center [471, 29] width 68 height 16
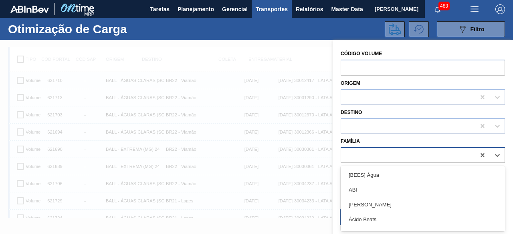
scroll to position [10, 0]
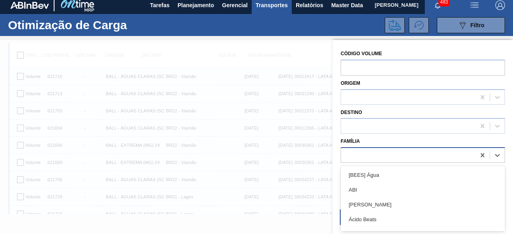
click at [366, 150] on div at bounding box center [408, 156] width 134 height 12
type input "lata"
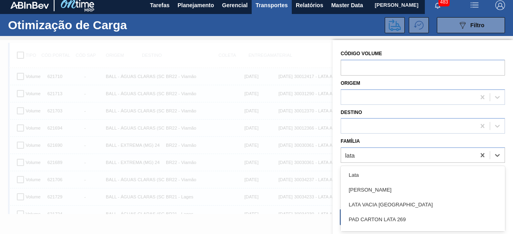
click at [364, 178] on div "Lata" at bounding box center [423, 175] width 164 height 15
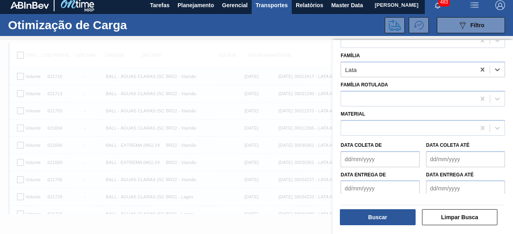
scroll to position [89, 0]
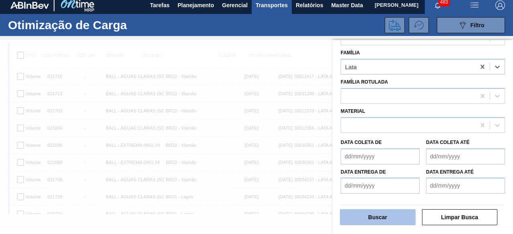
click at [392, 218] on button "Buscar" at bounding box center [378, 218] width 76 height 16
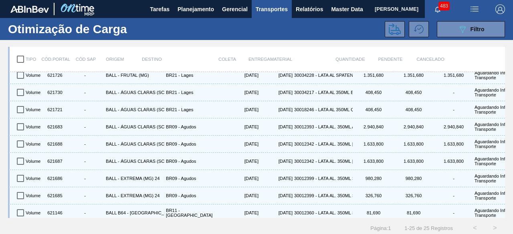
scroll to position [287, 0]
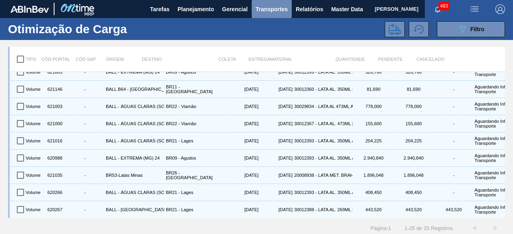
click at [279, 12] on span "Transportes" at bounding box center [272, 9] width 32 height 10
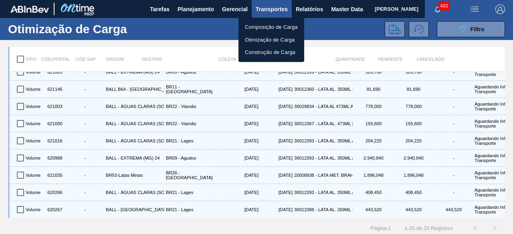
drag, startPoint x: 339, startPoint y: 37, endPoint x: 309, endPoint y: 4, distance: 44.5
click at [341, 37] on div at bounding box center [256, 117] width 513 height 234
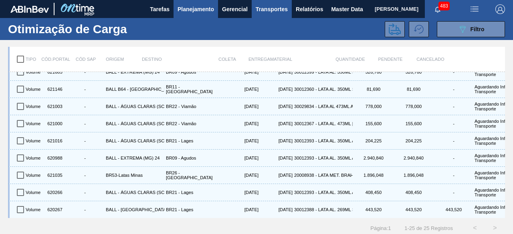
click at [184, 11] on span "Planejamento" at bounding box center [196, 9] width 36 height 10
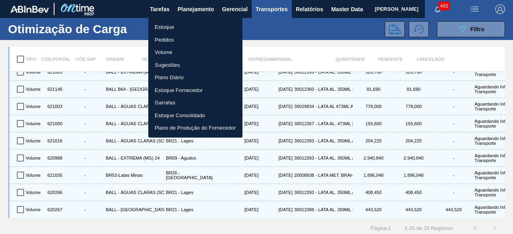
click at [177, 53] on li "Volume" at bounding box center [195, 52] width 94 height 13
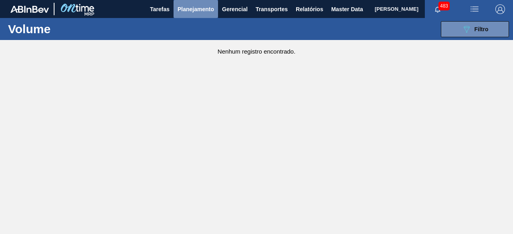
click at [202, 8] on span "Planejamento" at bounding box center [196, 9] width 36 height 10
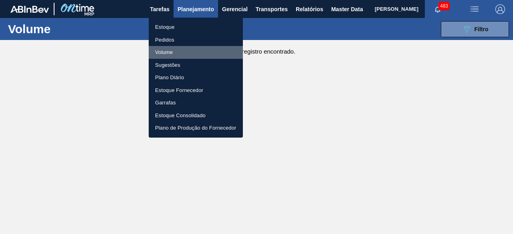
click at [174, 51] on li "Volume" at bounding box center [196, 52] width 94 height 13
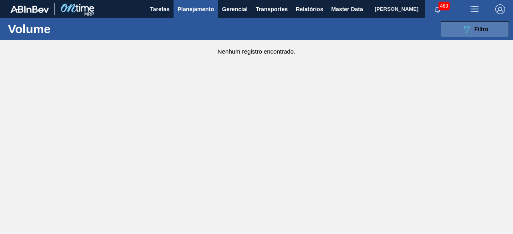
click at [484, 28] on span "Filtro" at bounding box center [482, 29] width 14 height 6
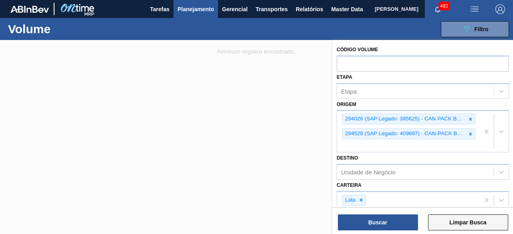
click at [467, 228] on button "Limpar Busca" at bounding box center [468, 223] width 80 height 16
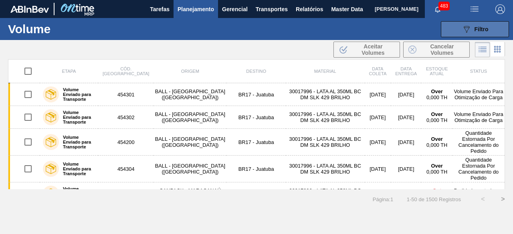
click at [471, 32] on icon "089F7B8B-B2A5-4AFE-B5C0-19BA573D28AC" at bounding box center [467, 29] width 10 height 10
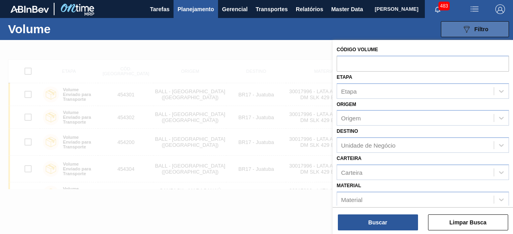
click at [471, 32] on icon "089F7B8B-B2A5-4AFE-B5C0-19BA573D28AC" at bounding box center [467, 29] width 10 height 10
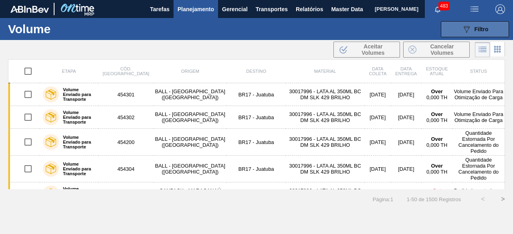
click at [474, 29] on div "089F7B8B-B2A5-4AFE-B5C0-19BA573D28AC Filtro" at bounding box center [475, 29] width 27 height 10
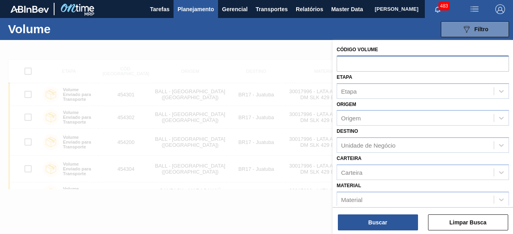
click at [393, 65] on input "text" at bounding box center [423, 63] width 172 height 15
paste input "text"
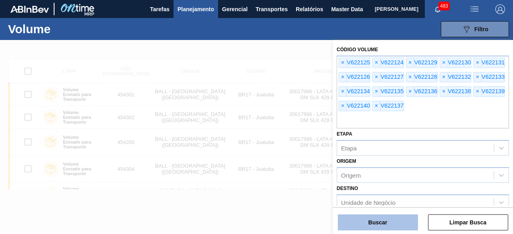
click at [394, 218] on button "Buscar" at bounding box center [378, 223] width 80 height 16
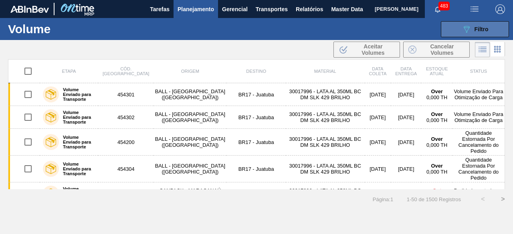
click at [460, 25] on button "089F7B8B-B2A5-4AFE-B5C0-19BA573D28AC Filtro" at bounding box center [475, 29] width 68 height 16
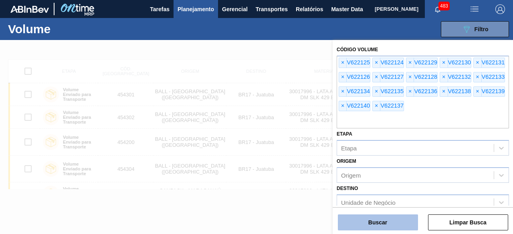
click at [384, 224] on button "Buscar" at bounding box center [378, 223] width 80 height 16
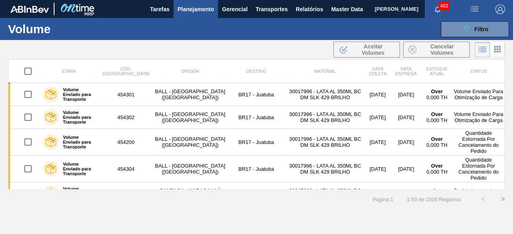
click at [483, 50] on icon at bounding box center [483, 50] width 6 height 0
click at [463, 31] on icon "089F7B8B-B2A5-4AFE-B5C0-19BA573D28AC" at bounding box center [467, 29] width 10 height 10
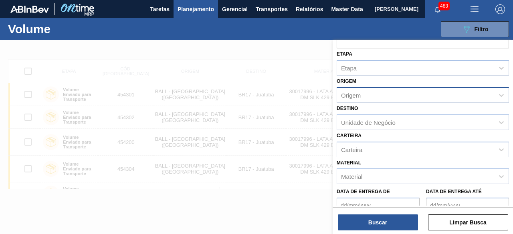
scroll to position [120, 0]
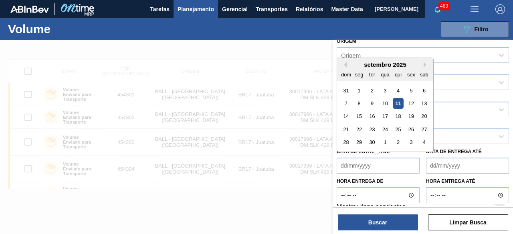
click at [398, 166] on de "Data de Entrega de" at bounding box center [378, 166] width 83 height 16
click at [411, 102] on div "12" at bounding box center [411, 103] width 11 height 11
type de "[DATE]"
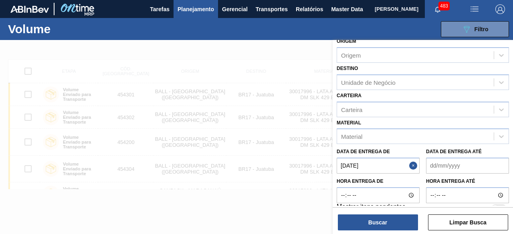
click at [453, 163] on até "Data de Entrega até" at bounding box center [467, 166] width 83 height 16
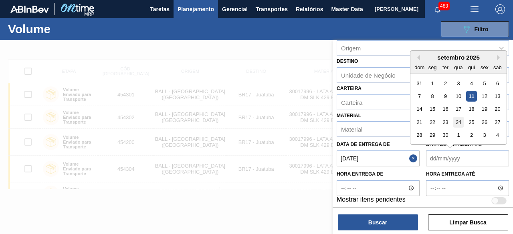
scroll to position [130, 0]
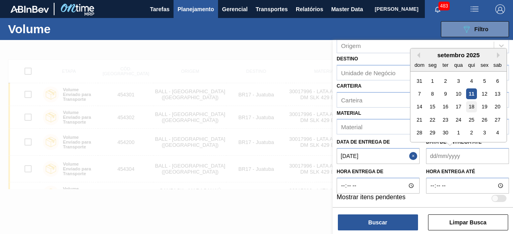
click at [470, 105] on div "18" at bounding box center [471, 107] width 11 height 11
type até "[DATE]"
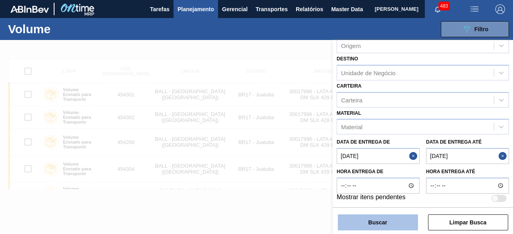
click at [403, 222] on button "Buscar" at bounding box center [378, 223] width 80 height 16
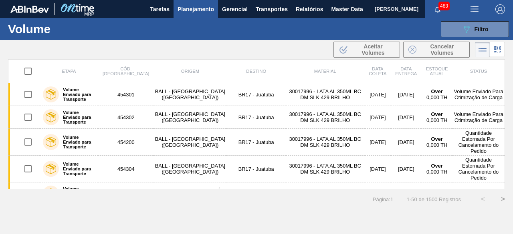
click at [466, 40] on div "089F7B8B-B2A5-4AFE-B5C0-19BA573D28AC Filtro Código Volume × V622125 × V622124 ×…" at bounding box center [314, 29] width 390 height 24
click at [466, 24] on icon "089F7B8B-B2A5-4AFE-B5C0-19BA573D28AC" at bounding box center [467, 29] width 10 height 10
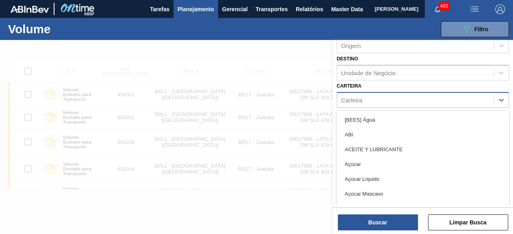
click at [380, 94] on div "Carteira" at bounding box center [415, 100] width 157 height 12
type input "lata"
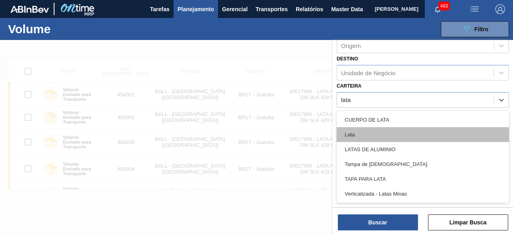
click at [362, 134] on div "Lata" at bounding box center [423, 134] width 172 height 15
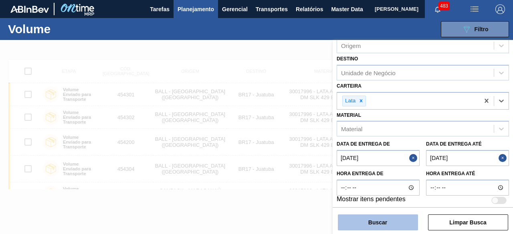
click at [376, 224] on button "Buscar" at bounding box center [378, 223] width 80 height 16
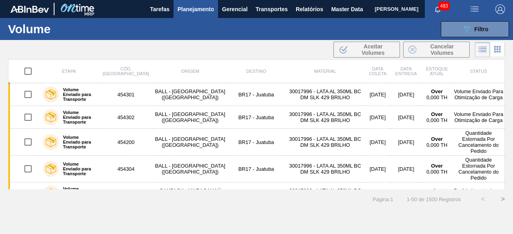
click at [479, 54] on li at bounding box center [482, 49] width 15 height 15
click at [496, 53] on icon at bounding box center [498, 49] width 10 height 10
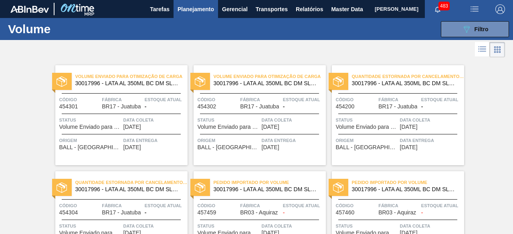
click at [482, 49] on icon at bounding box center [482, 49] width 10 height 10
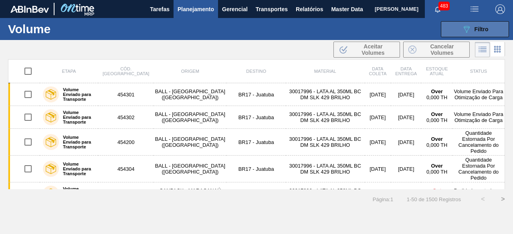
click at [483, 27] on span "Filtro" at bounding box center [482, 29] width 14 height 6
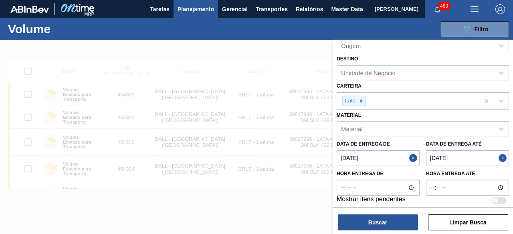
click at [500, 157] on button "Close" at bounding box center [504, 158] width 10 height 16
click at [414, 157] on button "Close" at bounding box center [414, 158] width 10 height 16
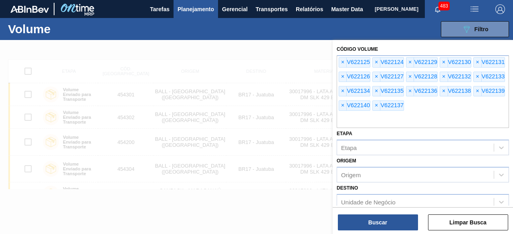
scroll to position [0, 0]
click at [472, 227] on button "Limpar Busca" at bounding box center [468, 223] width 80 height 16
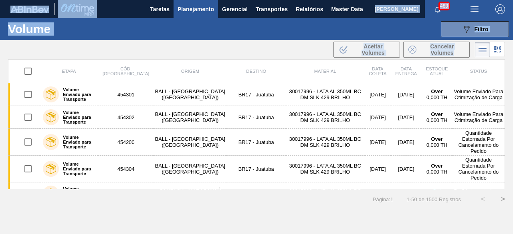
drag, startPoint x: 505, startPoint y: 64, endPoint x: 515, endPoint y: -35, distance: 99.2
click at [513, 0] on html "Tarefas Planejamento Gerencial Transportes Relatórios Master Data [PERSON_NAME]…" at bounding box center [256, 0] width 513 height 0
click at [309, 41] on div ".b{fill:var(--color-action-default)} Aceitar Volumes Cancelar Volumes" at bounding box center [256, 49] width 513 height 19
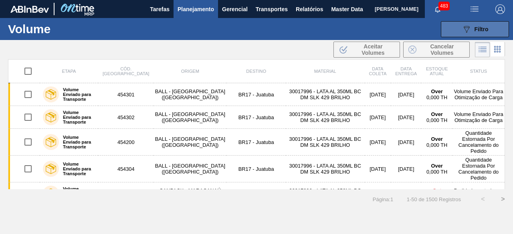
click at [460, 31] on button "089F7B8B-B2A5-4AFE-B5C0-19BA573D28AC Filtro" at bounding box center [475, 29] width 68 height 16
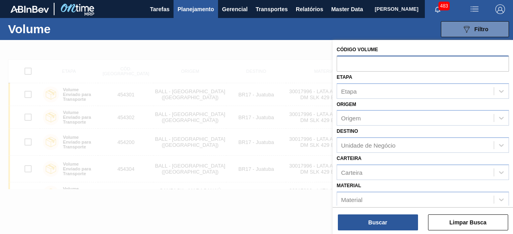
click at [361, 65] on input "text" at bounding box center [423, 63] width 172 height 15
paste input "text"
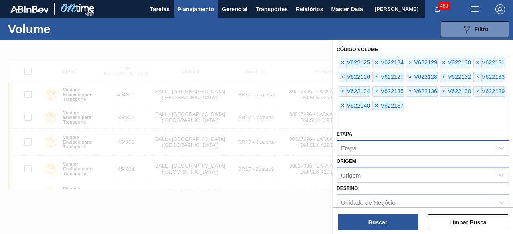
scroll to position [40, 0]
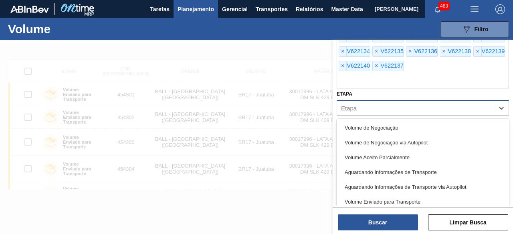
click at [427, 109] on div "Etapa" at bounding box center [415, 109] width 157 height 12
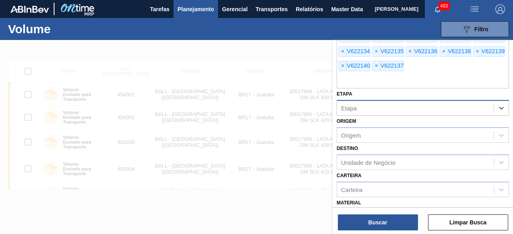
click at [427, 109] on div "Etapa" at bounding box center [415, 109] width 157 height 12
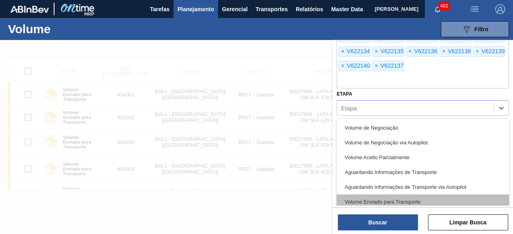
click at [404, 201] on div "Volume Enviado para Transporte" at bounding box center [423, 202] width 172 height 15
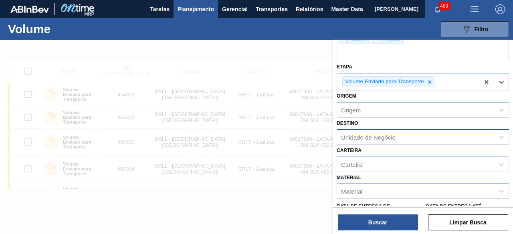
scroll to position [80, 0]
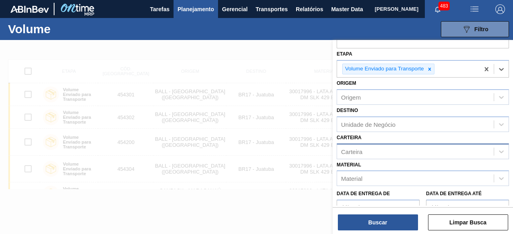
click at [405, 147] on div "Carteira" at bounding box center [415, 152] width 157 height 12
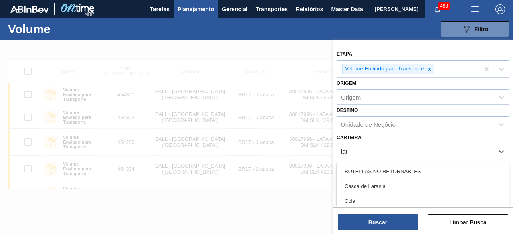
type input "lata"
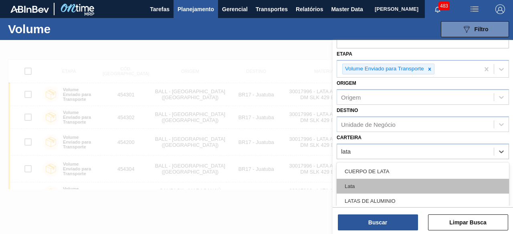
click at [383, 186] on div "Lata" at bounding box center [423, 186] width 172 height 15
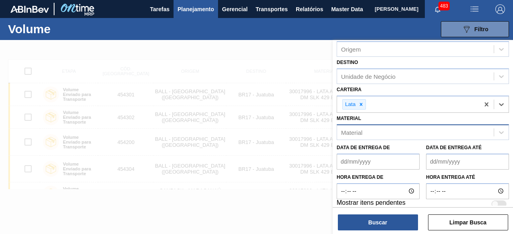
scroll to position [133, 0]
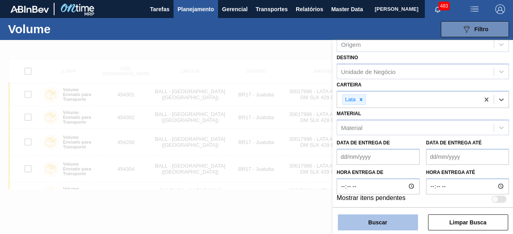
click at [393, 224] on button "Buscar" at bounding box center [378, 223] width 80 height 16
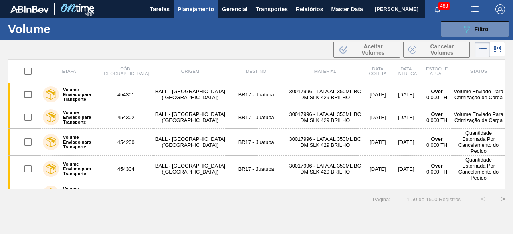
click at [503, 200] on button ">" at bounding box center [503, 200] width 20 height 20
click at [465, 36] on button "089F7B8B-B2A5-4AFE-B5C0-19BA573D28AC Filtro" at bounding box center [475, 29] width 68 height 16
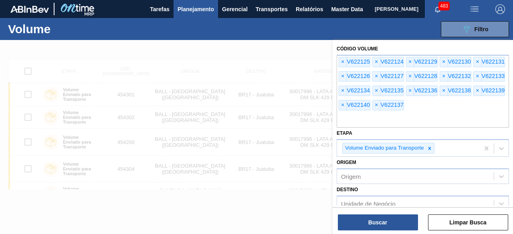
scroll to position [0, 0]
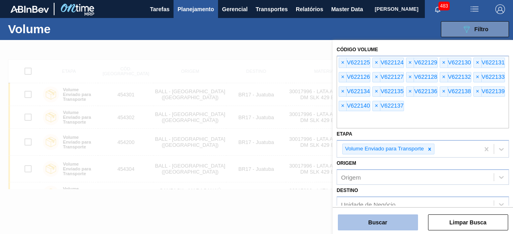
click at [398, 221] on button "Buscar" at bounding box center [378, 223] width 80 height 16
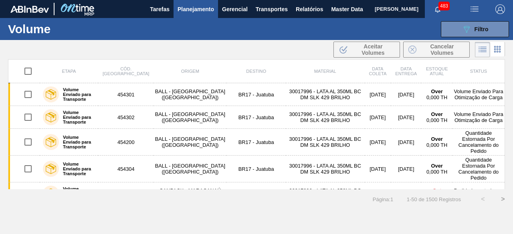
click at [398, 221] on main "Tarefas Planejamento Gerencial Transportes Relatórios Master Data Thamirys [PER…" at bounding box center [256, 117] width 513 height 234
click at [98, 64] on th "Etapa" at bounding box center [69, 72] width 59 height 24
click at [26, 72] on input "checkbox" at bounding box center [28, 71] width 17 height 17
checkbox input "true"
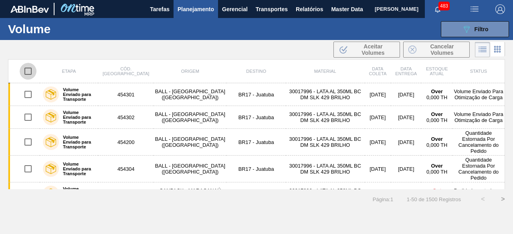
checkbox input "true"
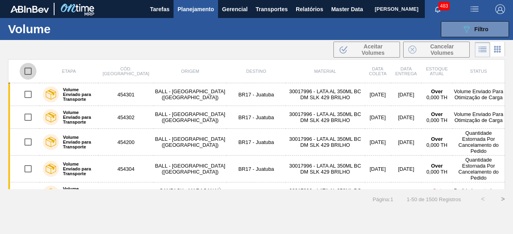
checkbox input "true"
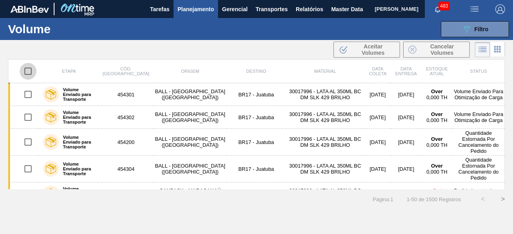
checkbox input "true"
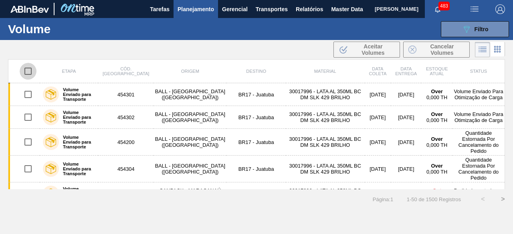
checkbox input "true"
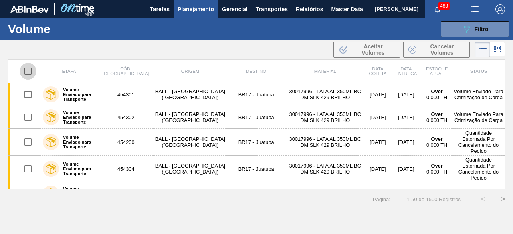
checkbox input "true"
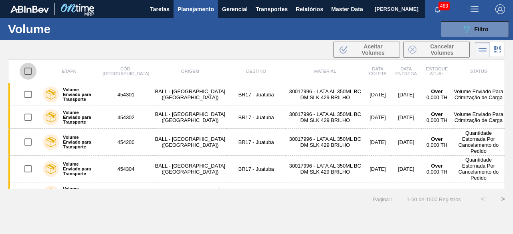
checkbox input "true"
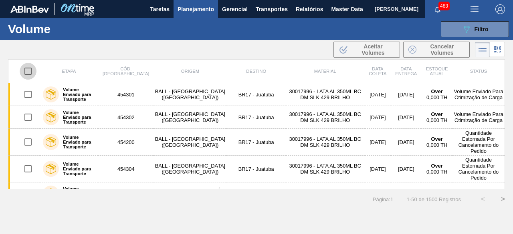
checkbox input "true"
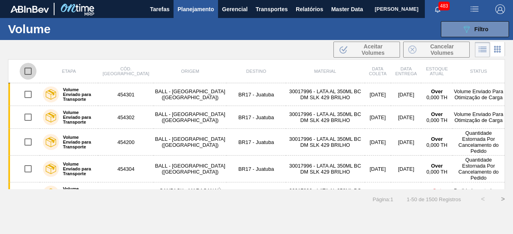
checkbox input "true"
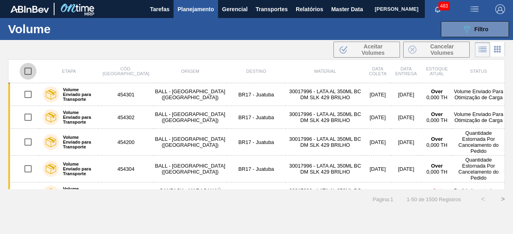
checkbox input "true"
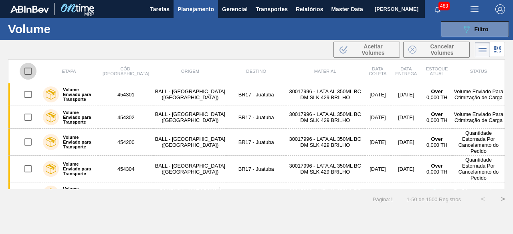
checkbox input "true"
click at [26, 72] on input "checkbox" at bounding box center [28, 71] width 17 height 17
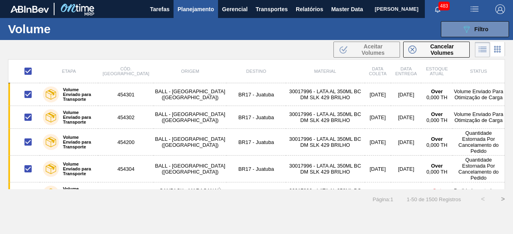
checkbox input "false"
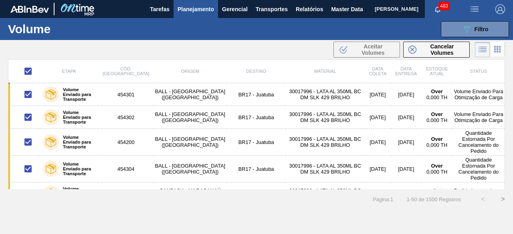
checkbox input "false"
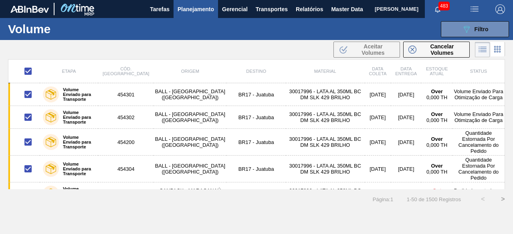
checkbox input "false"
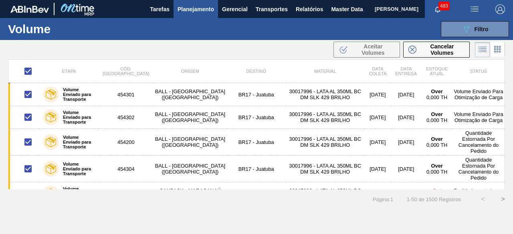
checkbox input "false"
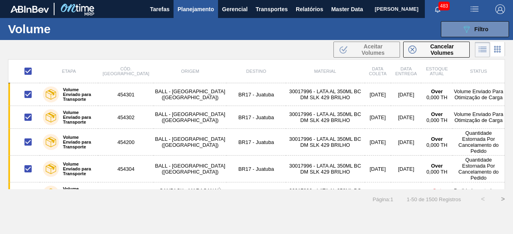
checkbox input "false"
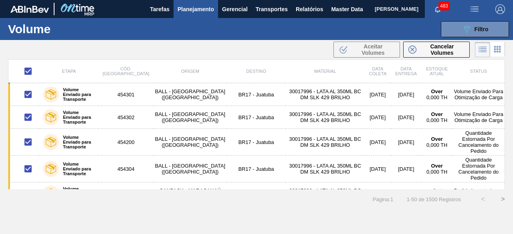
checkbox input "false"
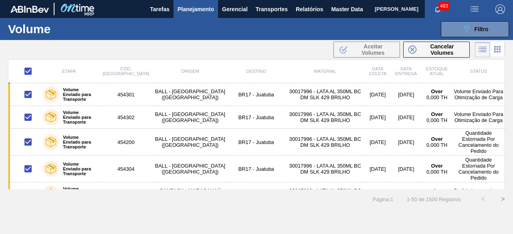
checkbox input "false"
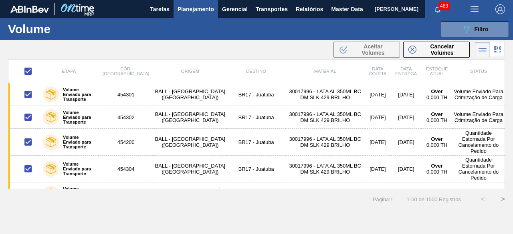
checkbox input "false"
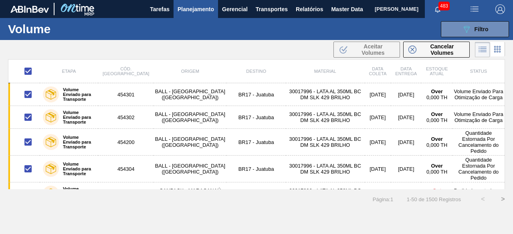
checkbox input "false"
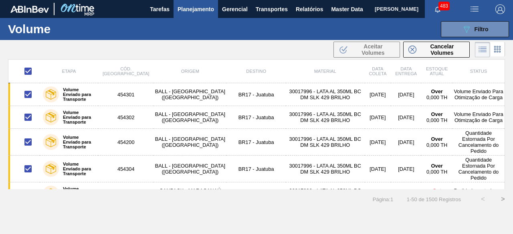
checkbox input "false"
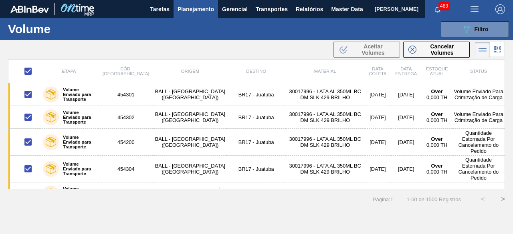
checkbox input "false"
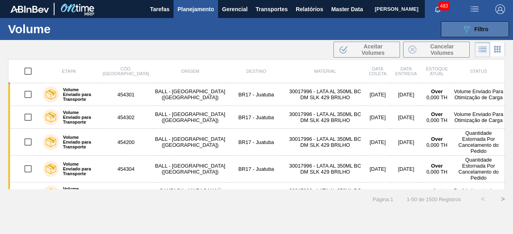
click at [473, 25] on div "089F7B8B-B2A5-4AFE-B5C0-19BA573D28AC Filtro" at bounding box center [475, 29] width 27 height 10
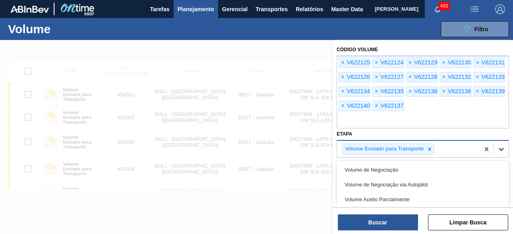
click at [499, 147] on icon at bounding box center [501, 149] width 8 height 8
click at [428, 147] on icon at bounding box center [430, 150] width 6 height 6
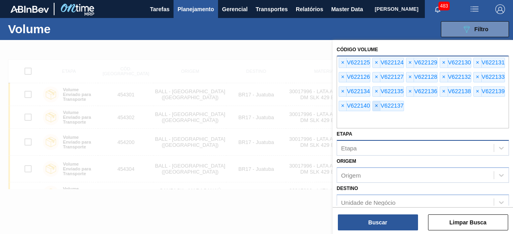
click at [378, 105] on span "×" at bounding box center [377, 106] width 8 height 10
click at [476, 223] on button "Limpar Busca" at bounding box center [468, 223] width 80 height 16
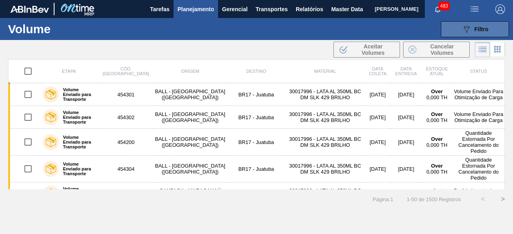
click at [473, 27] on div "089F7B8B-B2A5-4AFE-B5C0-19BA573D28AC Filtro" at bounding box center [475, 29] width 27 height 10
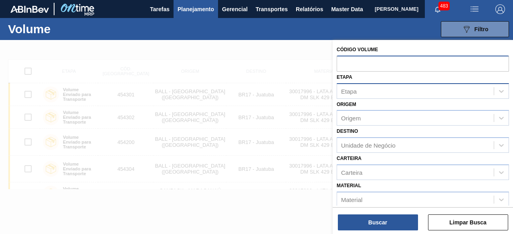
click at [364, 63] on input "text" at bounding box center [423, 63] width 172 height 15
paste input "V622125"
type input "V622125"
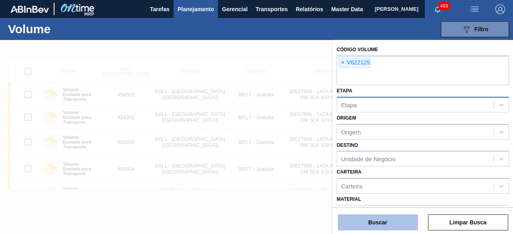
click at [373, 221] on button "Buscar" at bounding box center [378, 223] width 80 height 16
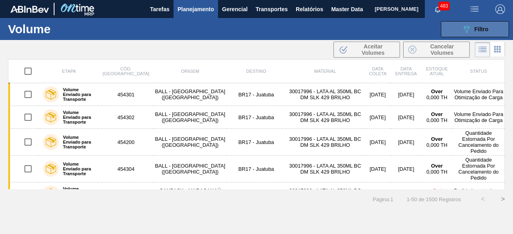
click at [480, 26] on span "Filtro" at bounding box center [482, 29] width 14 height 6
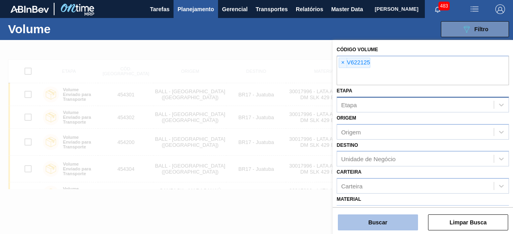
click at [407, 222] on button "Buscar" at bounding box center [378, 223] width 80 height 16
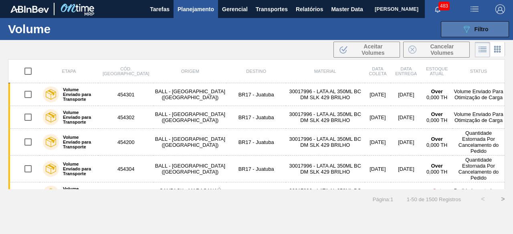
click at [468, 24] on icon "089F7B8B-B2A5-4AFE-B5C0-19BA573D28AC" at bounding box center [467, 29] width 10 height 10
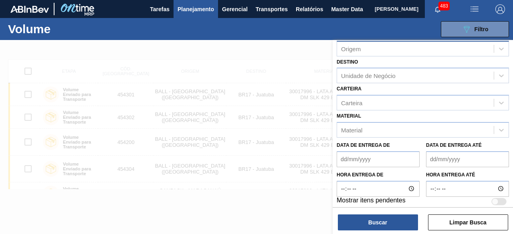
scroll to position [87, 0]
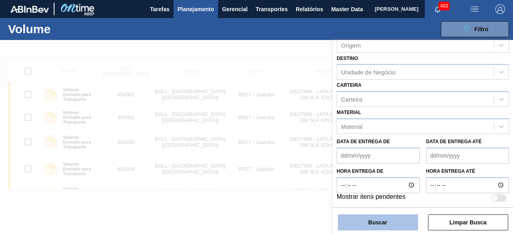
click at [393, 226] on button "Buscar" at bounding box center [378, 223] width 80 height 16
